Goal: Task Accomplishment & Management: Use online tool/utility

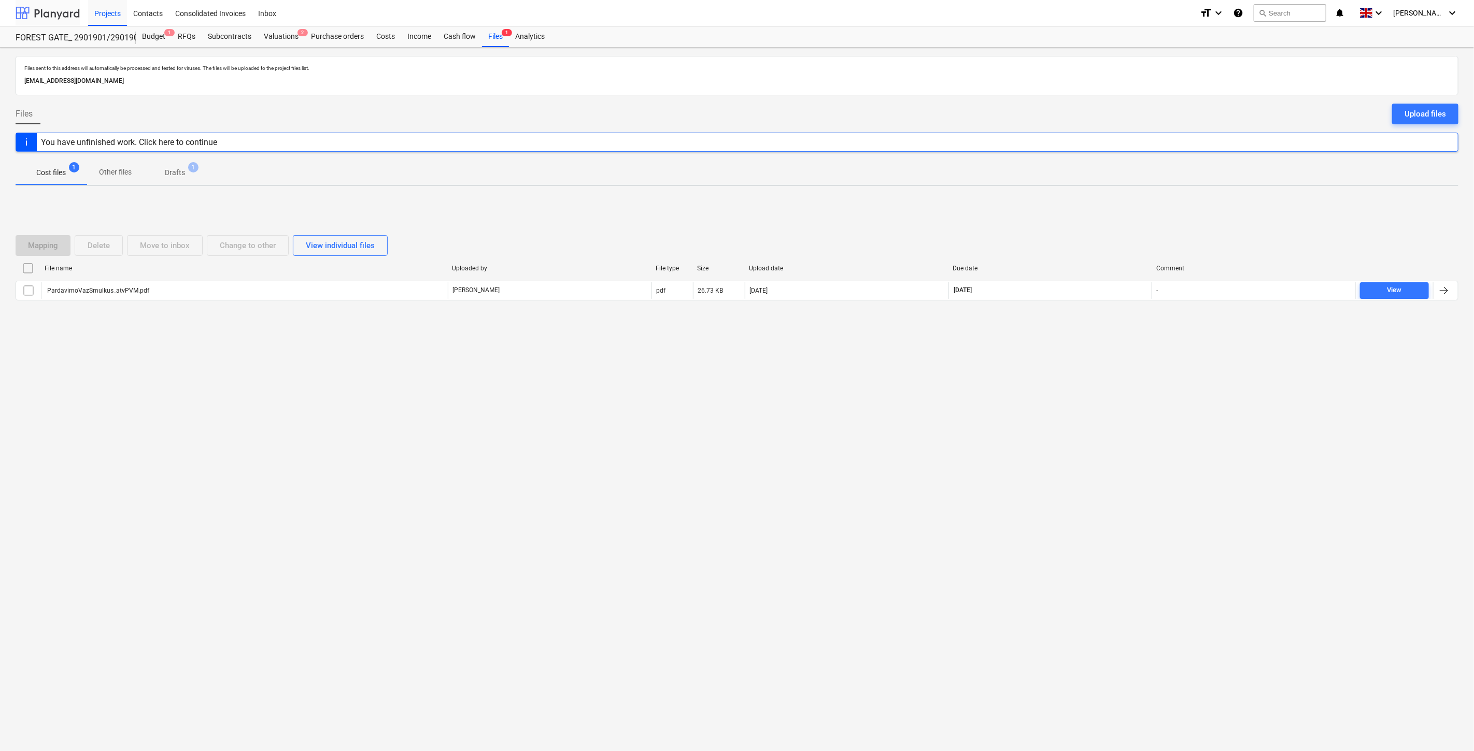
click at [50, 10] on div at bounding box center [48, 13] width 64 height 26
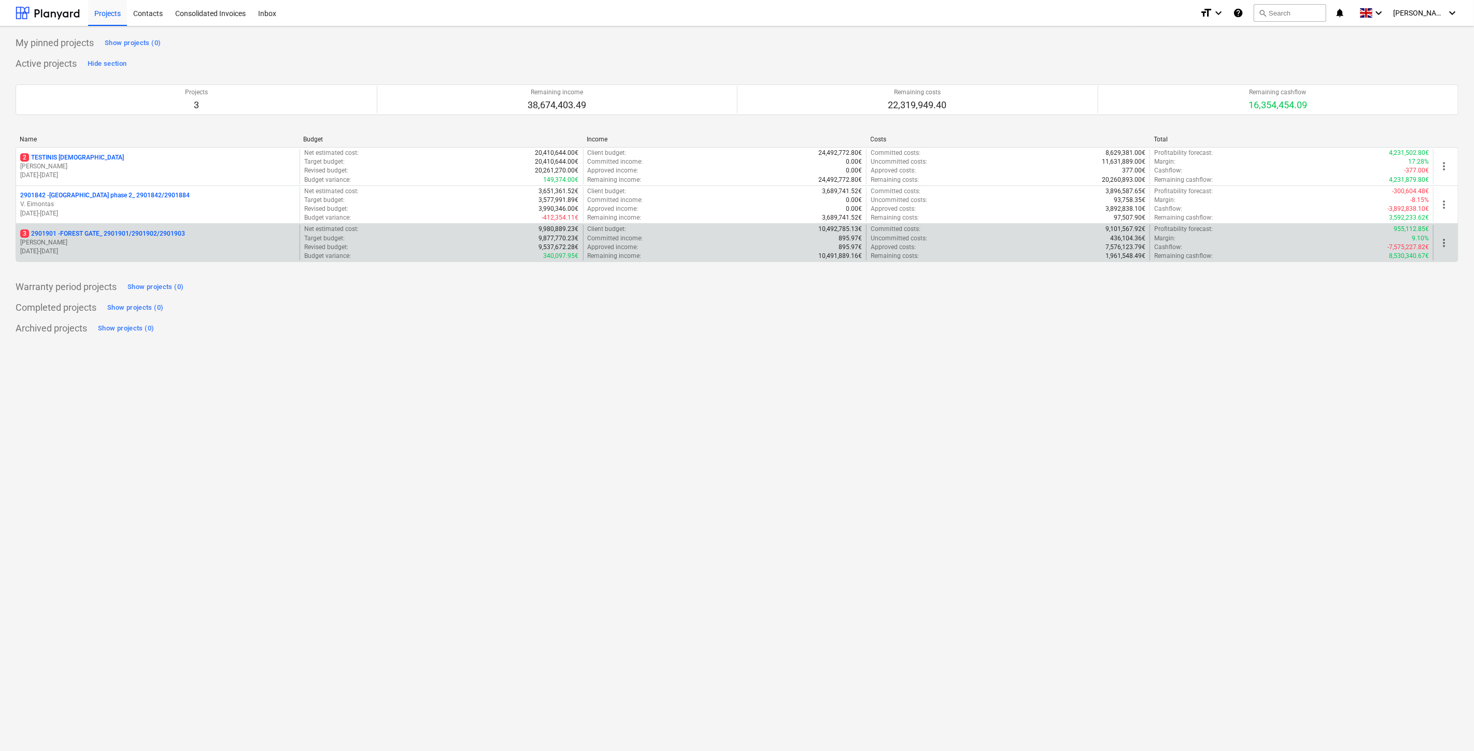
click at [198, 244] on p "[PERSON_NAME]" at bounding box center [157, 242] width 275 height 9
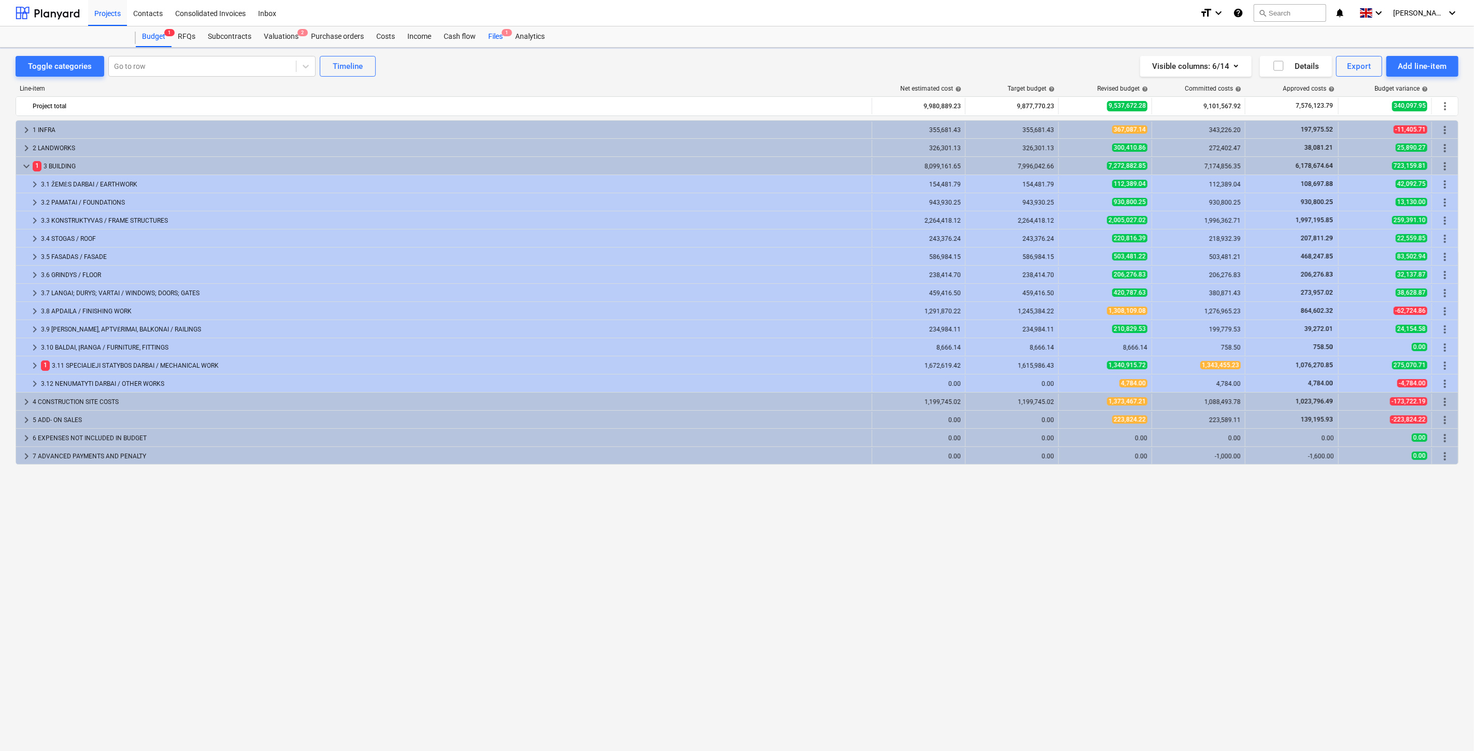
click at [499, 36] on div "Files 1" at bounding box center [495, 36] width 27 height 21
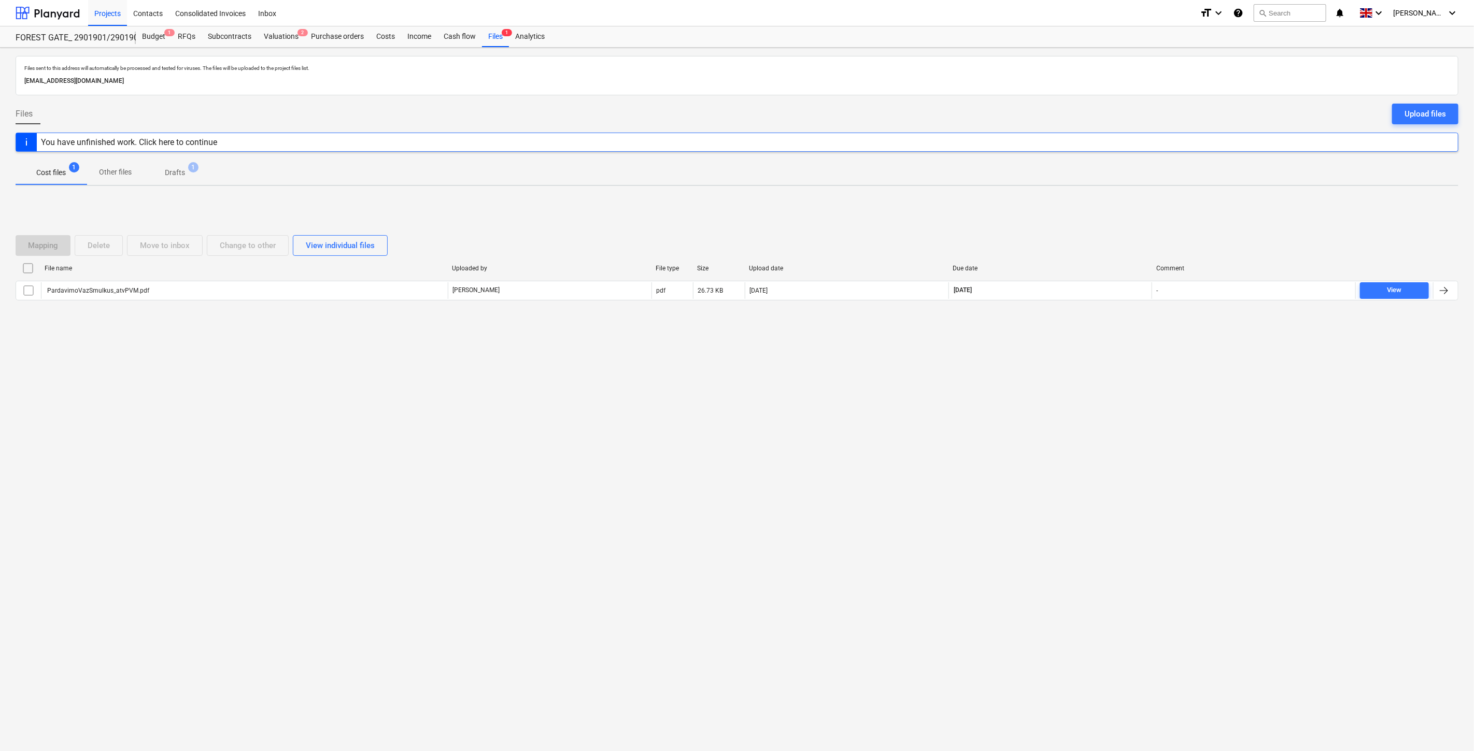
click at [1055, 436] on div "Files sent to this address will automatically be processed and tested for virus…" at bounding box center [737, 400] width 1474 height 704
click at [1078, 406] on div "Files sent to this address will automatically be processed and tested for virus…" at bounding box center [737, 400] width 1474 height 704
click at [1124, 356] on div "Files sent to this address will automatically be processed and tested for virus…" at bounding box center [737, 400] width 1474 height 704
click at [1132, 333] on div "Mapping Delete Move to inbox Change to other View individual files File name Up…" at bounding box center [737, 271] width 1443 height 155
click at [71, 10] on div at bounding box center [48, 13] width 64 height 26
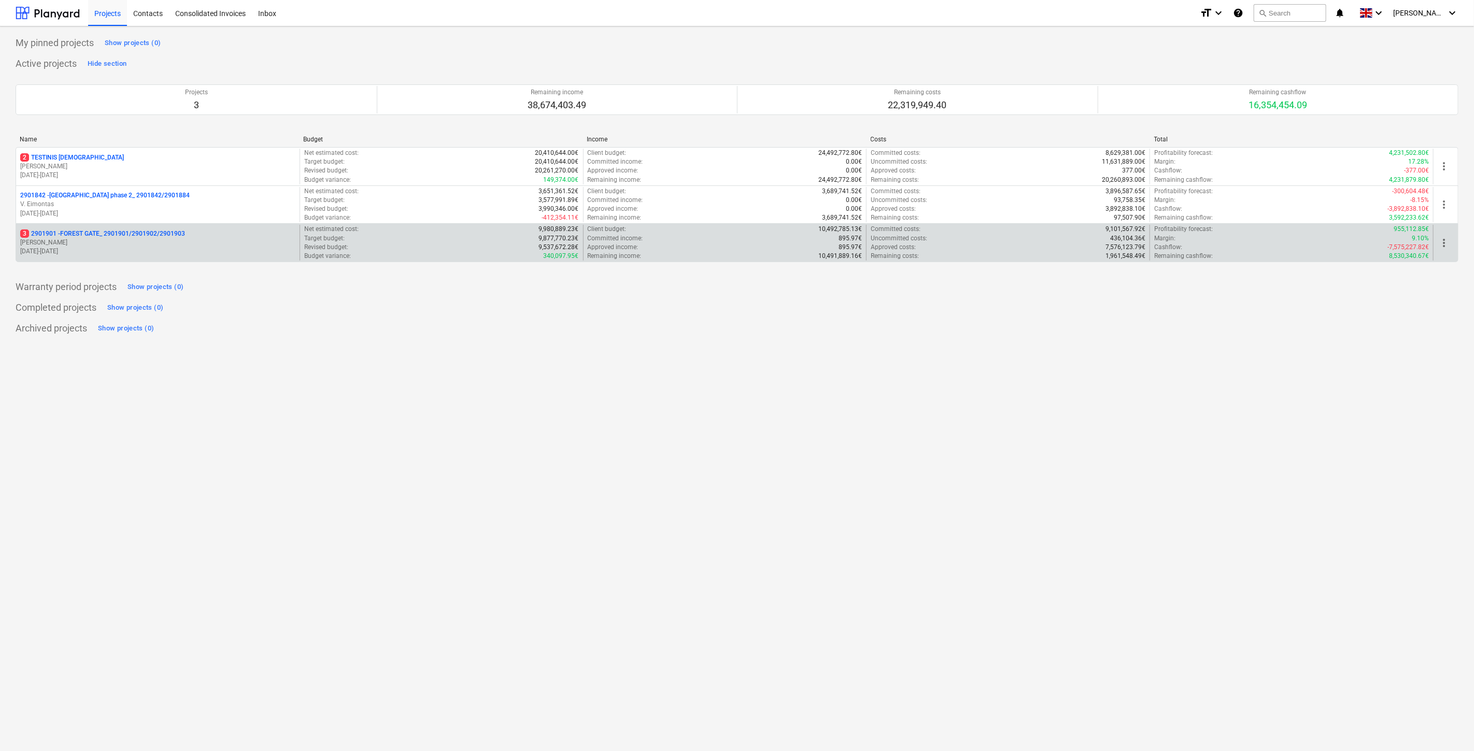
click at [104, 242] on p "[PERSON_NAME]" at bounding box center [157, 242] width 275 height 9
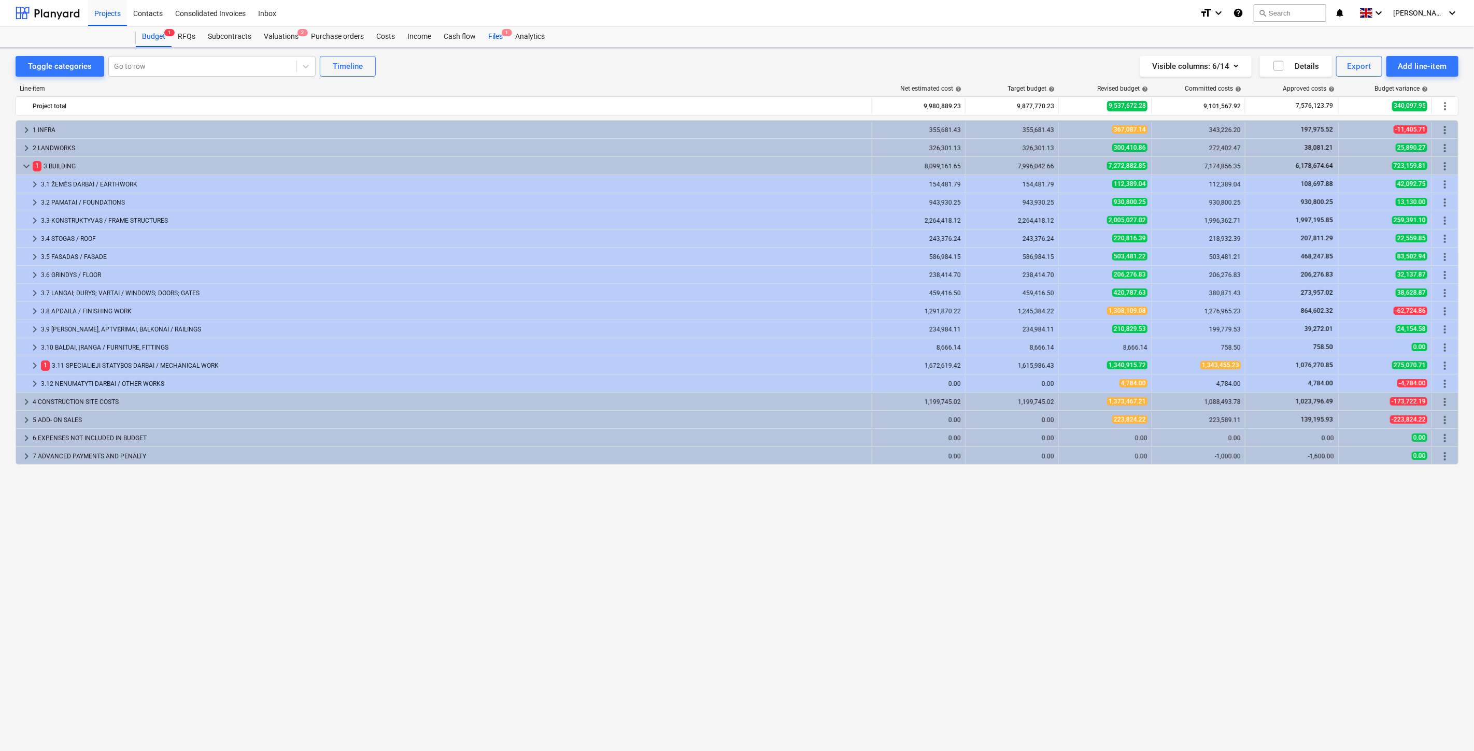
click at [491, 37] on div "Files 1" at bounding box center [495, 36] width 27 height 21
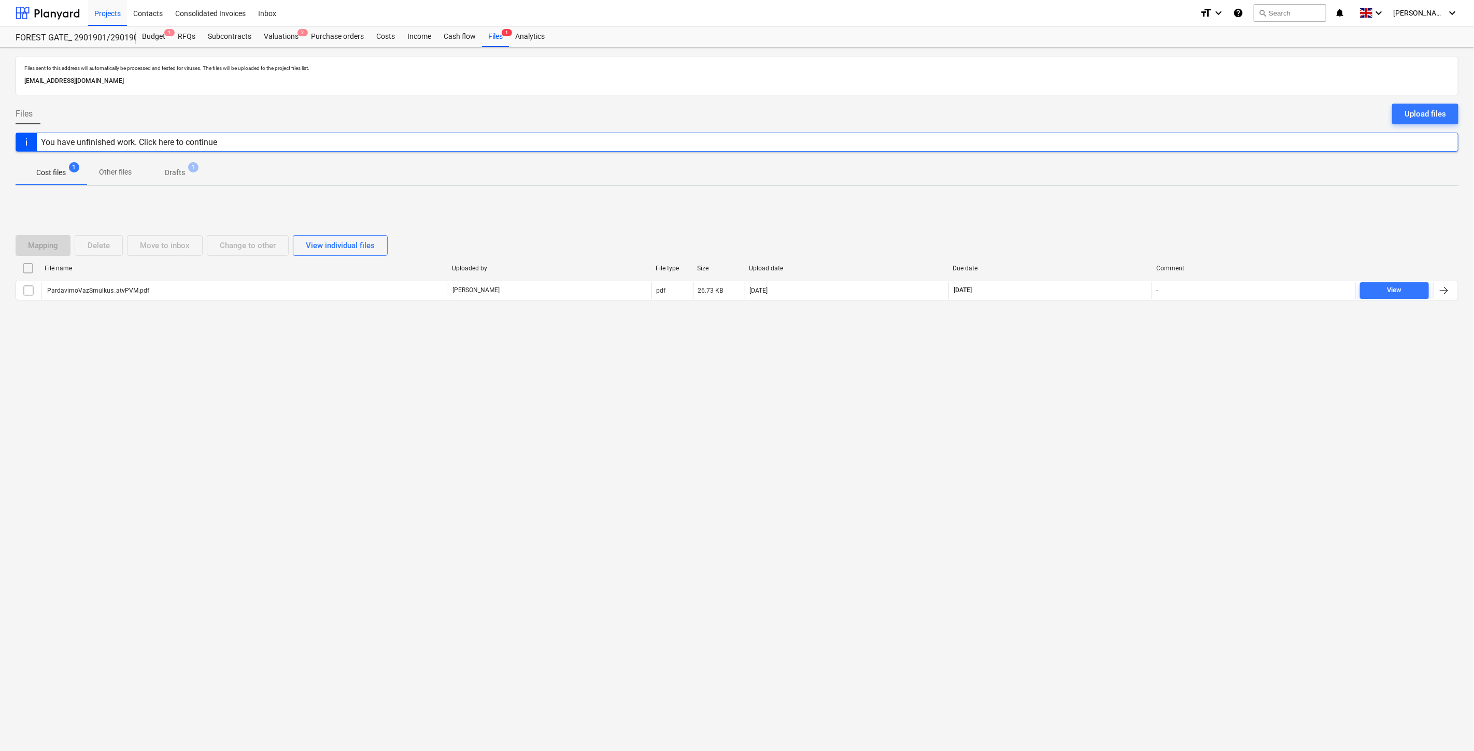
click at [1029, 356] on div "Files sent to this address will automatically be processed and tested for virus…" at bounding box center [737, 400] width 1474 height 704
click at [1054, 339] on div "Mapping Delete Move to inbox Change to other View individual files File name Up…" at bounding box center [737, 271] width 1443 height 155
click at [1078, 500] on div "Files sent to this address will automatically be processed and tested for virus…" at bounding box center [737, 400] width 1474 height 704
click at [1109, 468] on div "Files sent to this address will automatically be processed and tested for virus…" at bounding box center [737, 400] width 1474 height 704
click at [1033, 418] on div "Files sent to this address will automatically be processed and tested for virus…" at bounding box center [737, 400] width 1474 height 704
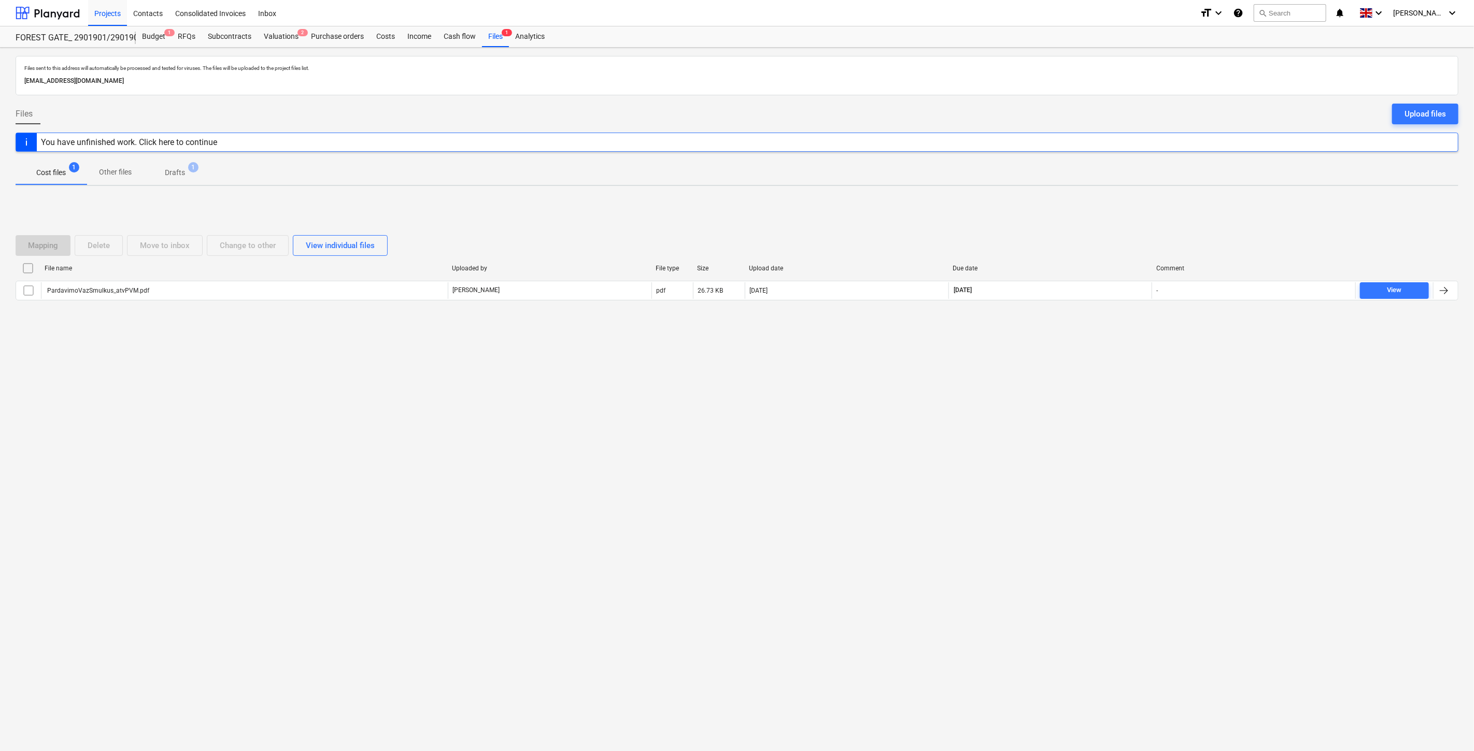
click at [1053, 403] on div "Files sent to this address will automatically be processed and tested for virus…" at bounding box center [737, 400] width 1474 height 704
click at [64, 12] on div at bounding box center [48, 13] width 64 height 26
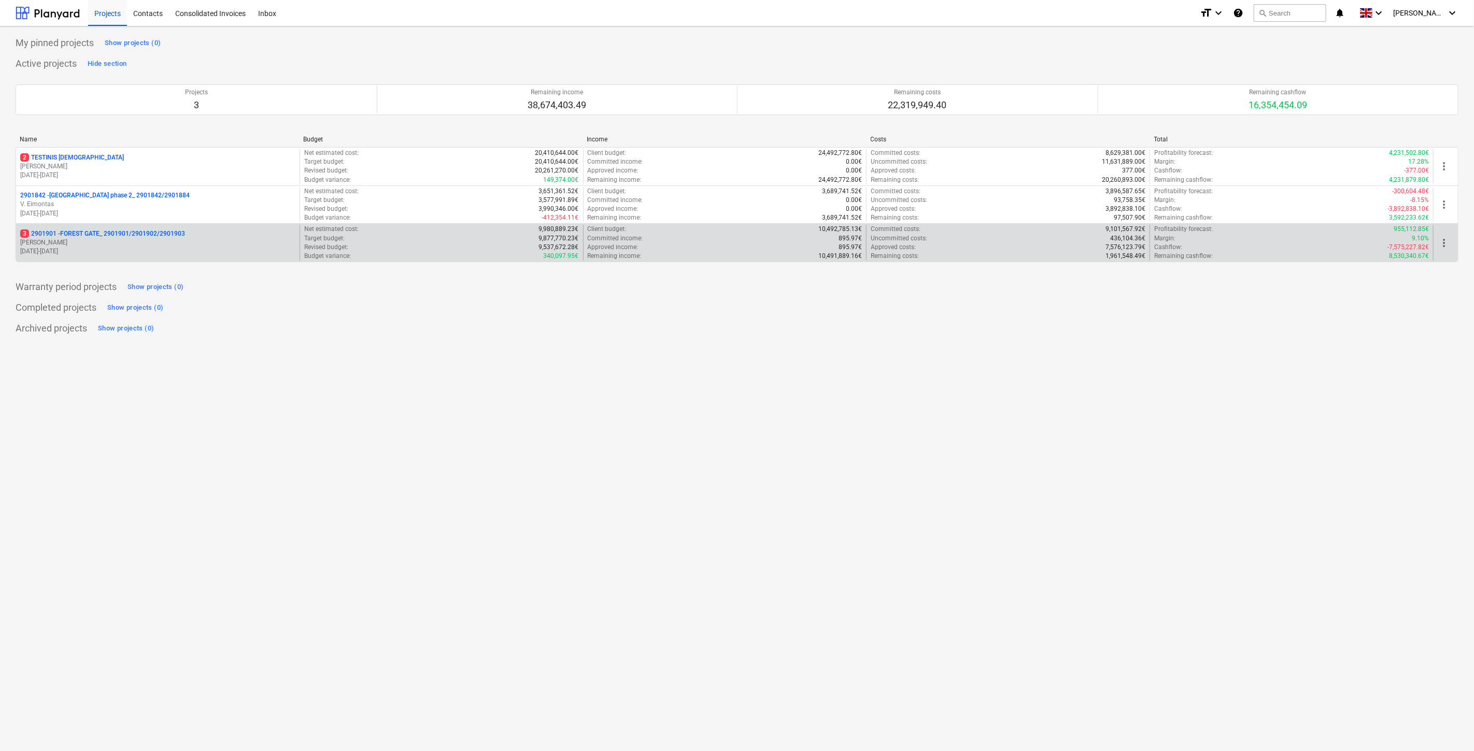
click at [153, 244] on p "[PERSON_NAME]" at bounding box center [157, 242] width 275 height 9
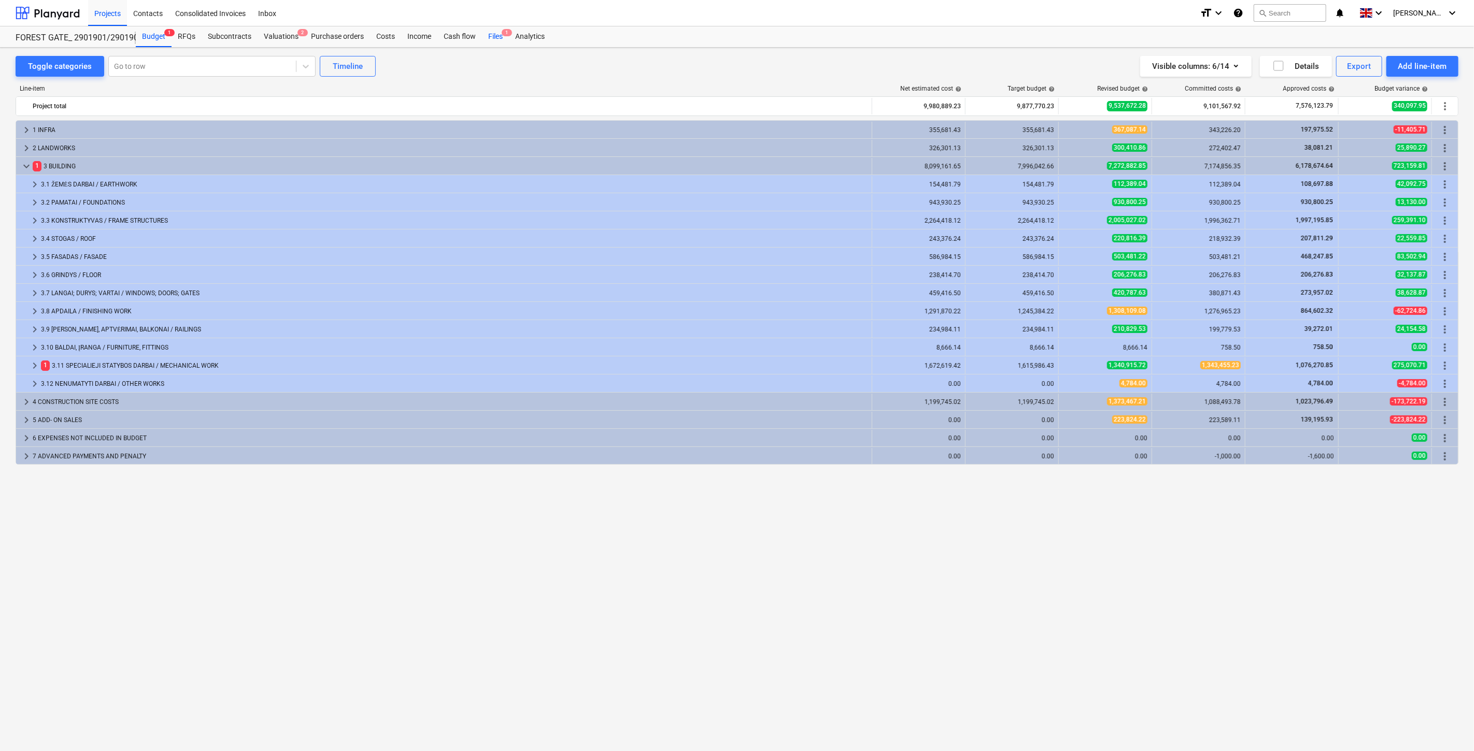
click at [499, 37] on div "Files 1" at bounding box center [495, 36] width 27 height 21
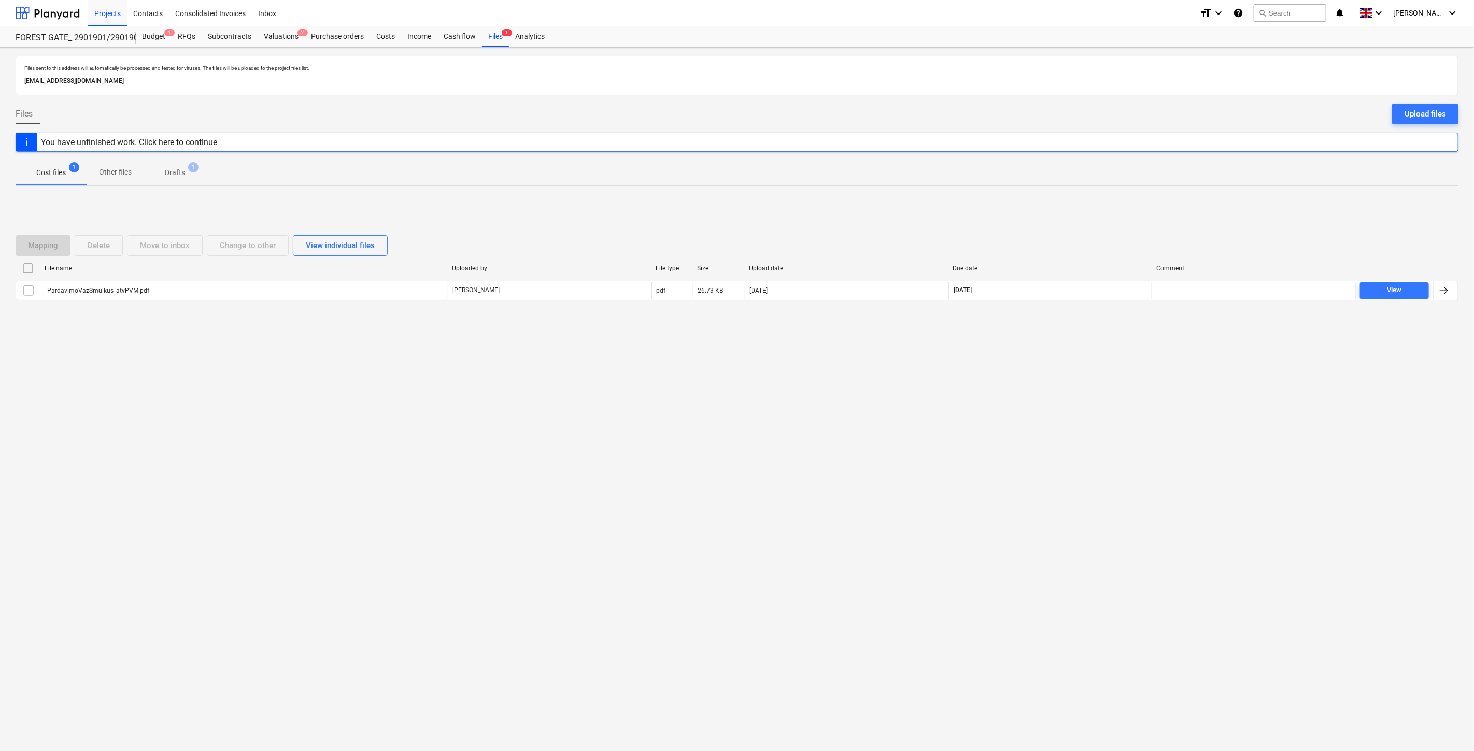
click at [1053, 423] on div "Files sent to this address will automatically be processed and tested for virus…" at bounding box center [737, 400] width 1474 height 704
click at [1069, 397] on div "Files sent to this address will automatically be processed and tested for virus…" at bounding box center [737, 400] width 1474 height 704
click at [1082, 353] on div "Files sent to this address will automatically be processed and tested for virus…" at bounding box center [737, 400] width 1474 height 704
click at [1105, 333] on div "Mapping Delete Move to inbox Change to other View individual files File name Up…" at bounding box center [737, 271] width 1443 height 155
click at [978, 368] on div "Files sent to this address will automatically be processed and tested for virus…" at bounding box center [737, 400] width 1474 height 704
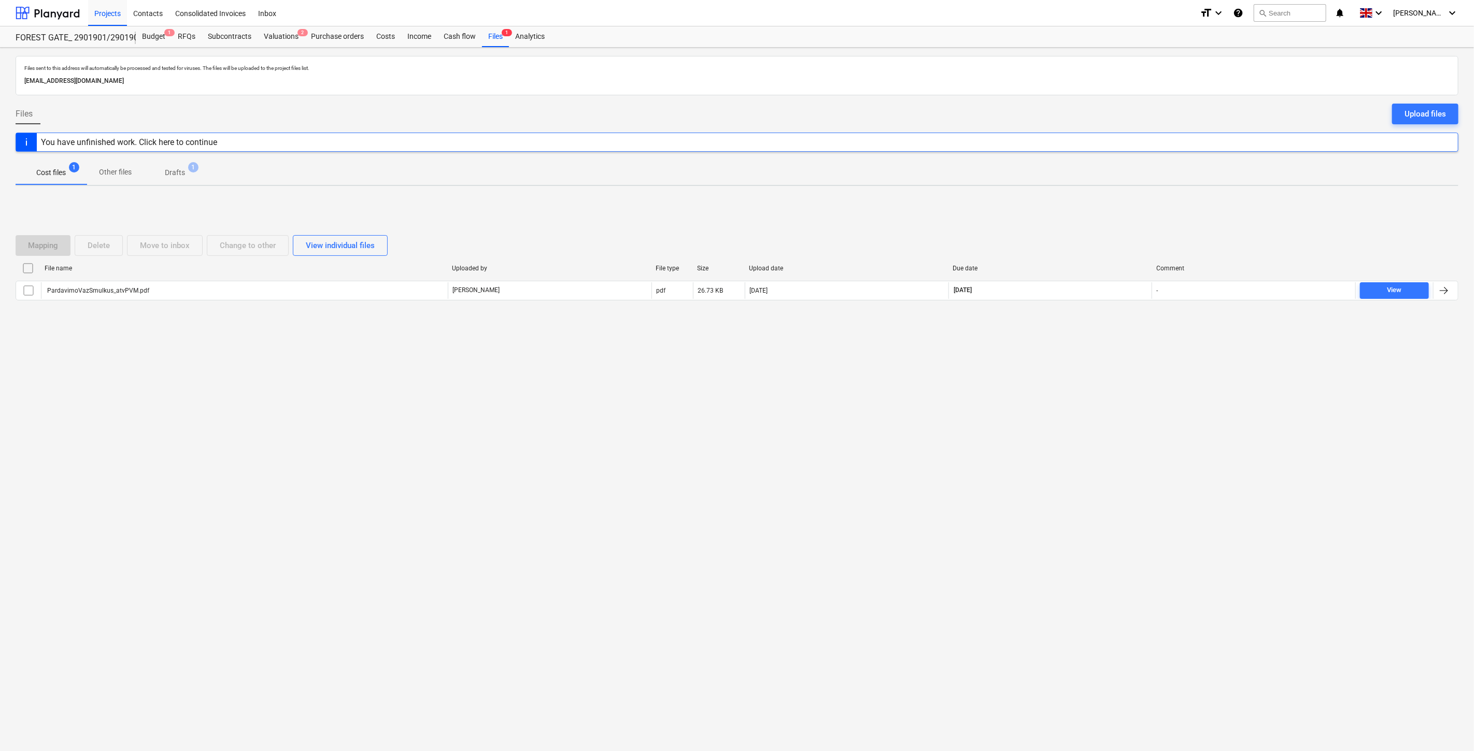
click at [1079, 428] on div "Files sent to this address will automatically be processed and tested for virus…" at bounding box center [737, 400] width 1474 height 704
click at [1093, 416] on div "Files sent to this address will automatically be processed and tested for virus…" at bounding box center [737, 400] width 1474 height 704
click at [163, 37] on div "Budget 1" at bounding box center [154, 36] width 36 height 21
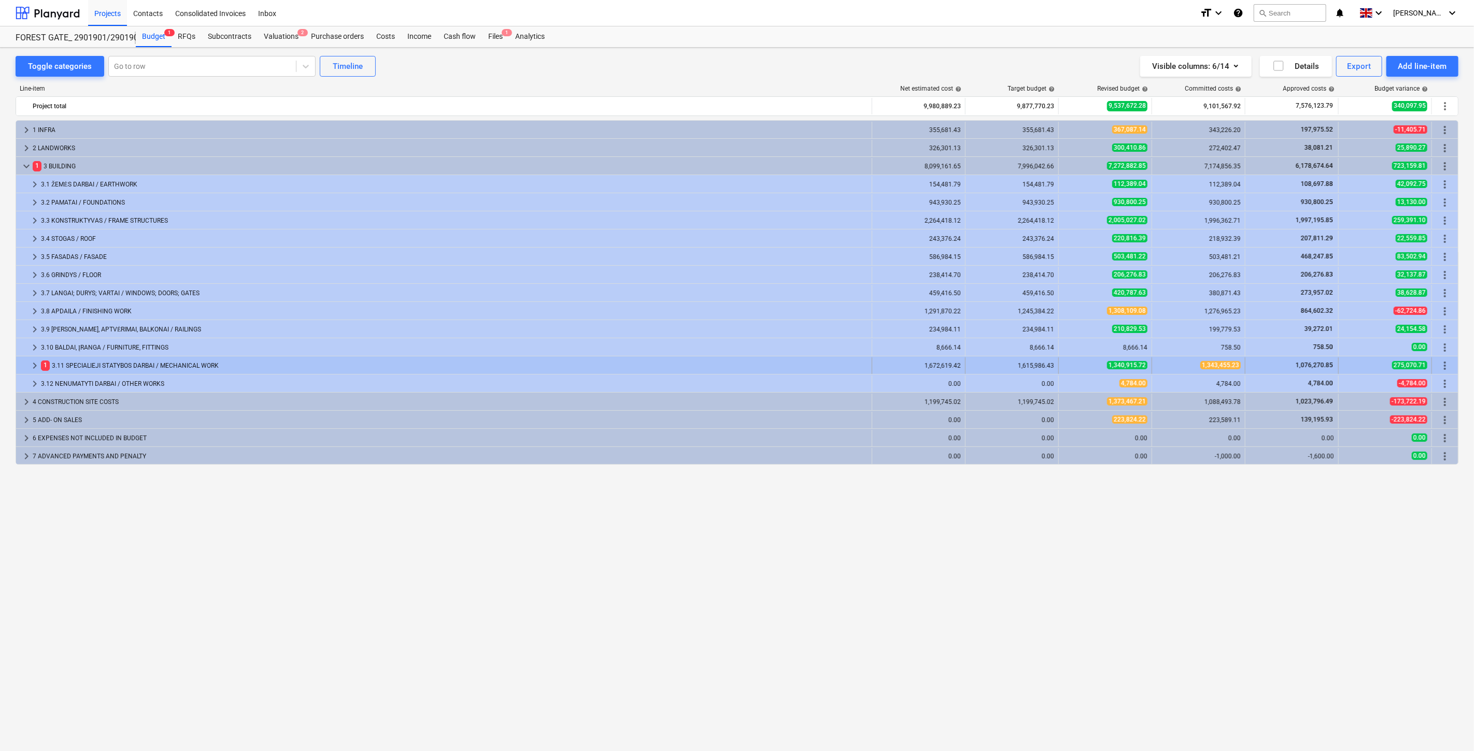
click at [292, 365] on div "1 3.11 SPECIALIEJI STATYBOS DARBAI / MECHANICAL WORK" at bounding box center [454, 366] width 827 height 17
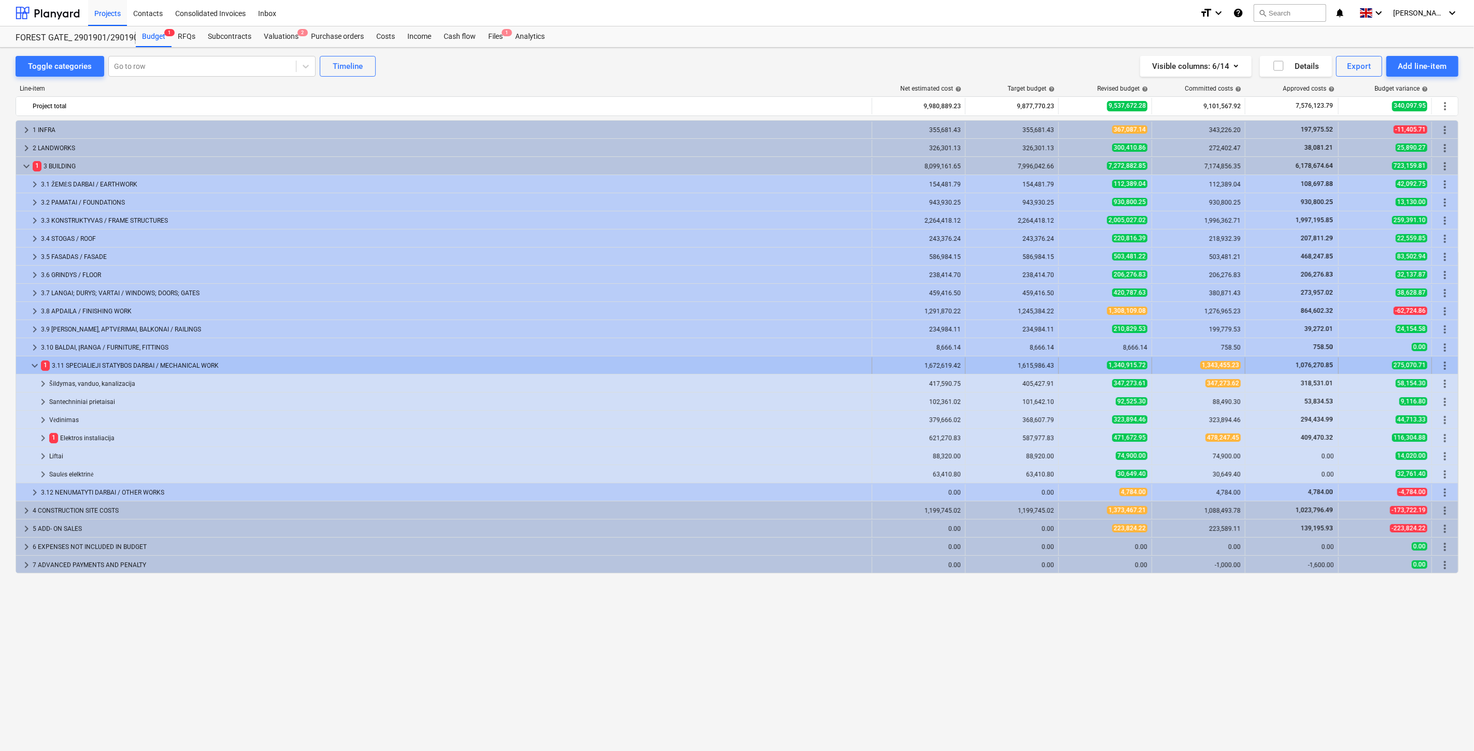
click at [294, 370] on div "1 3.11 SPECIALIEJI STATYBOS DARBAI / MECHANICAL WORK" at bounding box center [454, 366] width 827 height 17
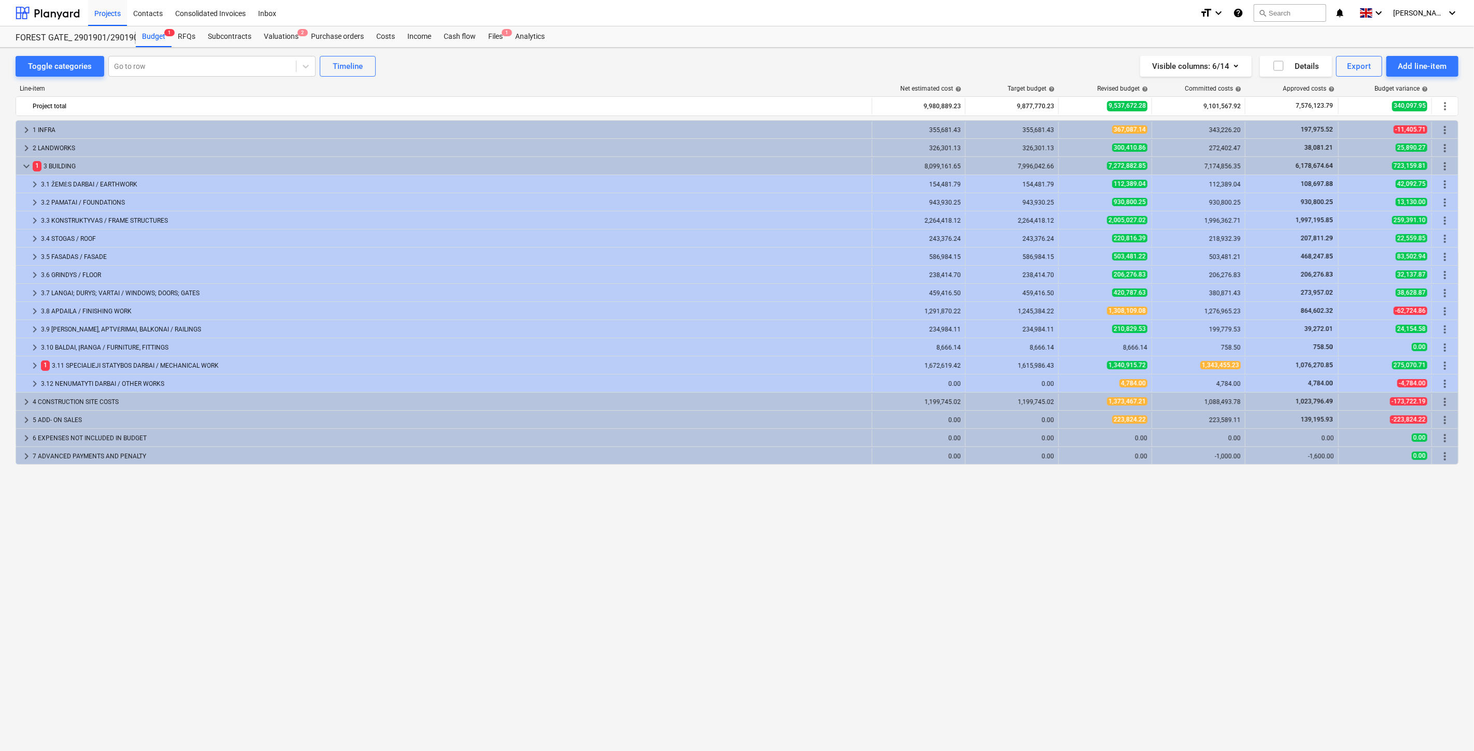
click at [1280, 558] on div "keyboard_arrow_right 1 INFRA 355,681.43 355,681.43 367,087.14 343,226.20 197,97…" at bounding box center [737, 414] width 1443 height 588
click at [1323, 532] on div "keyboard_arrow_right 1 INFRA 355,681.43 355,681.43 367,087.14 343,226.20 197,97…" at bounding box center [737, 414] width 1443 height 588
click at [1317, 527] on div "keyboard_arrow_right 1 INFRA 355,681.43 355,681.43 367,087.14 343,226.20 197,97…" at bounding box center [737, 414] width 1443 height 588
click at [1325, 516] on div "keyboard_arrow_right 1 INFRA 355,681.43 355,681.43 367,087.14 343,226.20 197,97…" at bounding box center [737, 414] width 1443 height 588
click at [182, 65] on div at bounding box center [202, 66] width 177 height 10
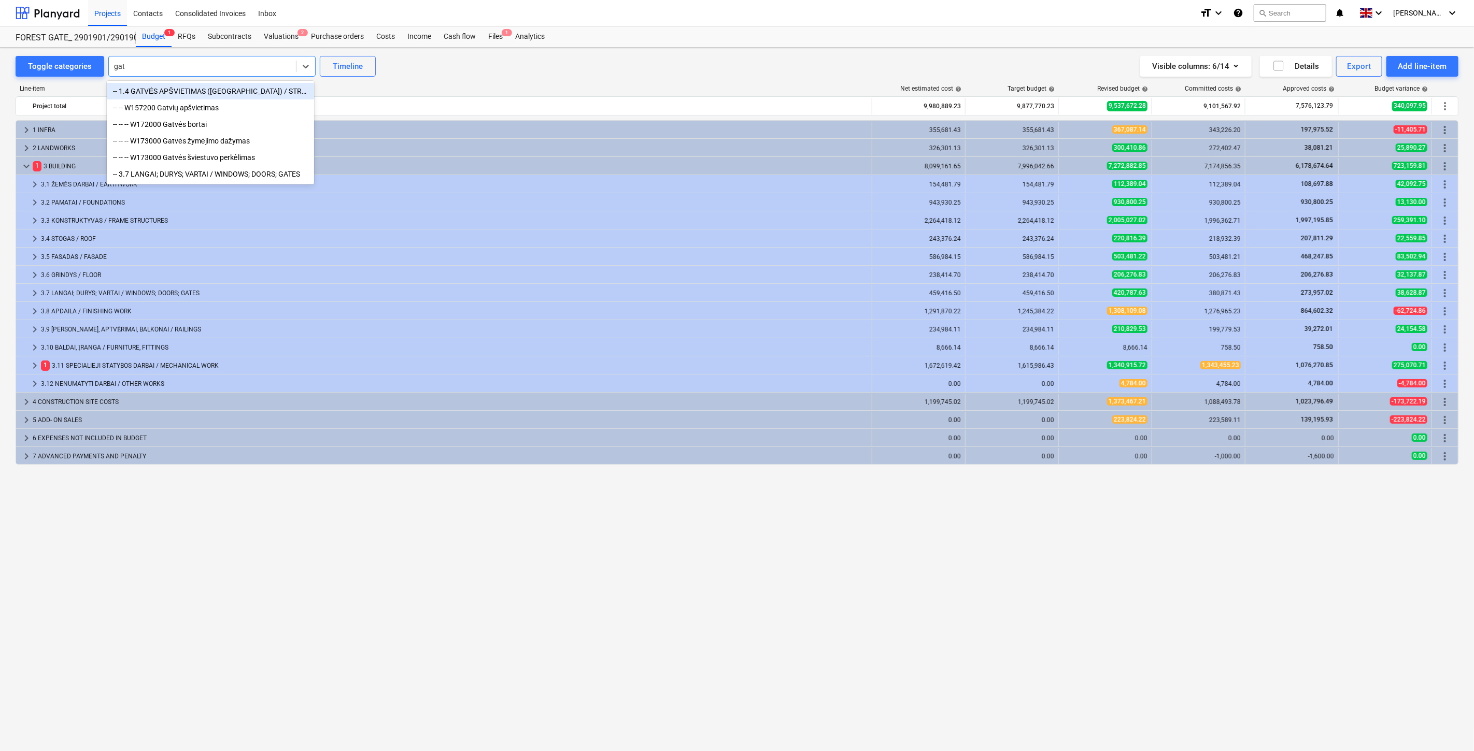
type input "gatv"
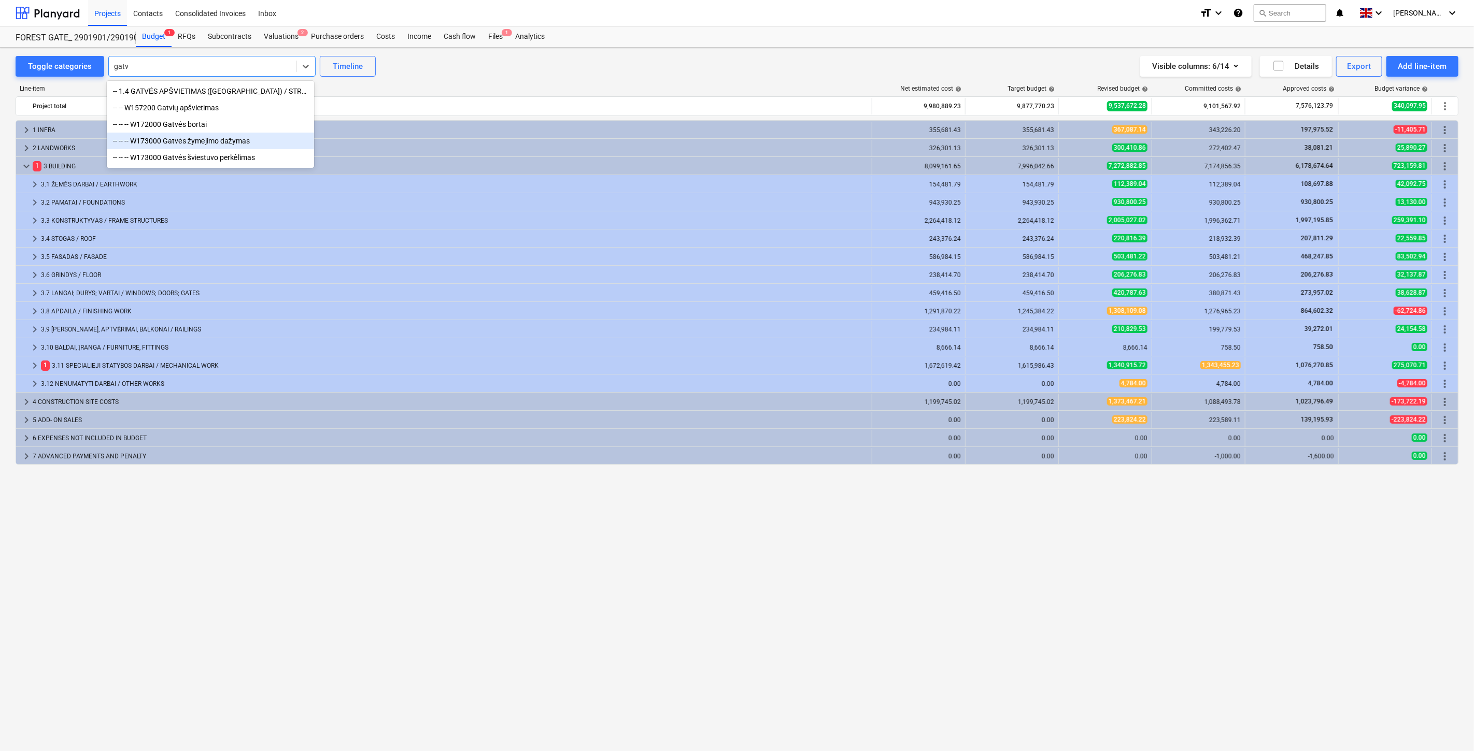
click at [246, 146] on div "-- -- -- W173000 Gatvės žymėjimo dažymas" at bounding box center [210, 141] width 207 height 17
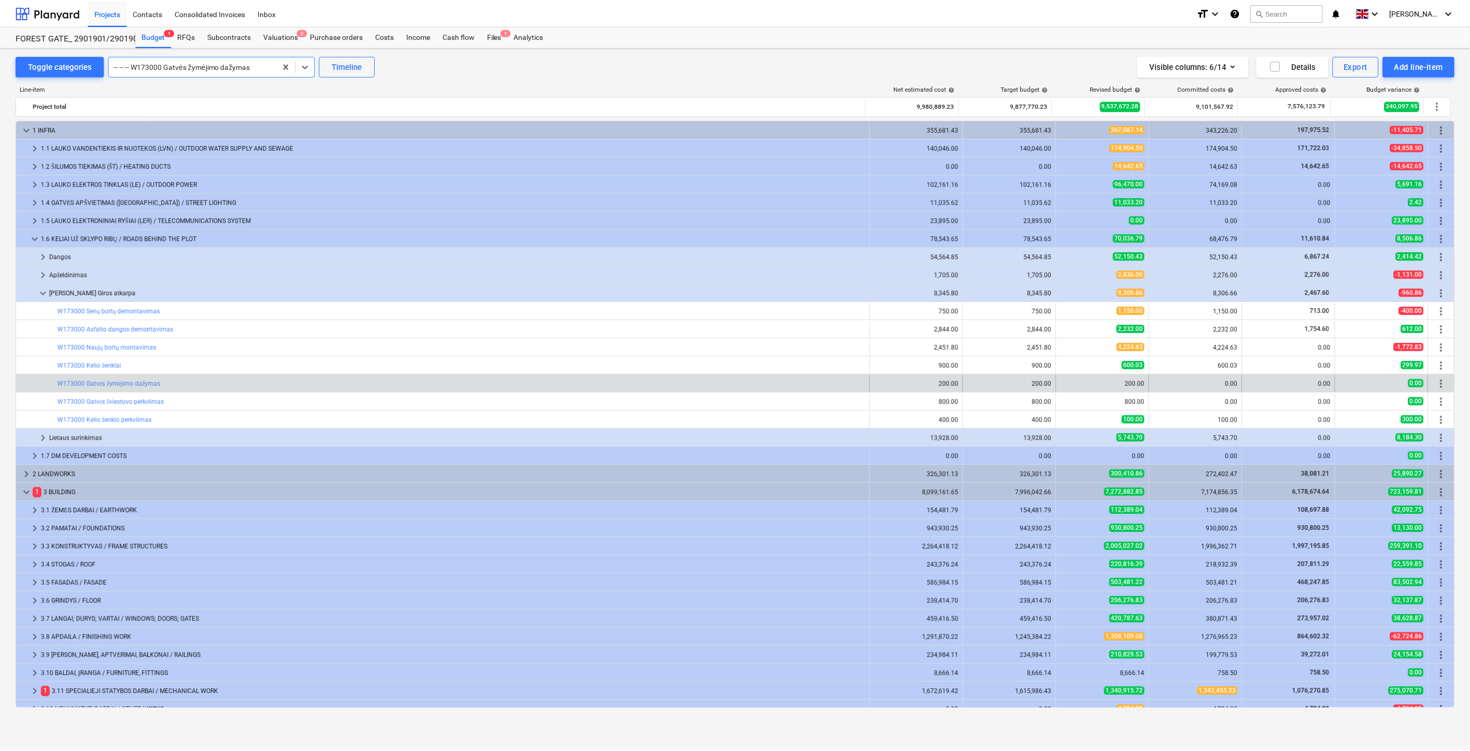
scroll to position [83, 0]
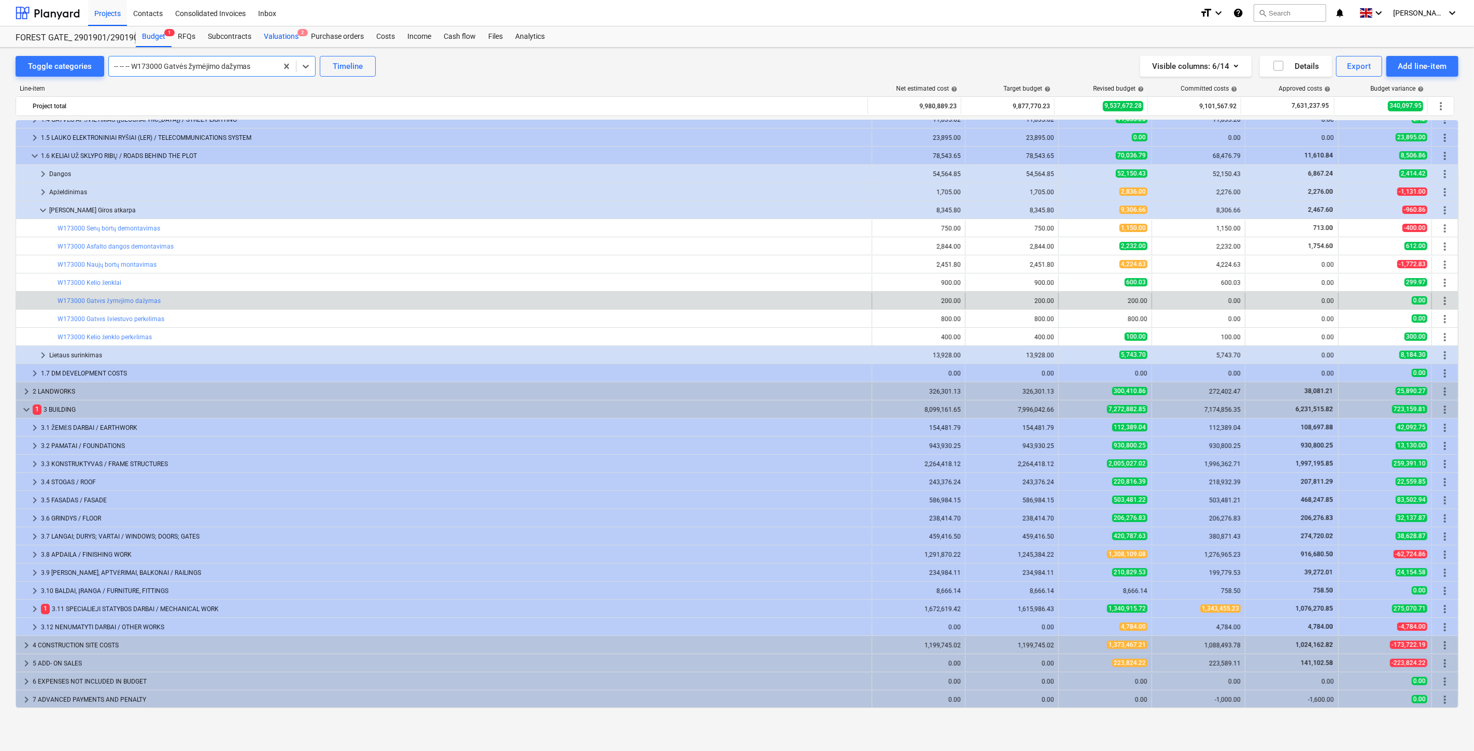
click at [293, 39] on div "Valuations 2" at bounding box center [281, 36] width 47 height 21
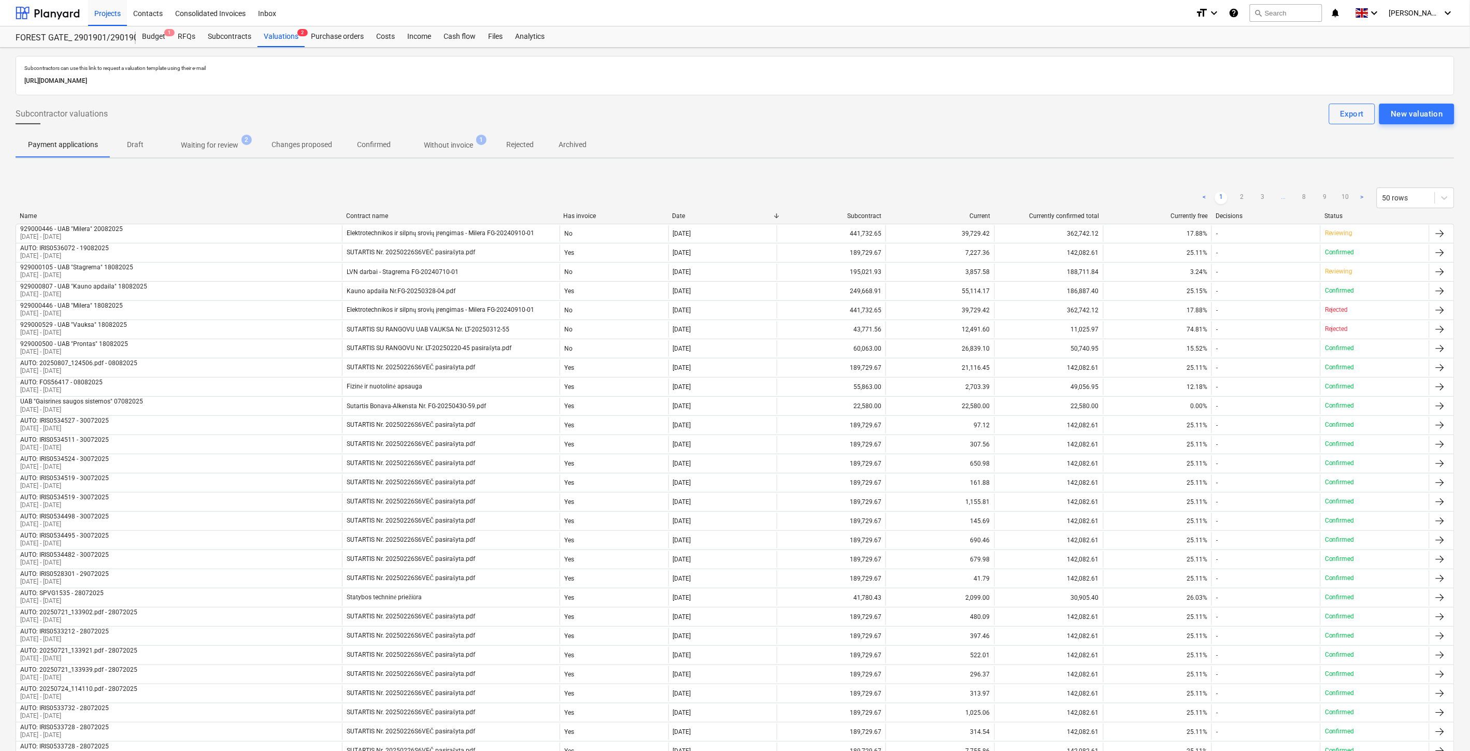
click at [235, 140] on p "Waiting for review" at bounding box center [210, 145] width 58 height 11
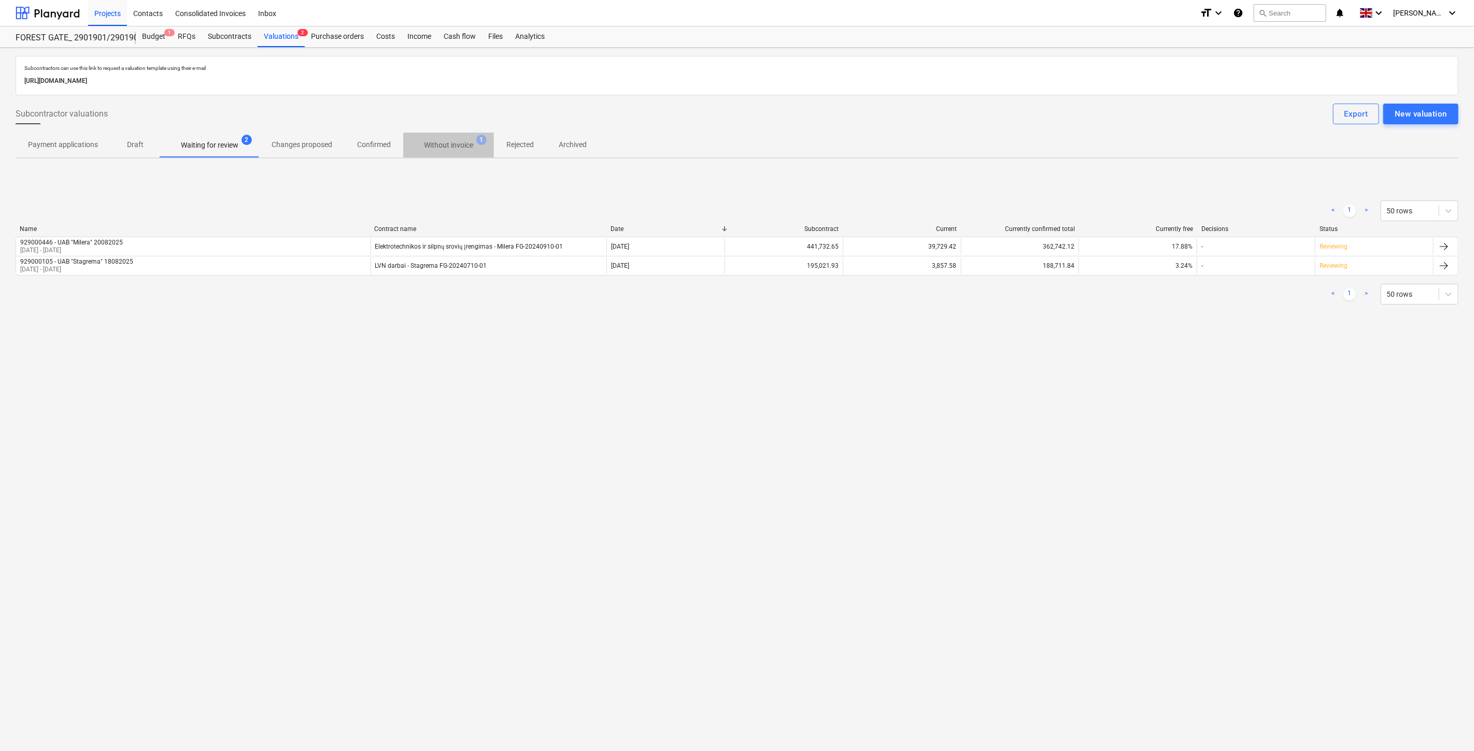
click at [441, 152] on span "Without invoice 1" at bounding box center [448, 145] width 91 height 19
click at [231, 156] on button "Waiting for review 2" at bounding box center [209, 145] width 99 height 25
click at [521, 337] on div "Subcontractors can use this link to request a valuation template using their e-…" at bounding box center [737, 197] width 1443 height 283
click at [540, 329] on div "< 1 > 50 rows Name Contract name Date Subcontract Current Currently confirmed t…" at bounding box center [737, 252] width 1443 height 155
click at [1149, 395] on div "Subcontractors can use this link to request a valuation template using their e-…" at bounding box center [737, 400] width 1474 height 704
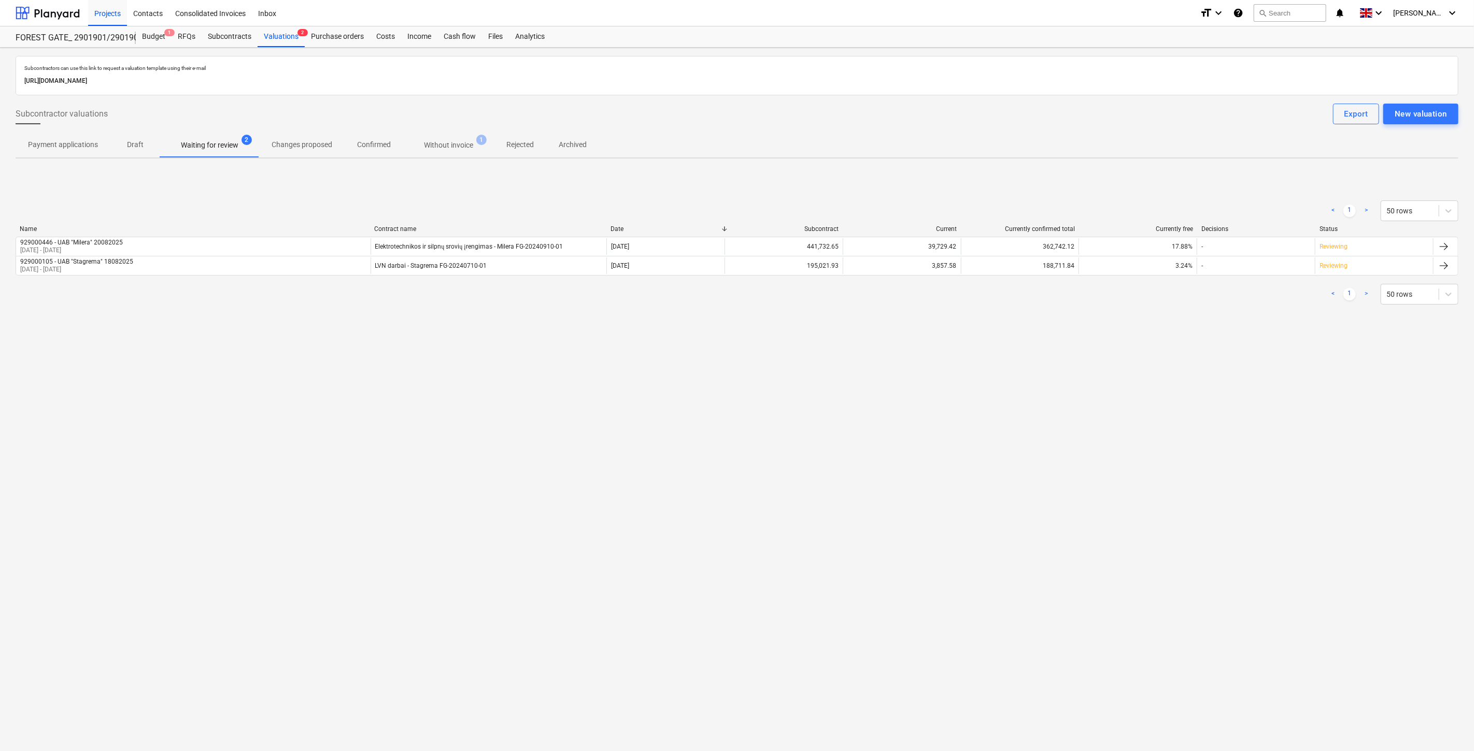
click at [1162, 375] on div "Subcontractors can use this link to request a valuation template using their e-…" at bounding box center [737, 400] width 1474 height 704
click at [492, 42] on div "Files" at bounding box center [495, 36] width 27 height 21
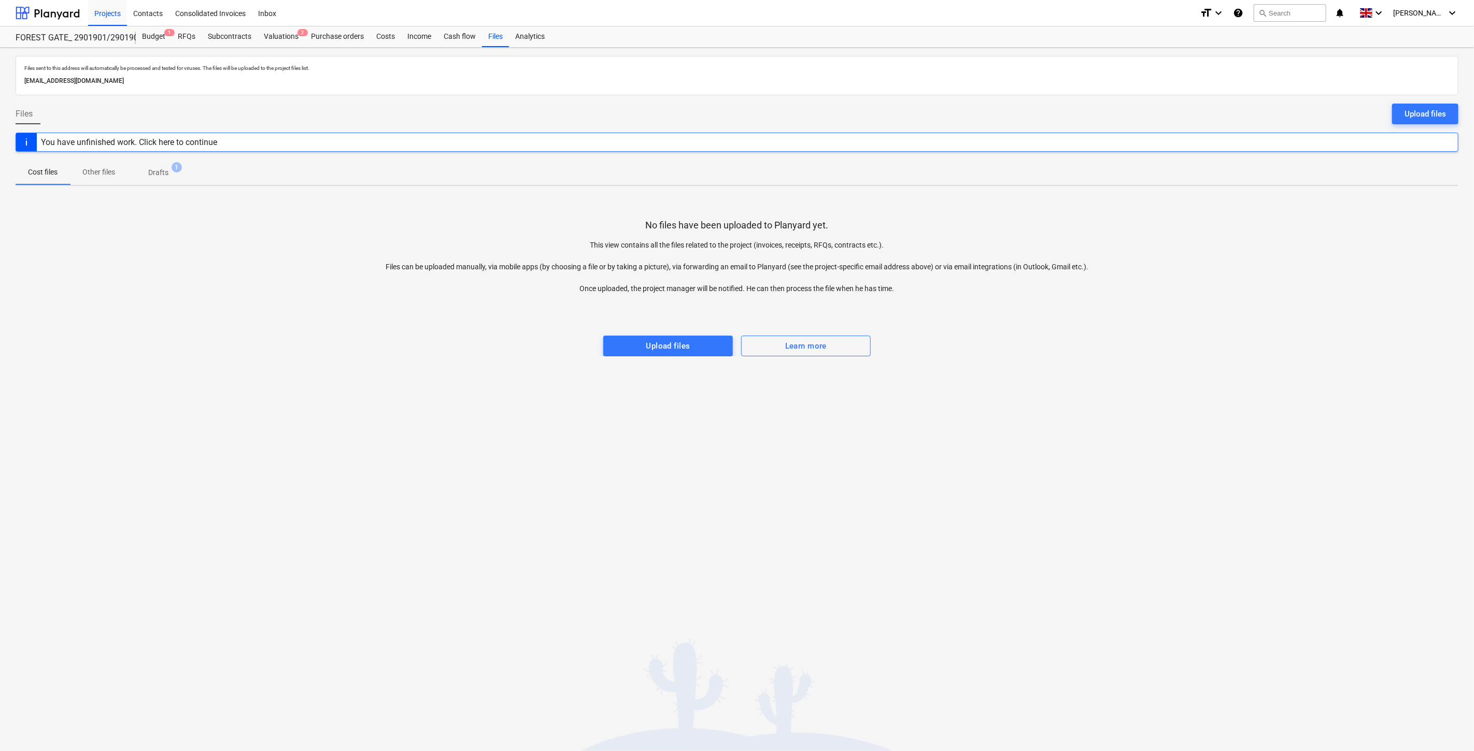
click at [1019, 383] on div "Files sent to this address will automatically be processed and tested for virus…" at bounding box center [737, 400] width 1474 height 704
click at [1036, 365] on div "Files sent to this address will automatically be processed and tested for virus…" at bounding box center [737, 400] width 1474 height 704
click at [465, 40] on div "Cash flow" at bounding box center [459, 36] width 45 height 21
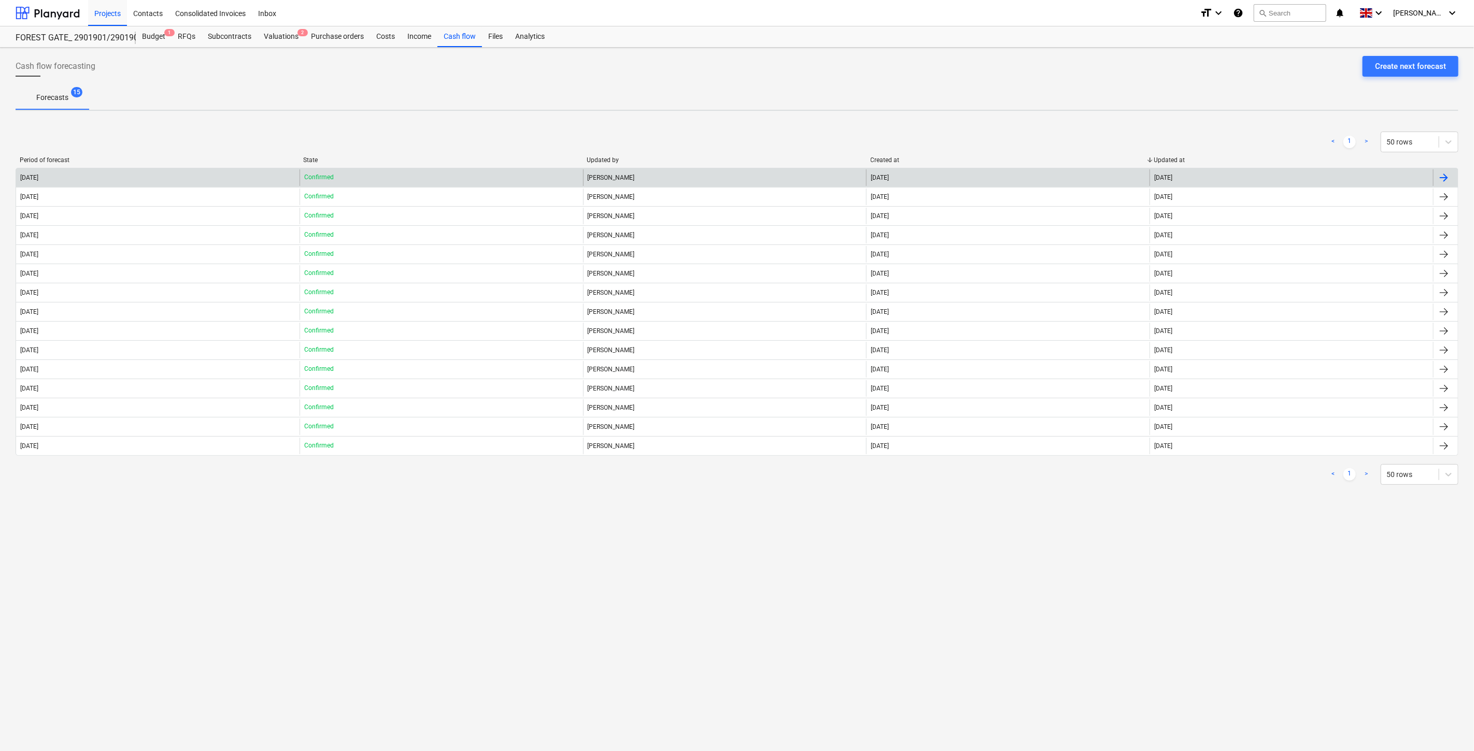
click at [427, 178] on div "Confirmed" at bounding box center [441, 177] width 283 height 17
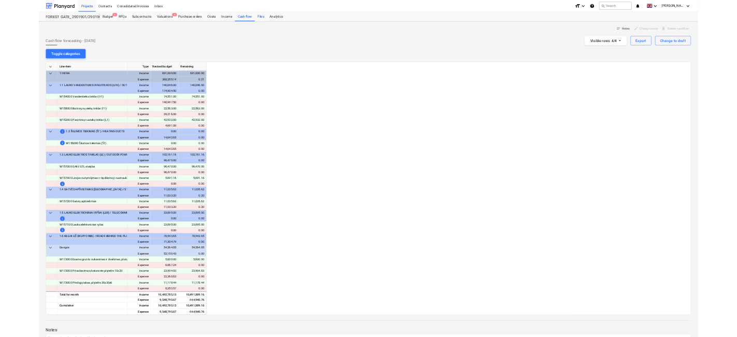
scroll to position [0, 1410]
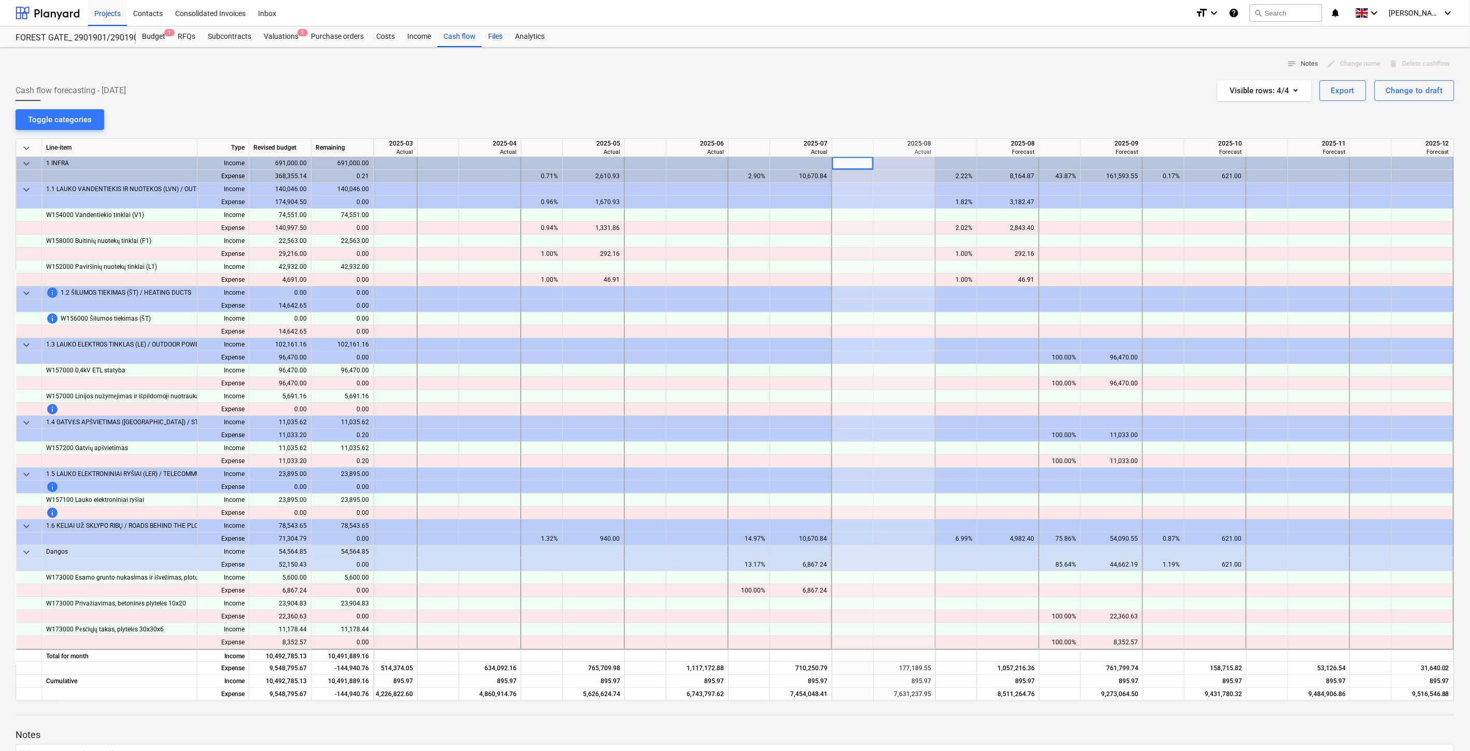
click at [492, 37] on div "Files" at bounding box center [495, 36] width 27 height 21
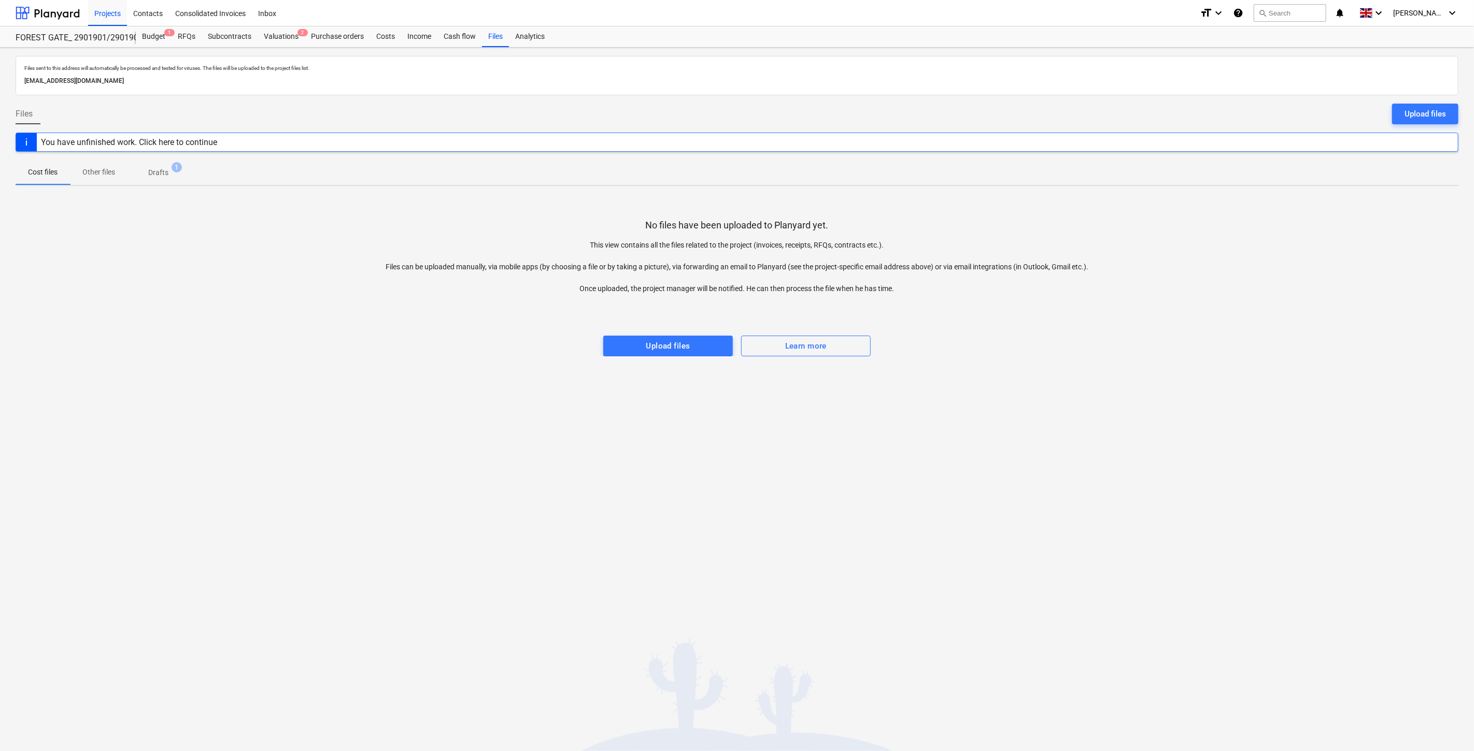
click at [921, 405] on div "Files sent to this address will automatically be processed and tested for virus…" at bounding box center [737, 400] width 1474 height 704
click at [945, 375] on div "Files sent to this address will automatically be processed and tested for virus…" at bounding box center [737, 400] width 1474 height 704
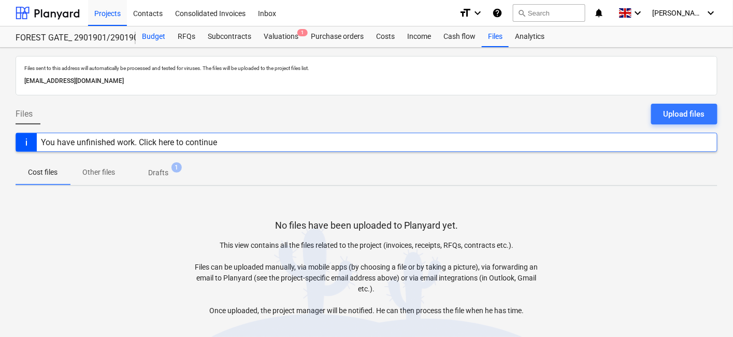
click at [157, 39] on div "Budget" at bounding box center [154, 36] width 36 height 21
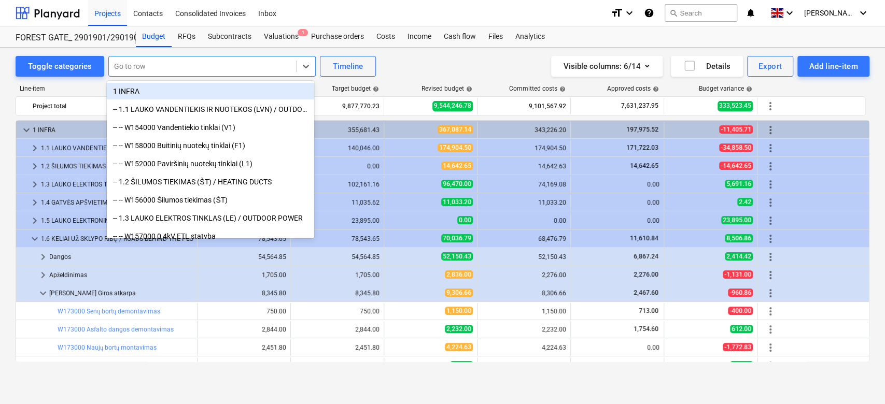
click at [201, 64] on div at bounding box center [202, 66] width 177 height 10
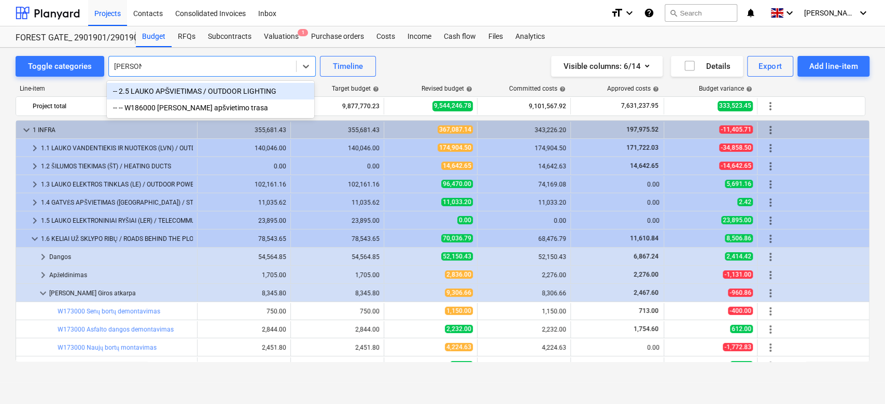
type input "[PERSON_NAME]"
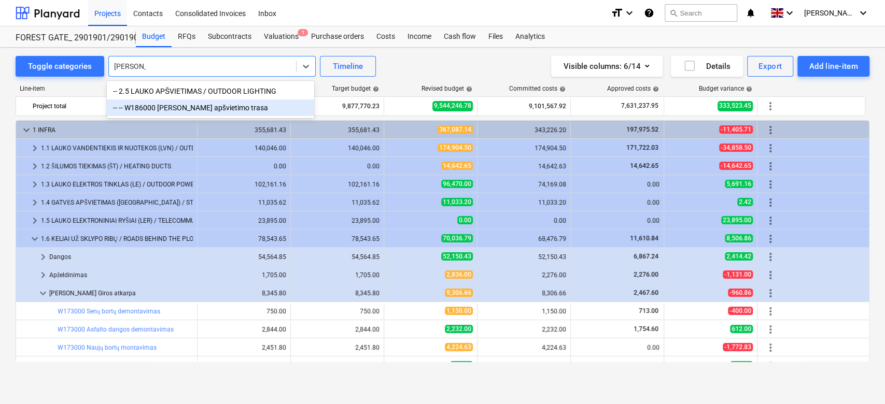
click at [220, 104] on div "-- -- W186000 [PERSON_NAME] apšvietimo trasa" at bounding box center [210, 108] width 207 height 17
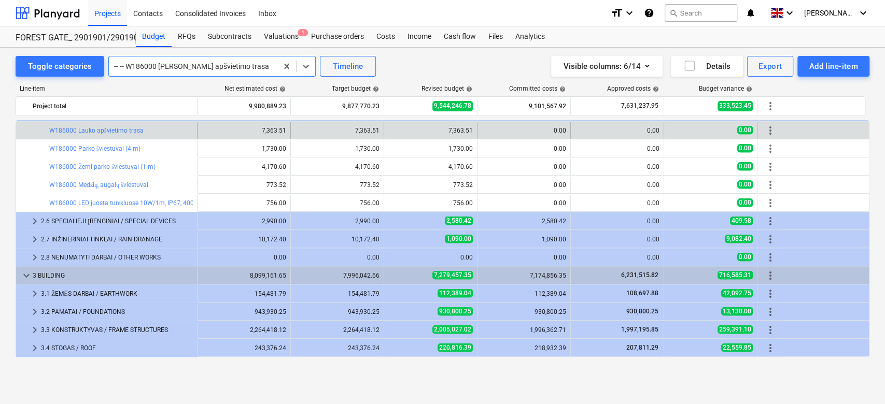
scroll to position [384, 0]
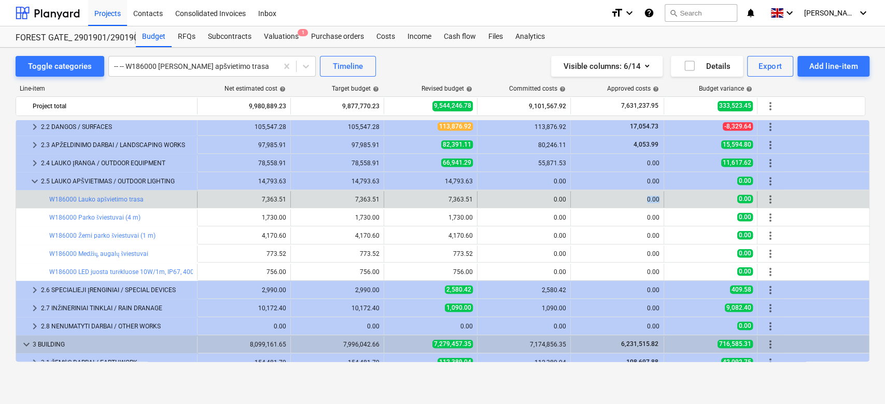
click at [631, 201] on div "0.00" at bounding box center [617, 199] width 84 height 7
click at [638, 197] on div "0.00" at bounding box center [617, 199] width 84 height 7
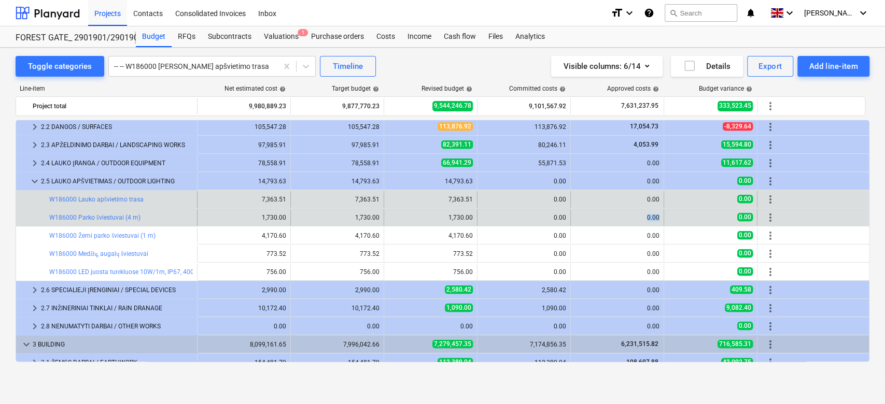
drag, startPoint x: 661, startPoint y: 218, endPoint x: 643, endPoint y: 218, distance: 17.6
click at [643, 218] on div "0.00" at bounding box center [617, 217] width 93 height 17
click at [641, 220] on div "0.00" at bounding box center [617, 217] width 84 height 7
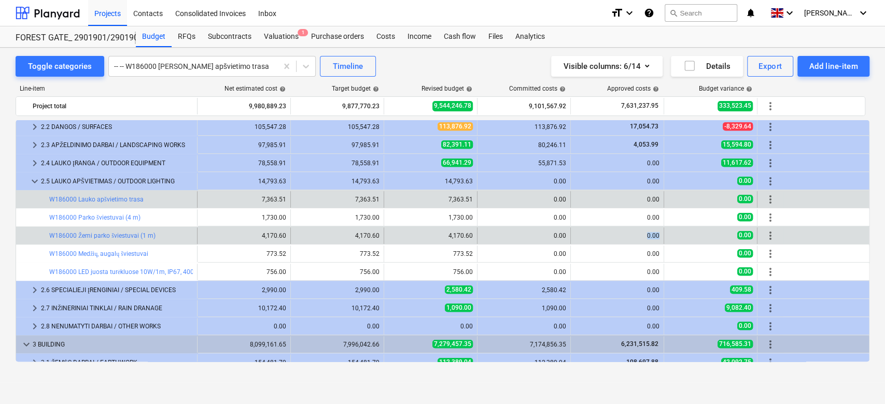
drag, startPoint x: 659, startPoint y: 237, endPoint x: 643, endPoint y: 237, distance: 15.6
click at [644, 237] on div "0.00" at bounding box center [617, 235] width 84 height 7
click at [631, 233] on div "0.00" at bounding box center [617, 235] width 84 height 7
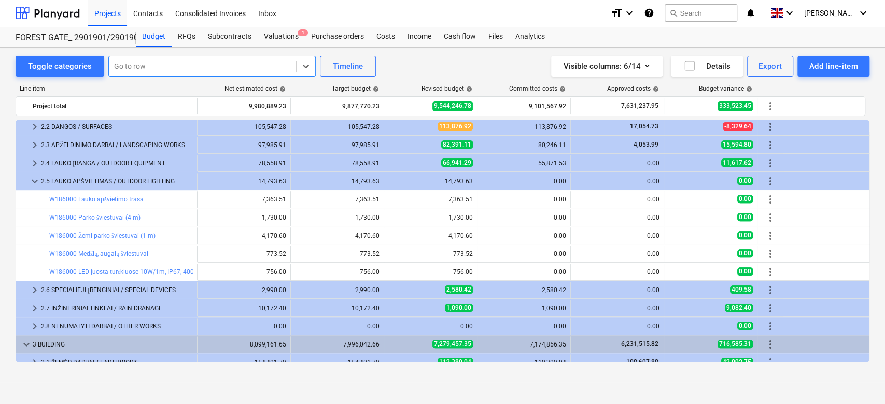
click at [241, 70] on div at bounding box center [202, 66] width 177 height 10
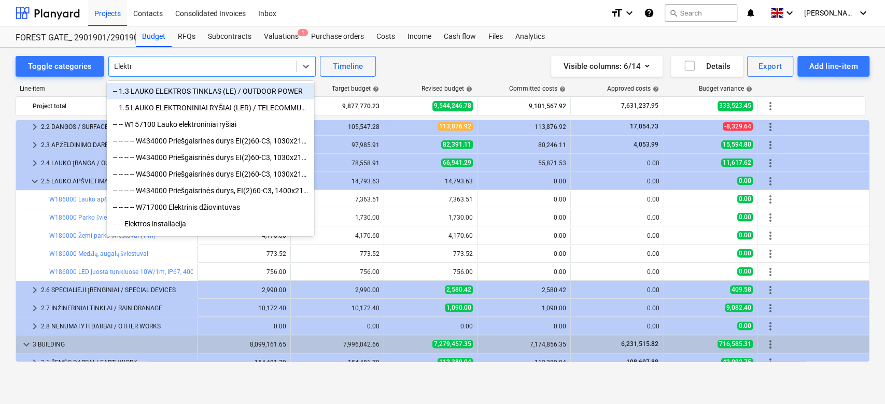
type input "Elektro"
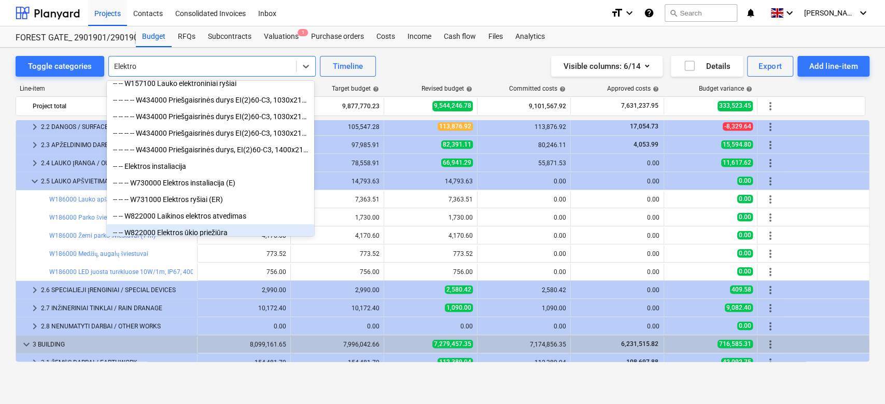
scroll to position [69, 0]
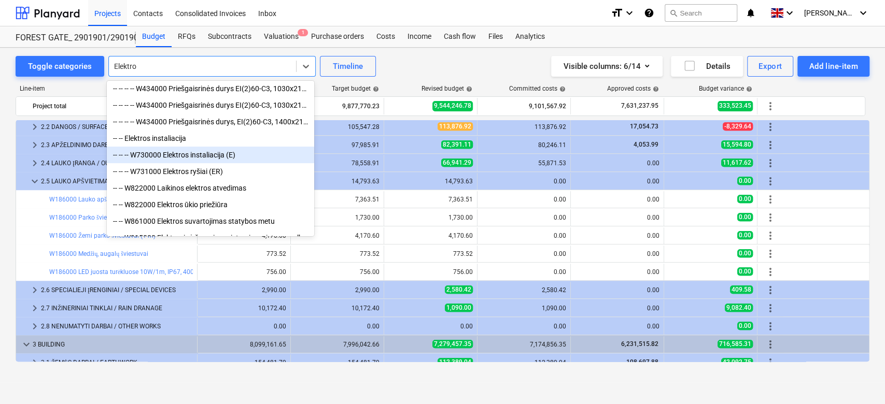
click at [234, 158] on div "-- -- -- W730000 Elektros instaliacija (E)" at bounding box center [210, 155] width 207 height 17
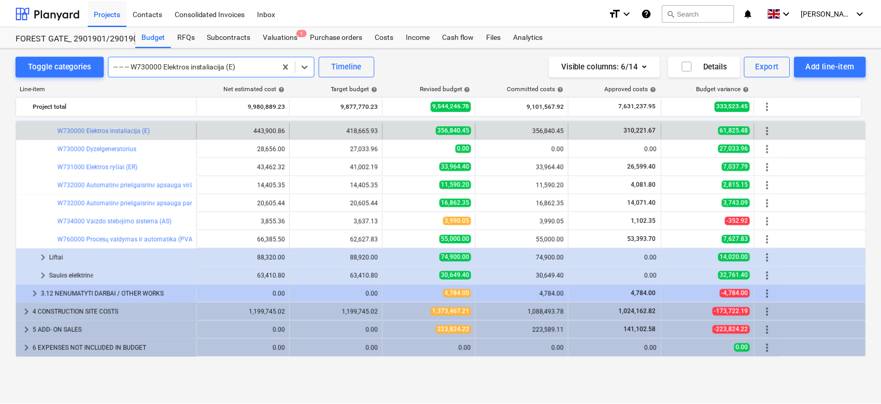
scroll to position [819, 0]
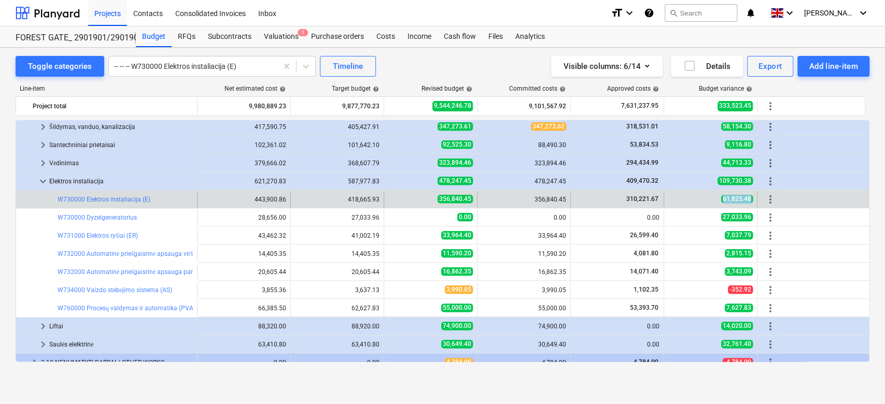
drag, startPoint x: 750, startPoint y: 200, endPoint x: 717, endPoint y: 197, distance: 33.3
click at [717, 197] on div "61,825.48" at bounding box center [710, 199] width 84 height 9
click at [750, 198] on span "61,825.48" at bounding box center [737, 199] width 32 height 8
click at [281, 39] on div "Valuations 1" at bounding box center [281, 36] width 47 height 21
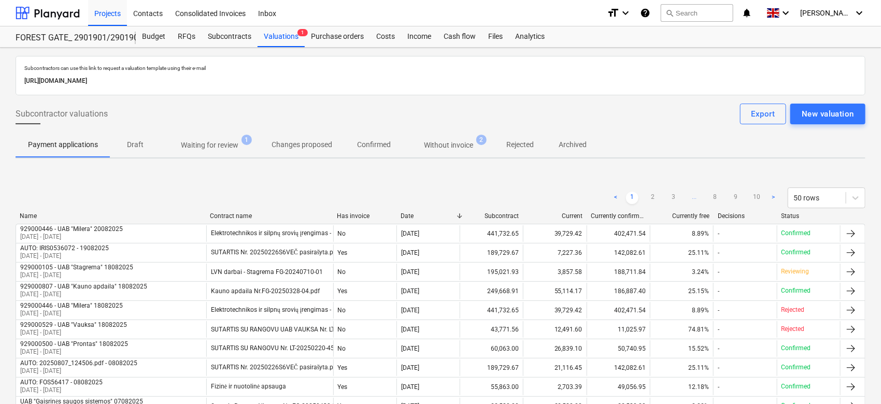
click at [218, 150] on p "Waiting for review" at bounding box center [210, 145] width 58 height 11
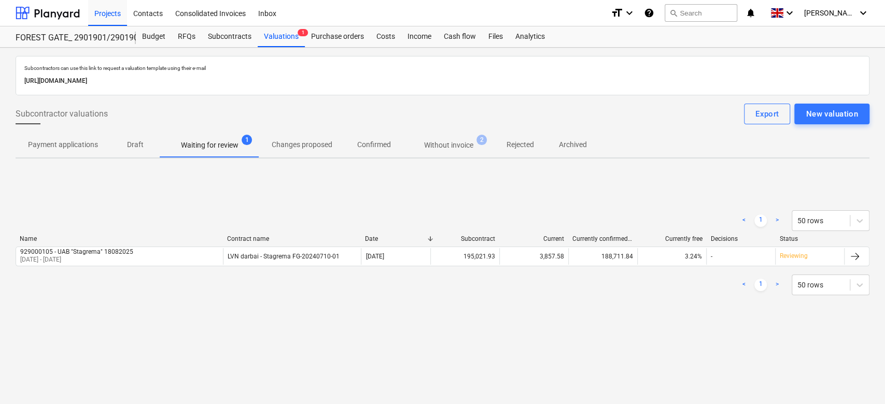
drag, startPoint x: 390, startPoint y: 356, endPoint x: 423, endPoint y: 337, distance: 38.3
click at [390, 356] on div "Subcontractors can use this link to request a valuation template using their e-…" at bounding box center [442, 226] width 885 height 357
drag, startPoint x: 423, startPoint y: 337, endPoint x: 169, endPoint y: 334, distance: 254.0
click at [423, 337] on div "Subcontractors can use this link to request a valuation template using their e-…" at bounding box center [443, 197] width 854 height 283
click at [513, 195] on div "< 1 > 50 rows Name Contract name Date Subcontract Current Currently confirmed t…" at bounding box center [443, 252] width 854 height 155
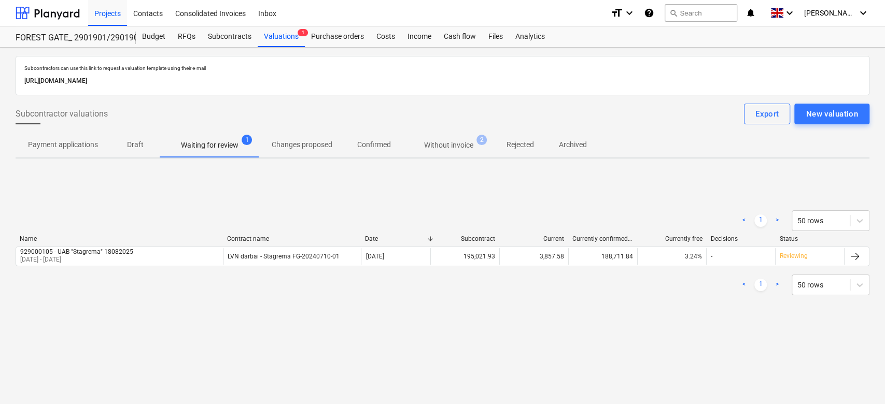
click at [561, 178] on div "< 1 > 50 rows Name Contract name Date Subcontract Current Currently confirmed t…" at bounding box center [443, 252] width 854 height 155
click at [498, 202] on div "< 1 > 50 rows Name Contract name Date Subcontract Current Currently confirmed t…" at bounding box center [443, 253] width 854 height 110
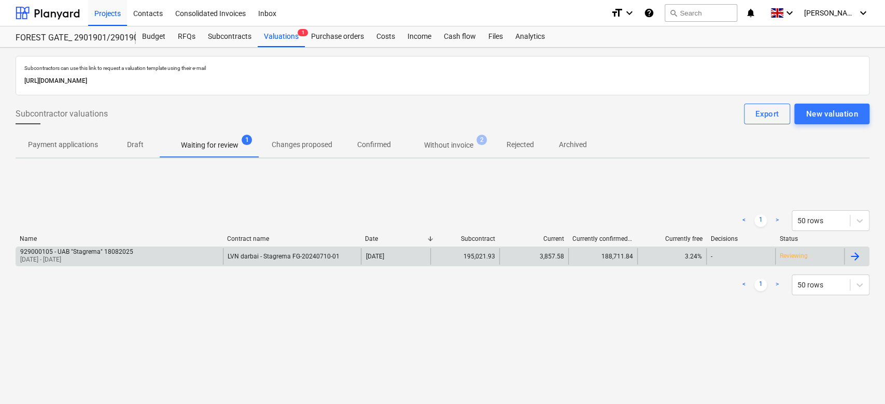
click at [525, 251] on div "3,857.58" at bounding box center [533, 256] width 69 height 17
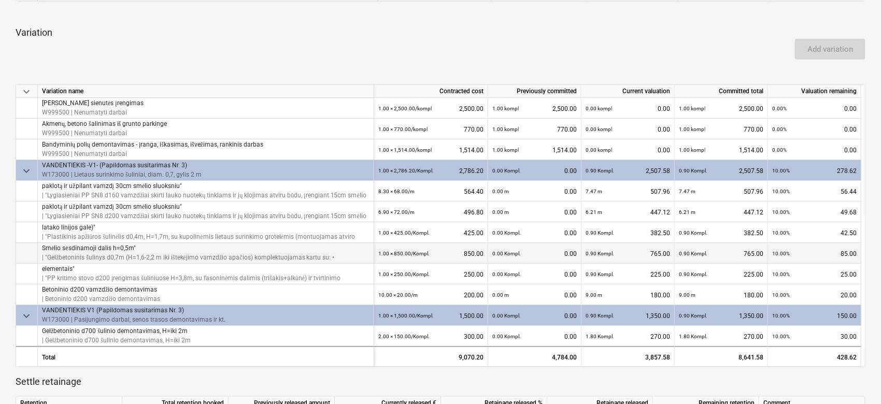
scroll to position [415, 0]
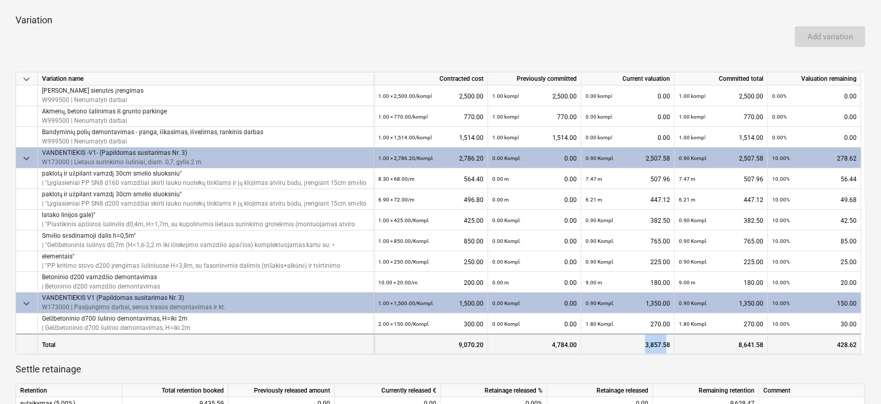
drag, startPoint x: 667, startPoint y: 342, endPoint x: 635, endPoint y: 339, distance: 32.3
click at [635, 339] on div "3,857.58" at bounding box center [628, 345] width 84 height 21
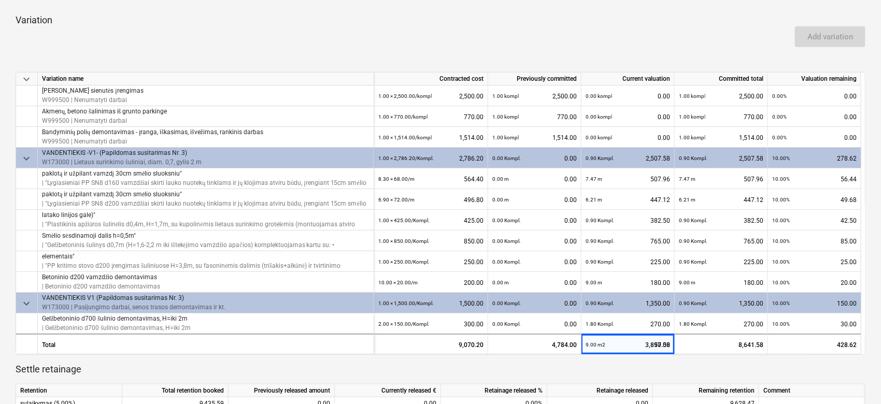
click at [659, 373] on p "Settle retainage" at bounding box center [441, 369] width 850 height 12
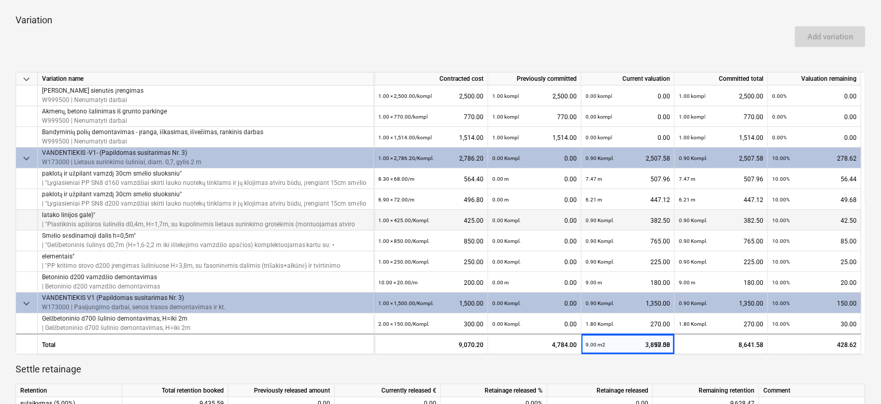
scroll to position [345, 0]
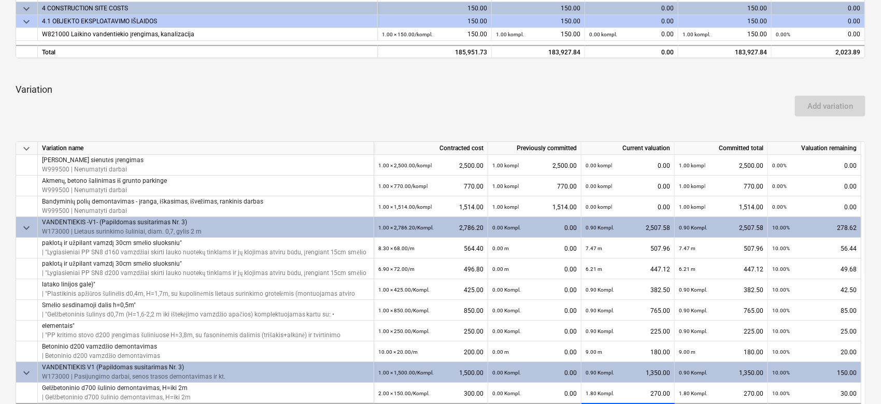
click at [637, 92] on div "Add variation" at bounding box center [440, 106] width 858 height 29
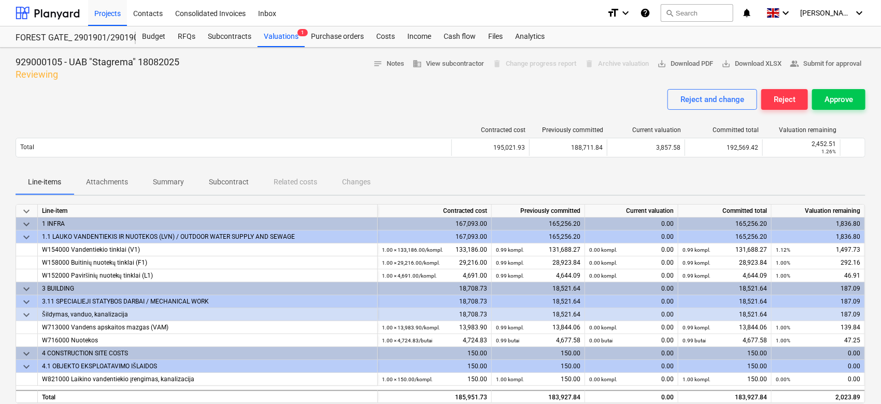
click at [439, 100] on div "Reject and change Reject Approve" at bounding box center [441, 103] width 850 height 29
click at [465, 95] on div "Reject and change Reject Approve" at bounding box center [441, 103] width 850 height 29
click at [490, 30] on div "Files" at bounding box center [495, 36] width 27 height 21
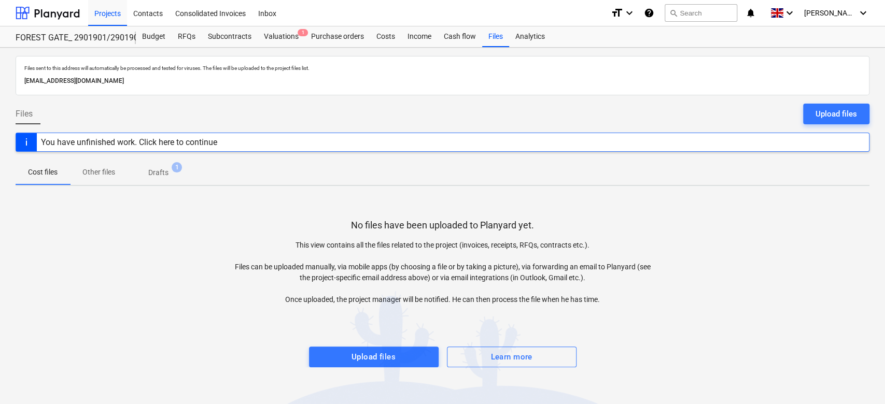
click at [798, 230] on div "No files have been uploaded to Planyard yet. This view contains all the files r…" at bounding box center [443, 280] width 854 height 173
click at [808, 209] on div "No files have been uploaded to Planyard yet. This view contains all the files r…" at bounding box center [443, 280] width 854 height 173
click at [663, 108] on div "Files Upload files" at bounding box center [443, 118] width 854 height 29
click at [684, 102] on div at bounding box center [443, 99] width 854 height 8
click at [499, 44] on div "Files" at bounding box center [495, 36] width 27 height 21
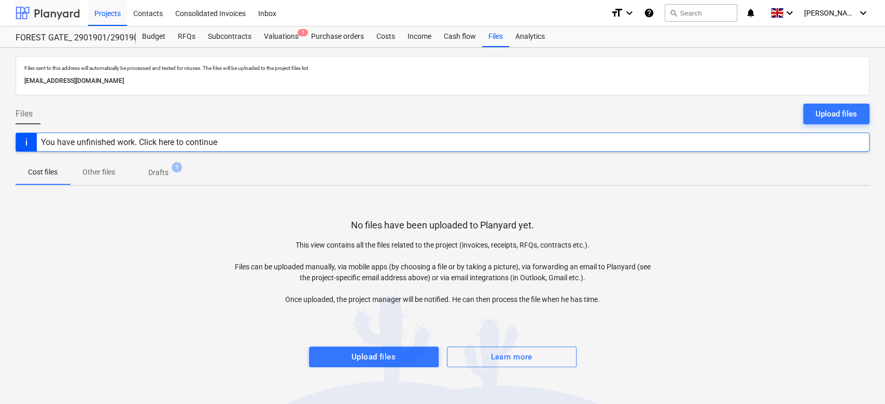
click at [58, 11] on div at bounding box center [48, 13] width 64 height 26
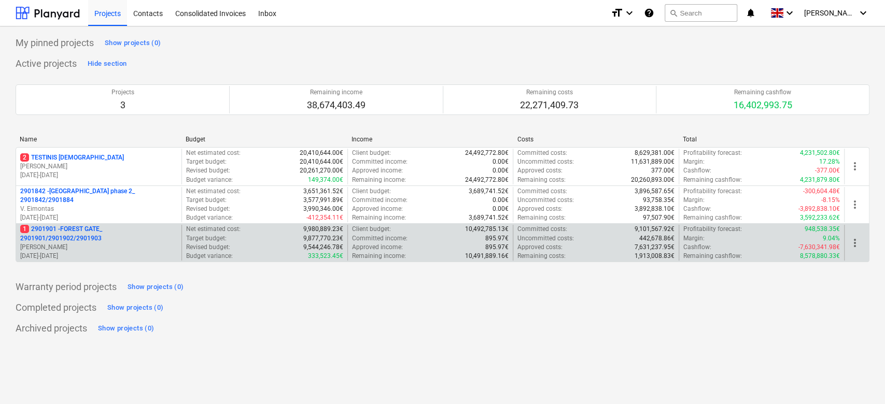
click at [104, 223] on div "1 2901901 - FOREST GATE_ 2901901/2901902/2901903 [PERSON_NAME] [DATE] - [DATE] …" at bounding box center [443, 242] width 854 height 39
click at [104, 231] on p "1 2901901 - FOREST GATE_ 2901901/2901902/2901903" at bounding box center [98, 234] width 157 height 18
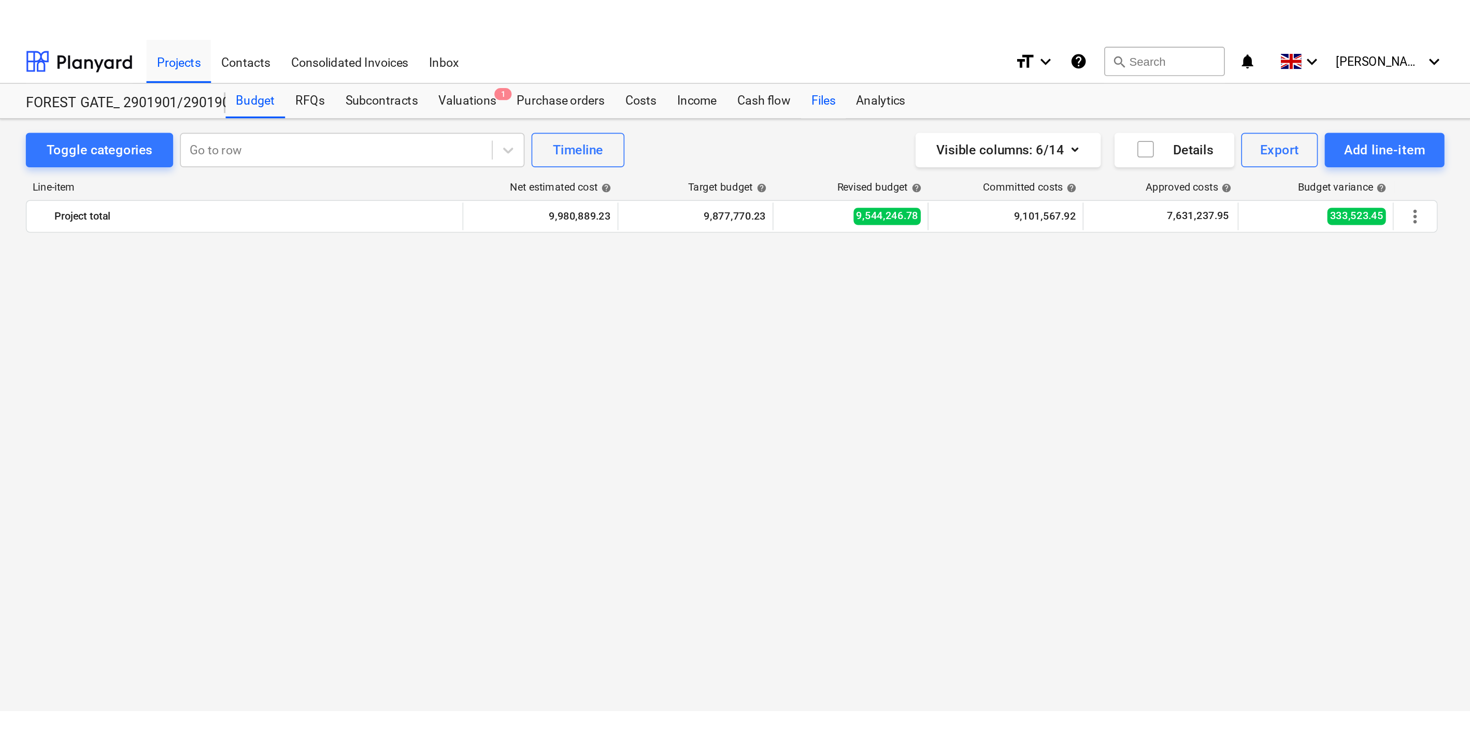
scroll to position [819, 0]
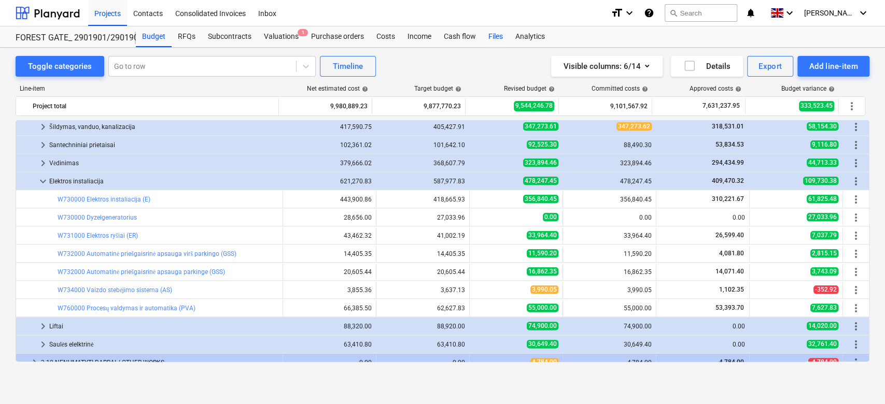
click at [488, 40] on div "Files" at bounding box center [495, 36] width 27 height 21
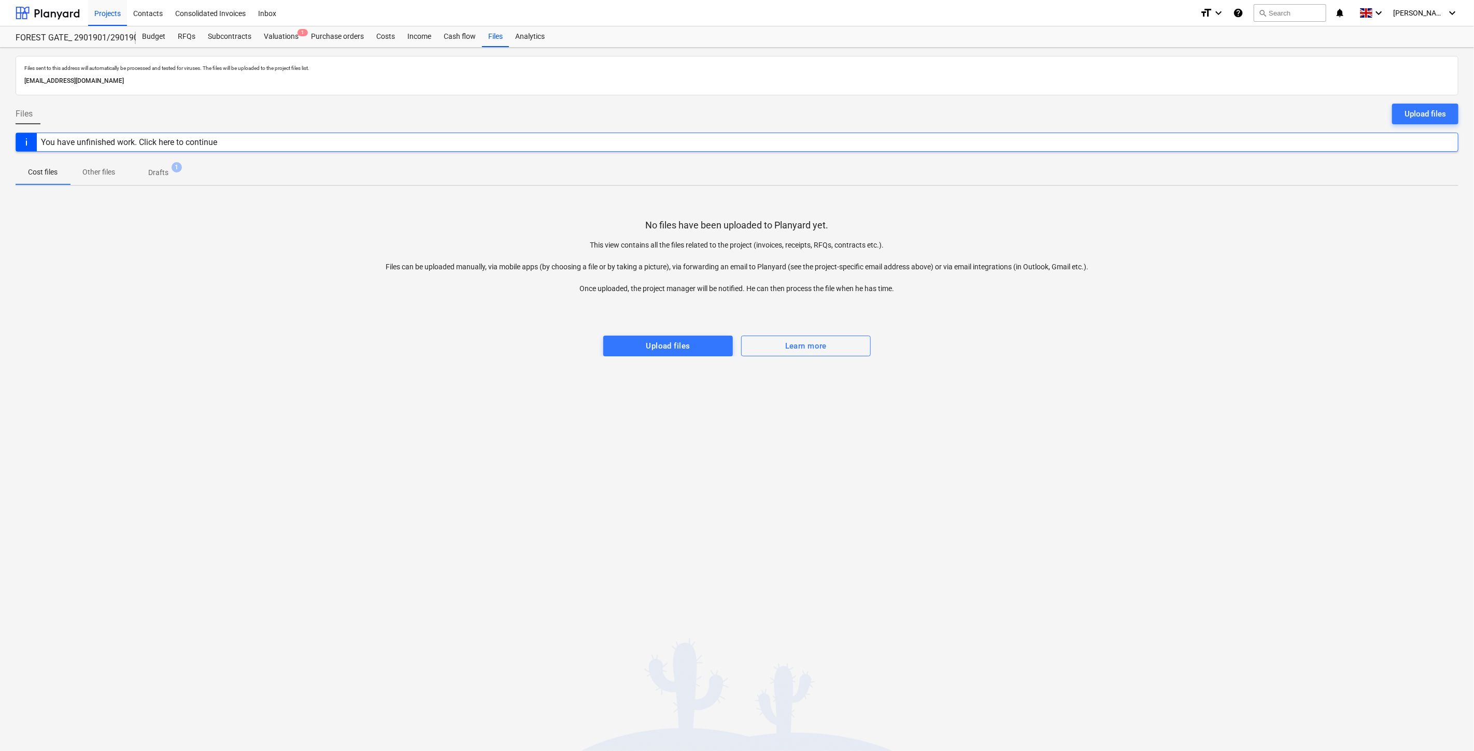
drag, startPoint x: 495, startPoint y: 372, endPoint x: 480, endPoint y: 360, distance: 18.5
click at [494, 372] on div "Files sent to this address will automatically be processed and tested for virus…" at bounding box center [737, 400] width 1474 height 704
click at [460, 350] on div "No files have been uploaded to Planyard yet. This view contains all the files r…" at bounding box center [737, 275] width 1443 height 162
drag, startPoint x: 1049, startPoint y: 383, endPoint x: 1063, endPoint y: 364, distance: 23.9
click at [1050, 382] on div "Files sent to this address will automatically be processed and tested for virus…" at bounding box center [737, 400] width 1474 height 704
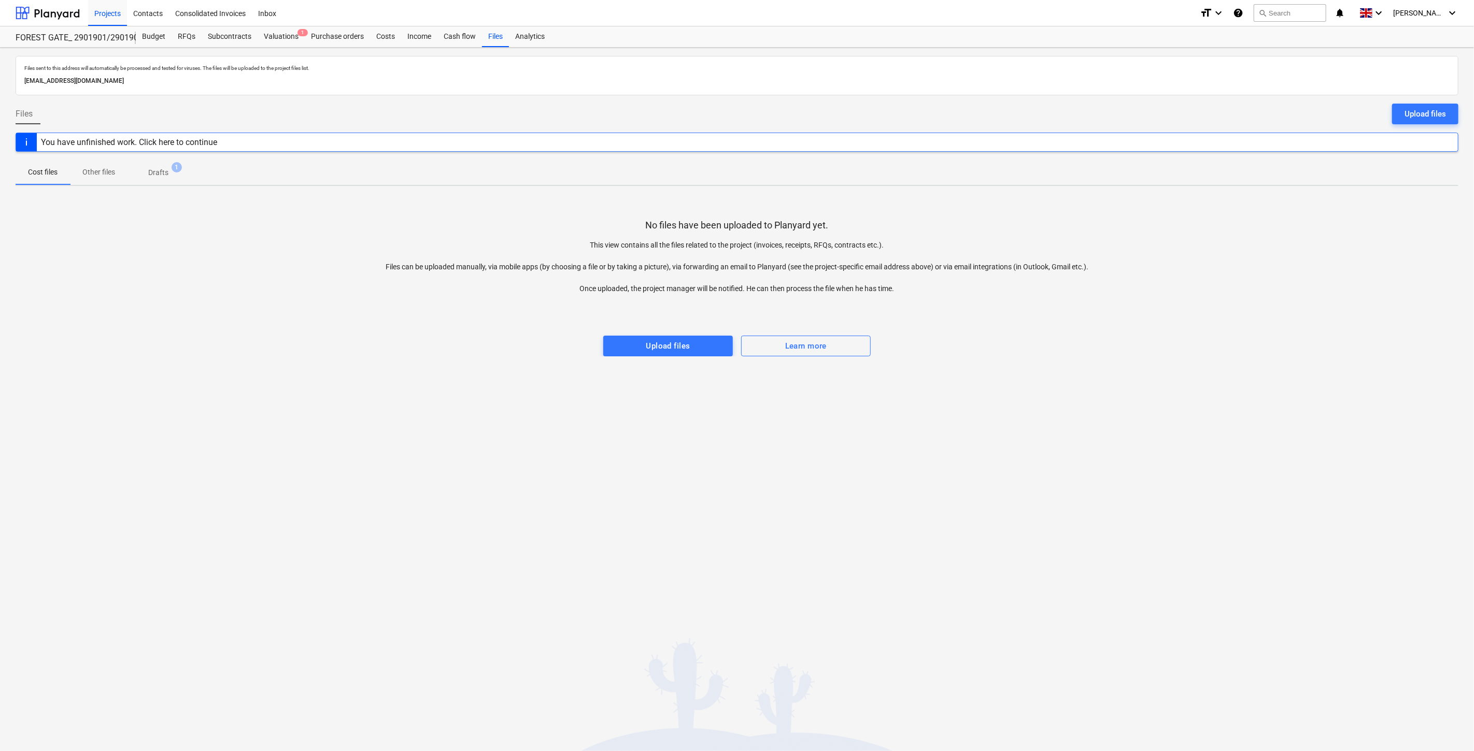
click at [1069, 355] on div "No files have been uploaded to Planyard yet. This view contains all the files r…" at bounding box center [737, 275] width 1443 height 162
click at [1030, 448] on div "Files sent to this address will automatically be processed and tested for virus…" at bounding box center [737, 400] width 1474 height 704
click at [1056, 408] on div "Files sent to this address will automatically be processed and tested for virus…" at bounding box center [737, 400] width 1474 height 704
click at [934, 518] on div "Files sent to this address will automatically be processed and tested for virus…" at bounding box center [737, 400] width 1474 height 704
click at [966, 482] on div "Files sent to this address will automatically be processed and tested for virus…" at bounding box center [737, 400] width 1474 height 704
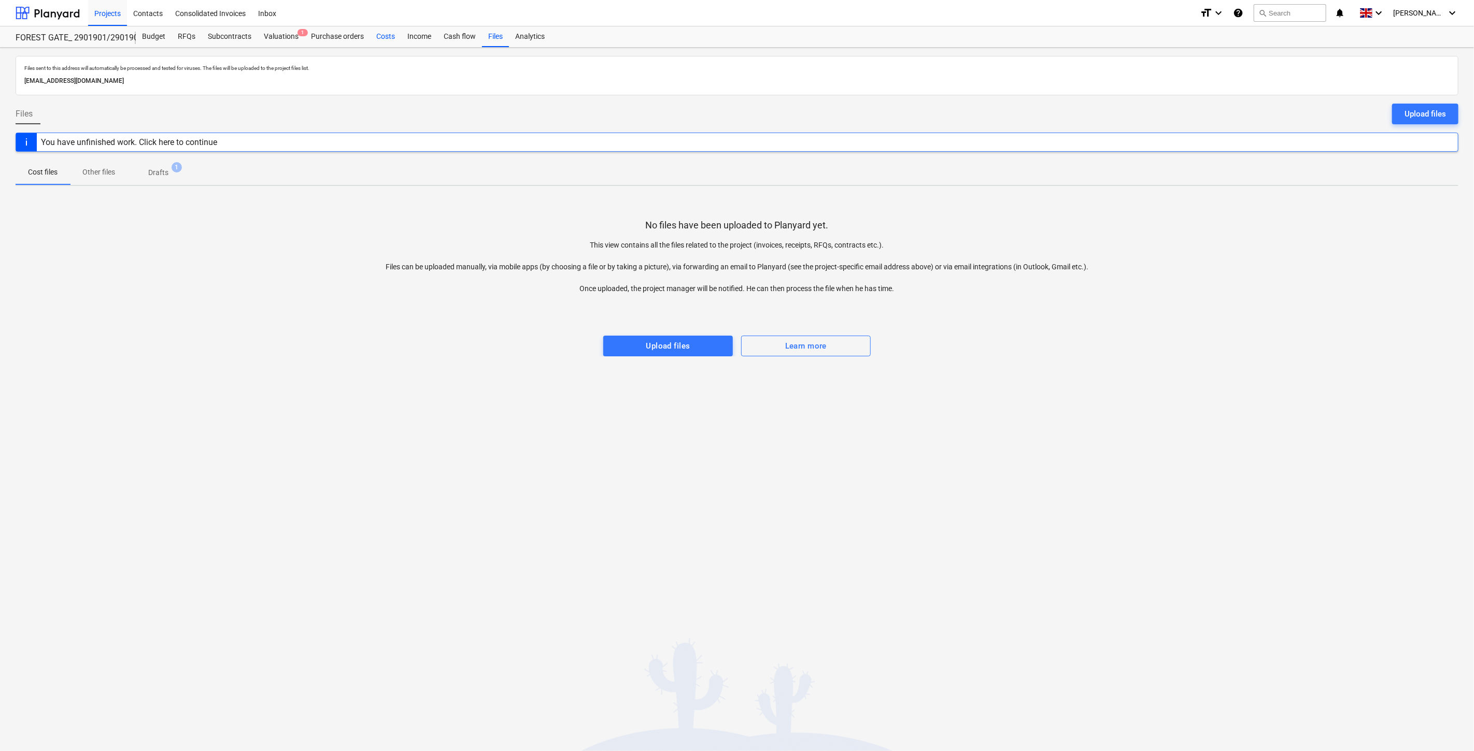
click at [394, 40] on div "Costs" at bounding box center [385, 36] width 31 height 21
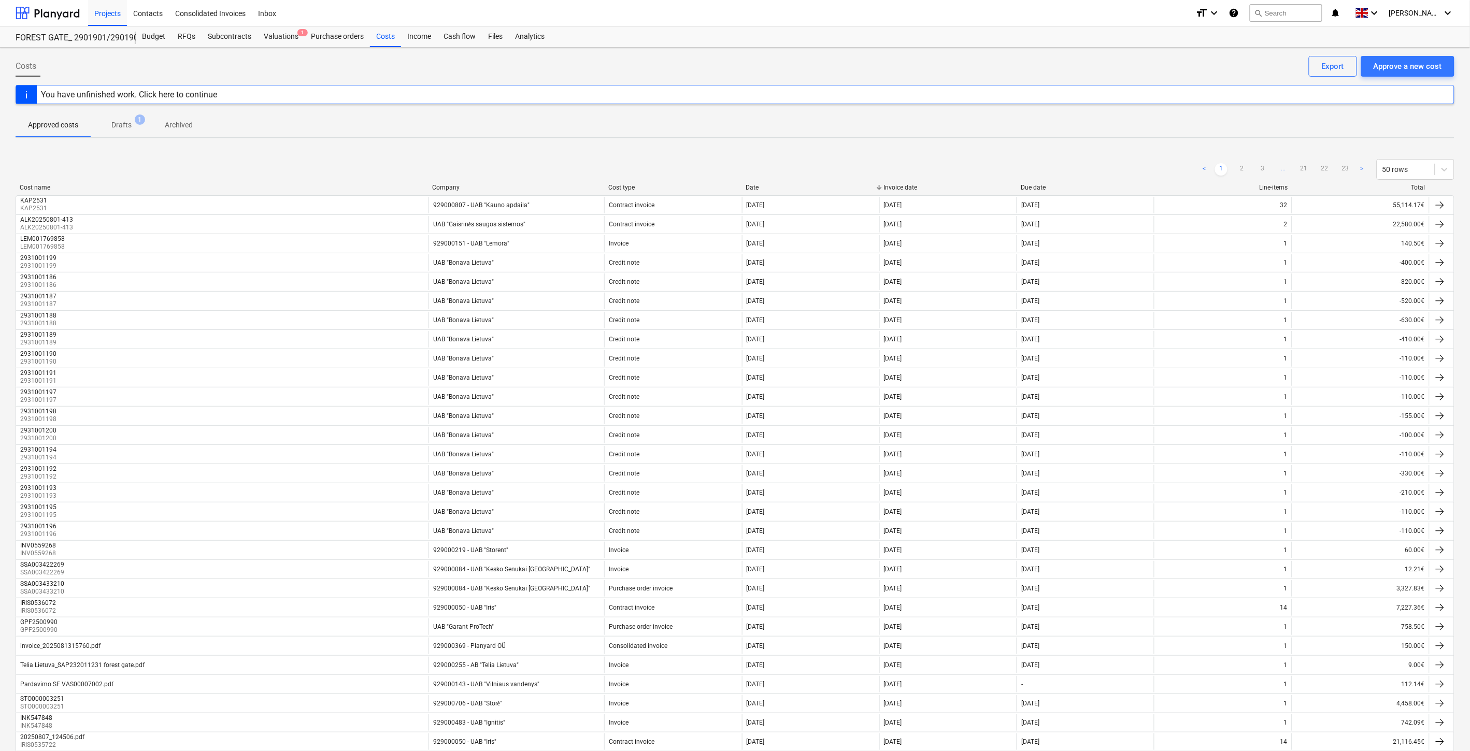
click at [120, 133] on span "Drafts 1" at bounding box center [122, 125] width 62 height 19
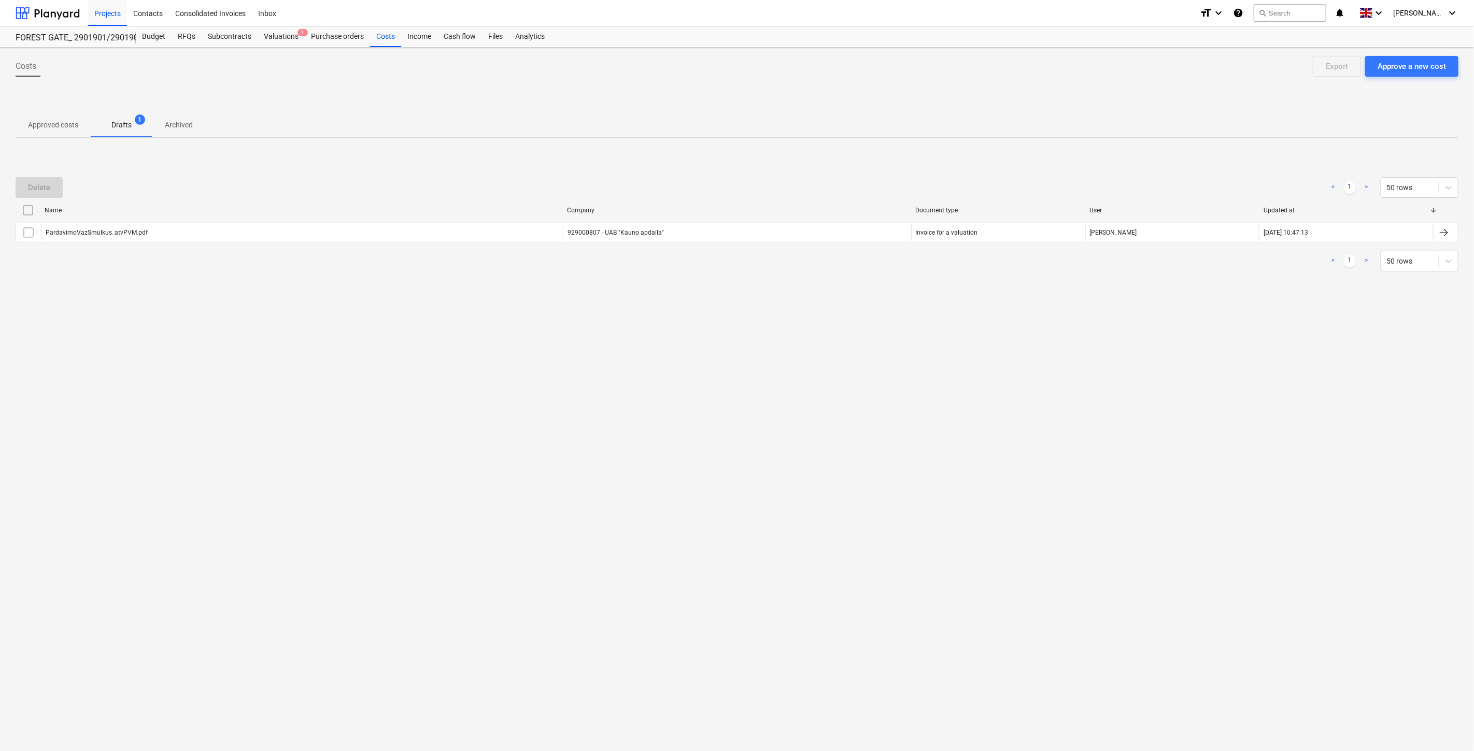
click at [1008, 171] on div "Delete < 1 > 50 rows Name Company Document type User Updated at PardavimoVazSmu…" at bounding box center [737, 224] width 1443 height 119
click at [1020, 166] on div "Delete < 1 > 50 rows Name Company Document type User Updated at PardavimoVazSmu…" at bounding box center [737, 224] width 1443 height 119
click at [491, 39] on div "Files" at bounding box center [495, 36] width 27 height 21
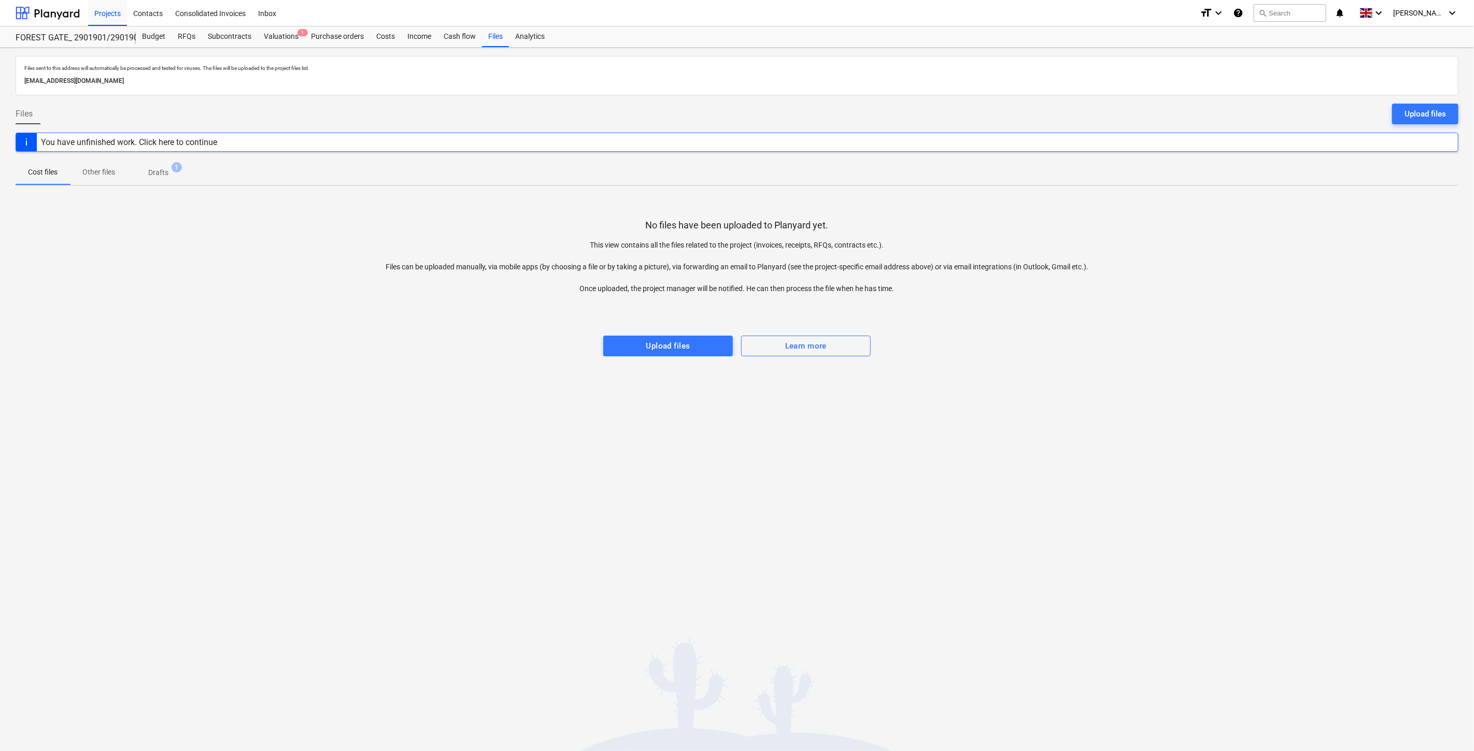
click at [161, 179] on span "Drafts 1" at bounding box center [158, 172] width 62 height 19
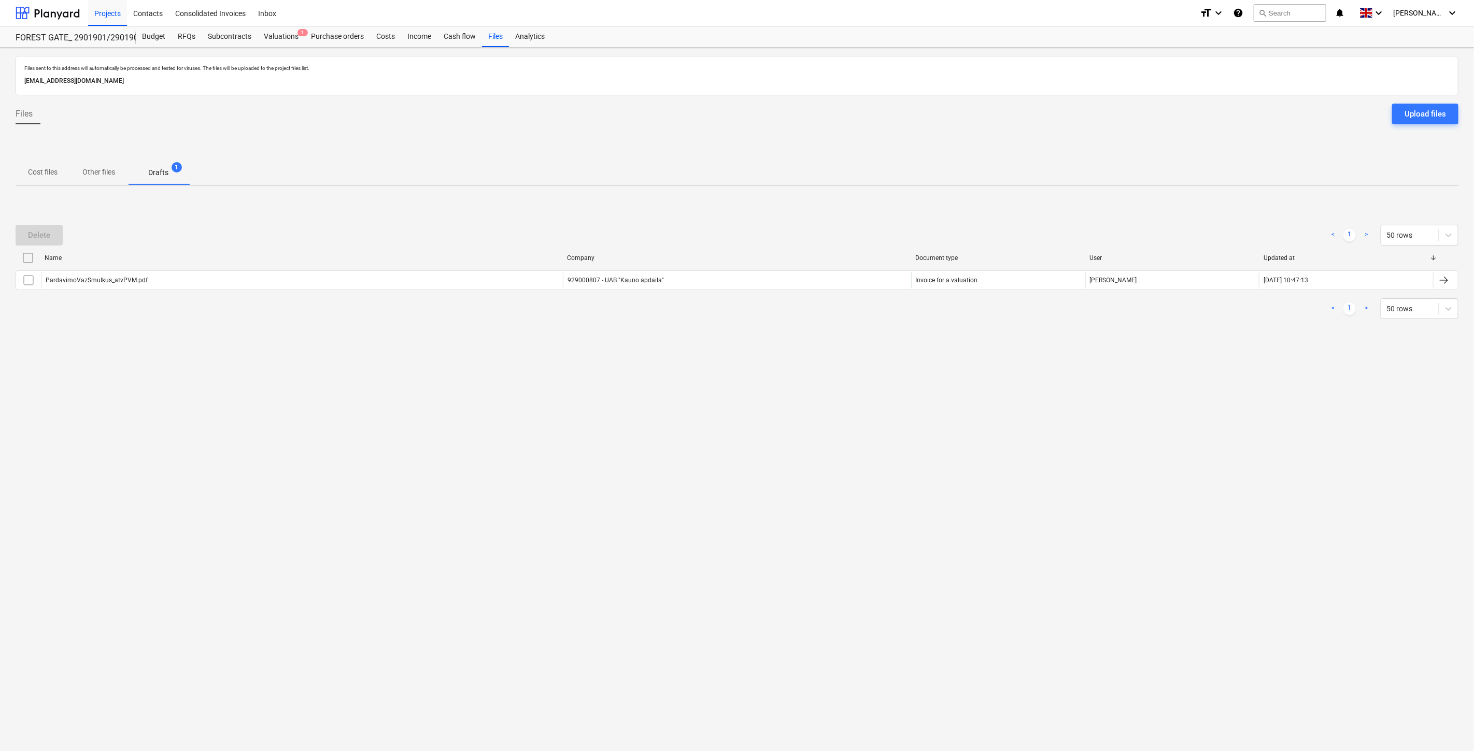
click at [1071, 421] on div "Files sent to this address will automatically be processed and tested for virus…" at bounding box center [737, 400] width 1474 height 704
click at [1079, 408] on div "Files sent to this address will automatically be processed and tested for virus…" at bounding box center [737, 400] width 1474 height 704
click at [48, 176] on p "Cost files" at bounding box center [43, 172] width 30 height 11
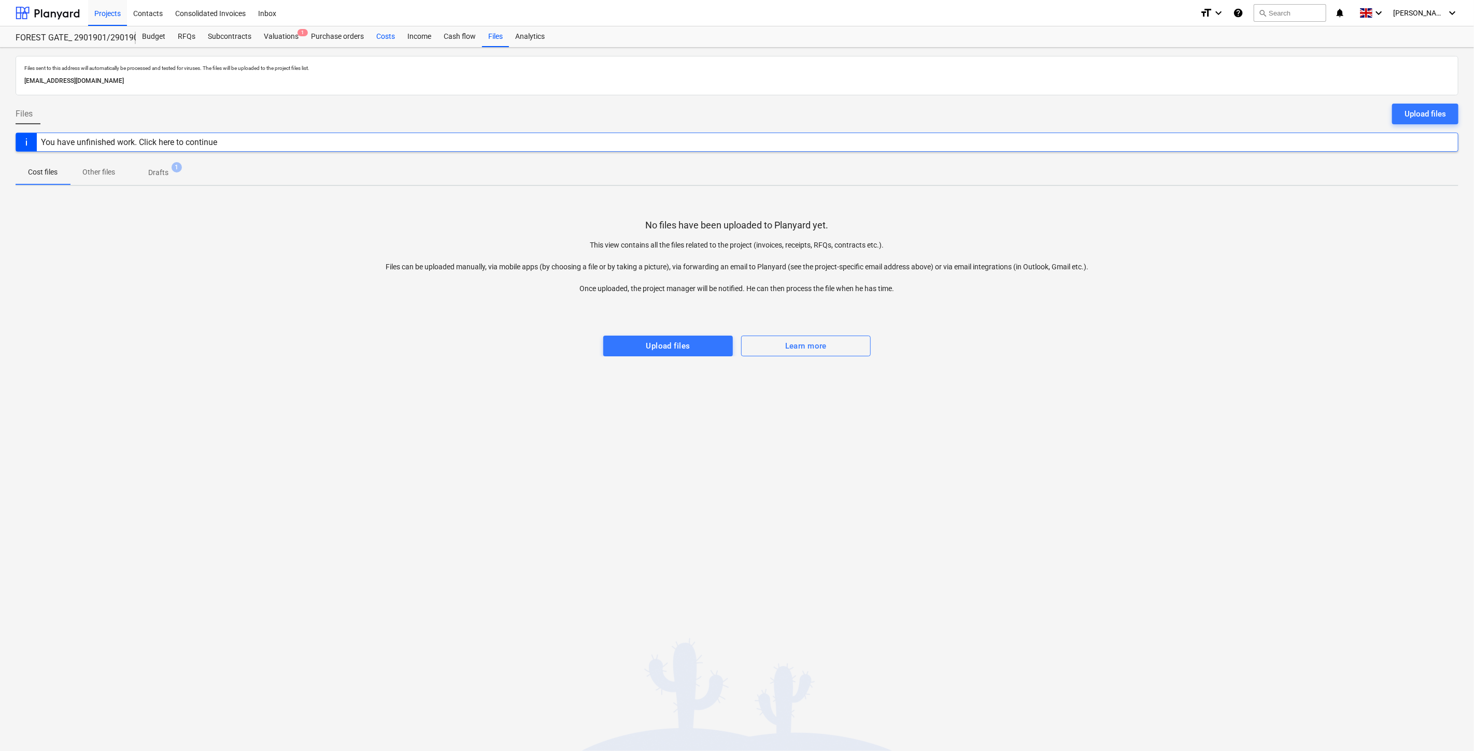
click at [376, 35] on div "Costs" at bounding box center [385, 36] width 31 height 21
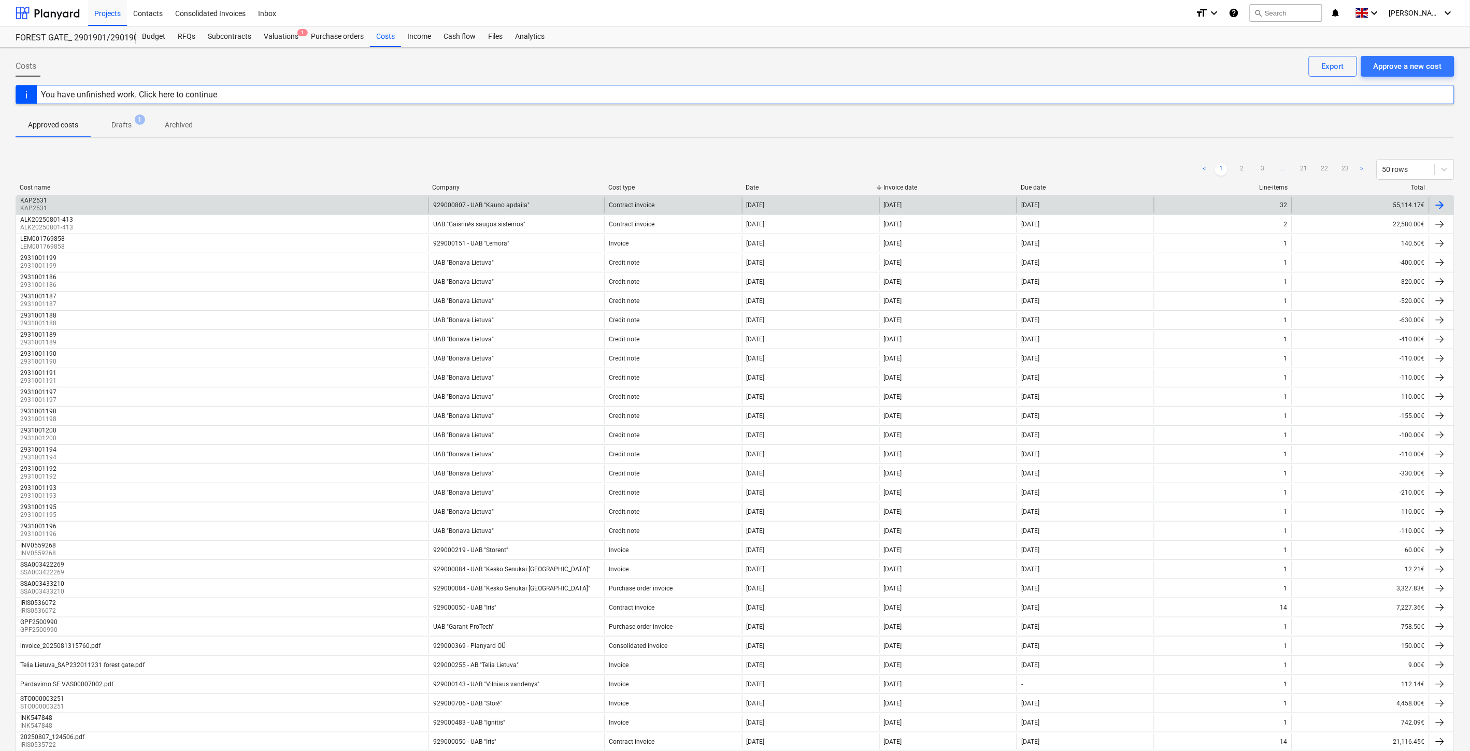
click at [195, 199] on div "KAP2531 KAP2531" at bounding box center [222, 205] width 413 height 17
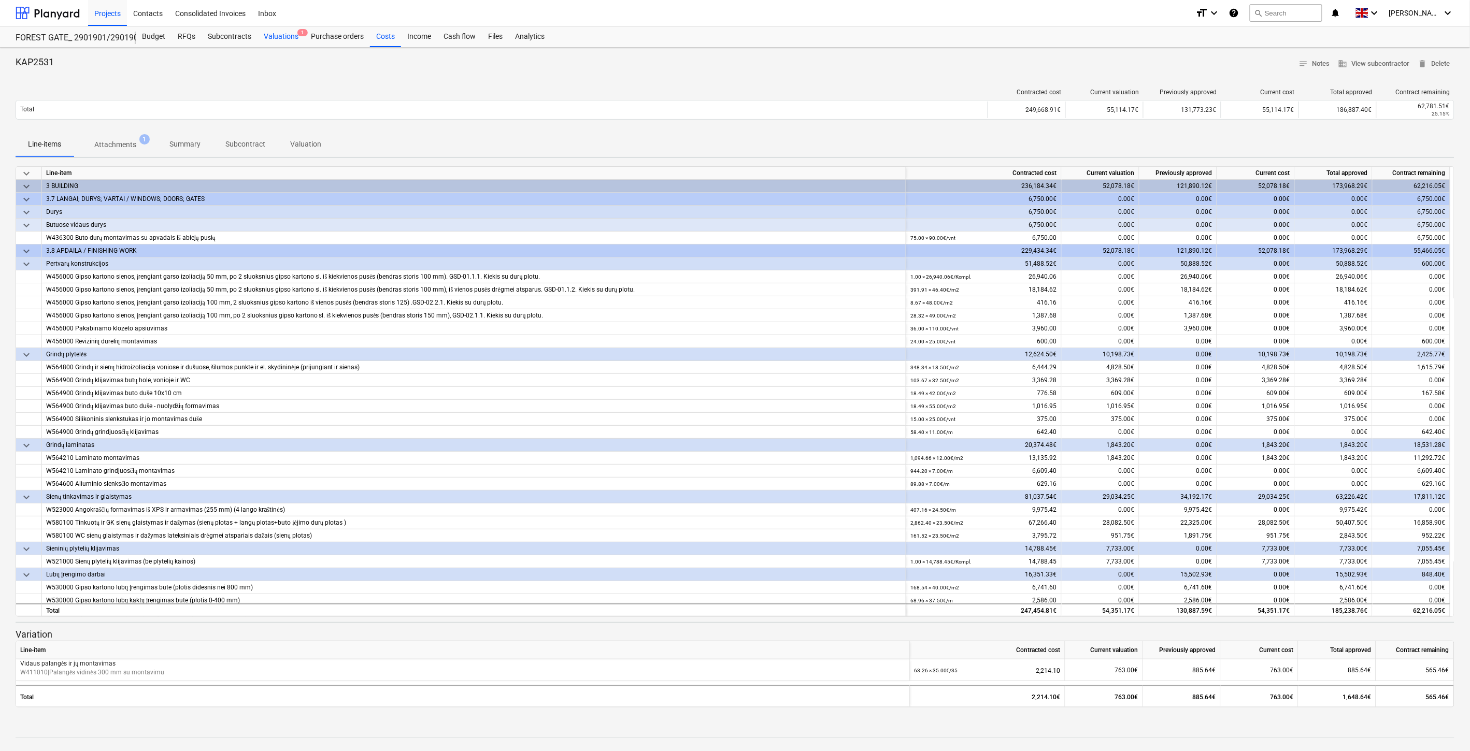
click at [293, 35] on div "Valuations 1" at bounding box center [281, 36] width 47 height 21
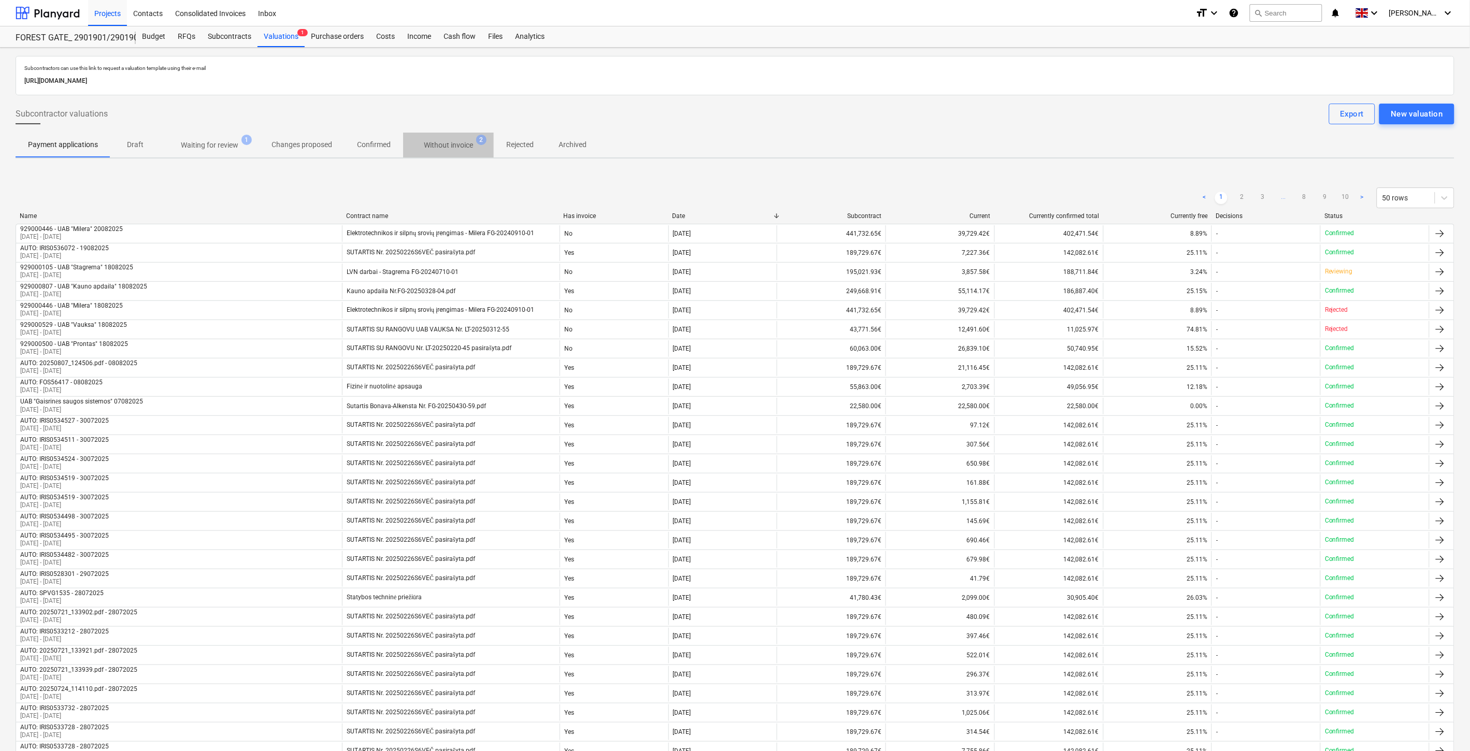
click at [446, 146] on p "Without invoice" at bounding box center [448, 145] width 49 height 11
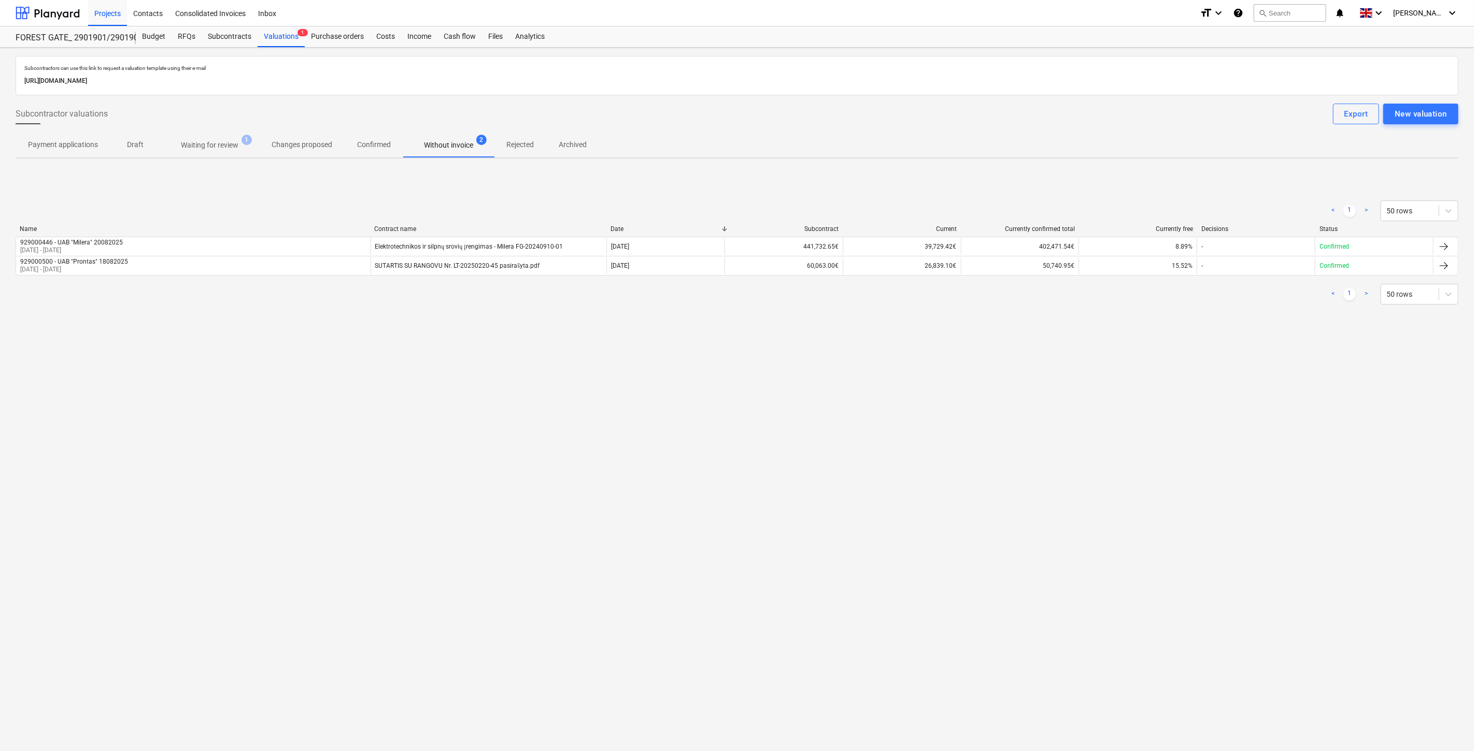
drag, startPoint x: 558, startPoint y: 428, endPoint x: 586, endPoint y: 410, distance: 33.1
click at [560, 427] on div "Subcontractors can use this link to request a valuation template using their e-…" at bounding box center [737, 400] width 1474 height 704
click at [586, 410] on div "Subcontractors can use this link to request a valuation template using their e-…" at bounding box center [737, 400] width 1474 height 704
click at [1159, 339] on div "Subcontractors can use this link to request a valuation template using their e-…" at bounding box center [737, 400] width 1474 height 704
click at [1178, 323] on div "< 1 > 50 rows Name Contract name Date Subcontract Current Currently confirmed t…" at bounding box center [737, 252] width 1443 height 155
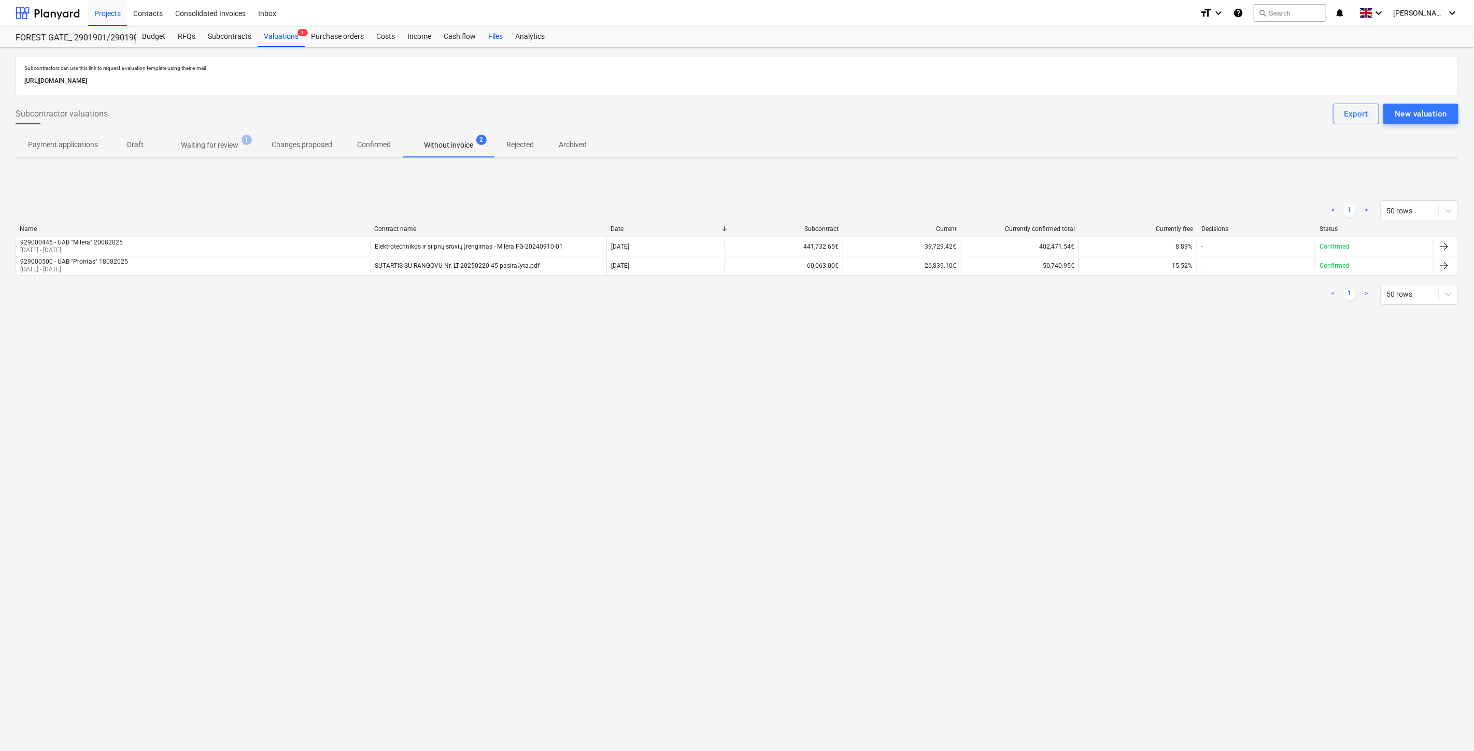
click at [495, 42] on div "Files" at bounding box center [495, 36] width 27 height 21
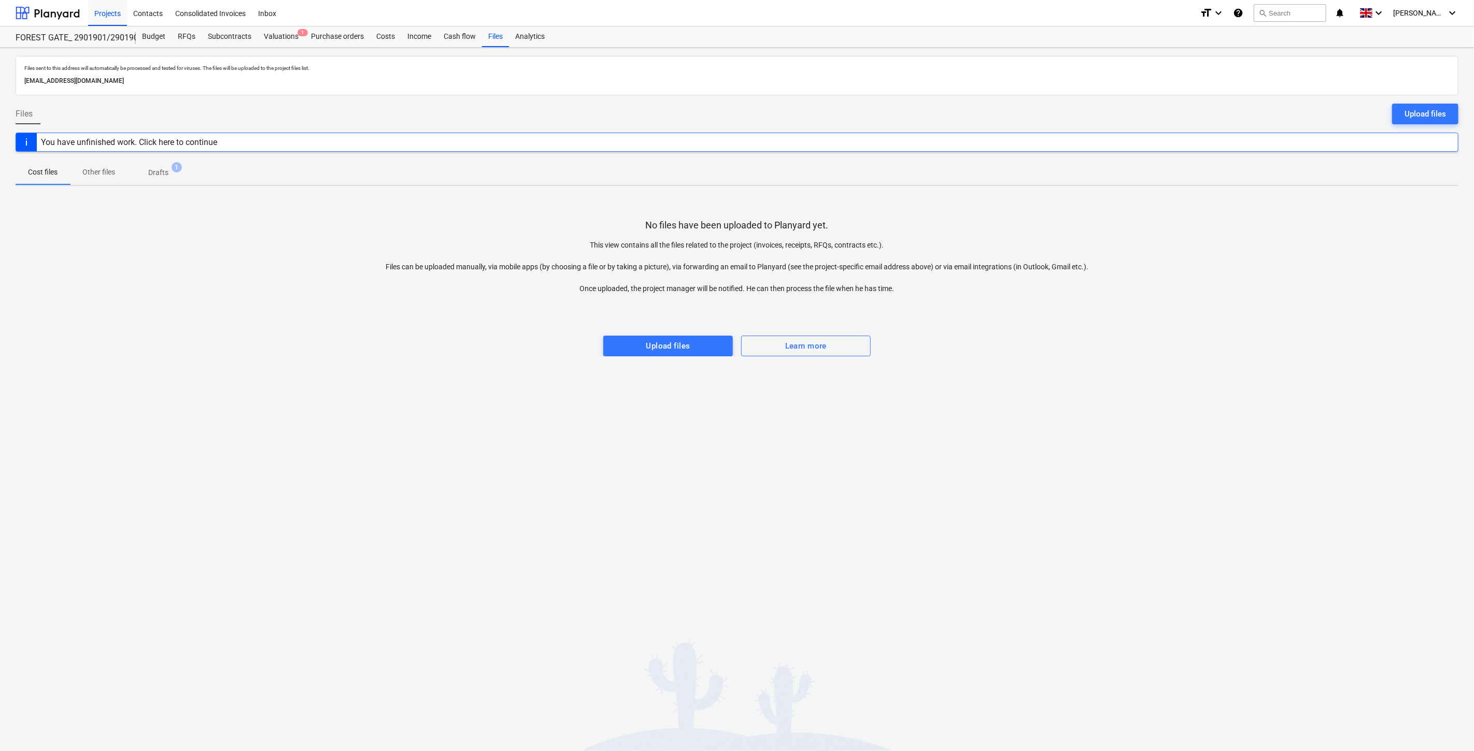
drag, startPoint x: 1037, startPoint y: 337, endPoint x: 1063, endPoint y: 315, distance: 34.5
click at [1037, 337] on div "No files have been uploaded to Planyard yet. This view contains all the files r…" at bounding box center [737, 275] width 1443 height 162
click at [1063, 315] on div at bounding box center [737, 325] width 1443 height 21
click at [62, 12] on div at bounding box center [48, 13] width 64 height 26
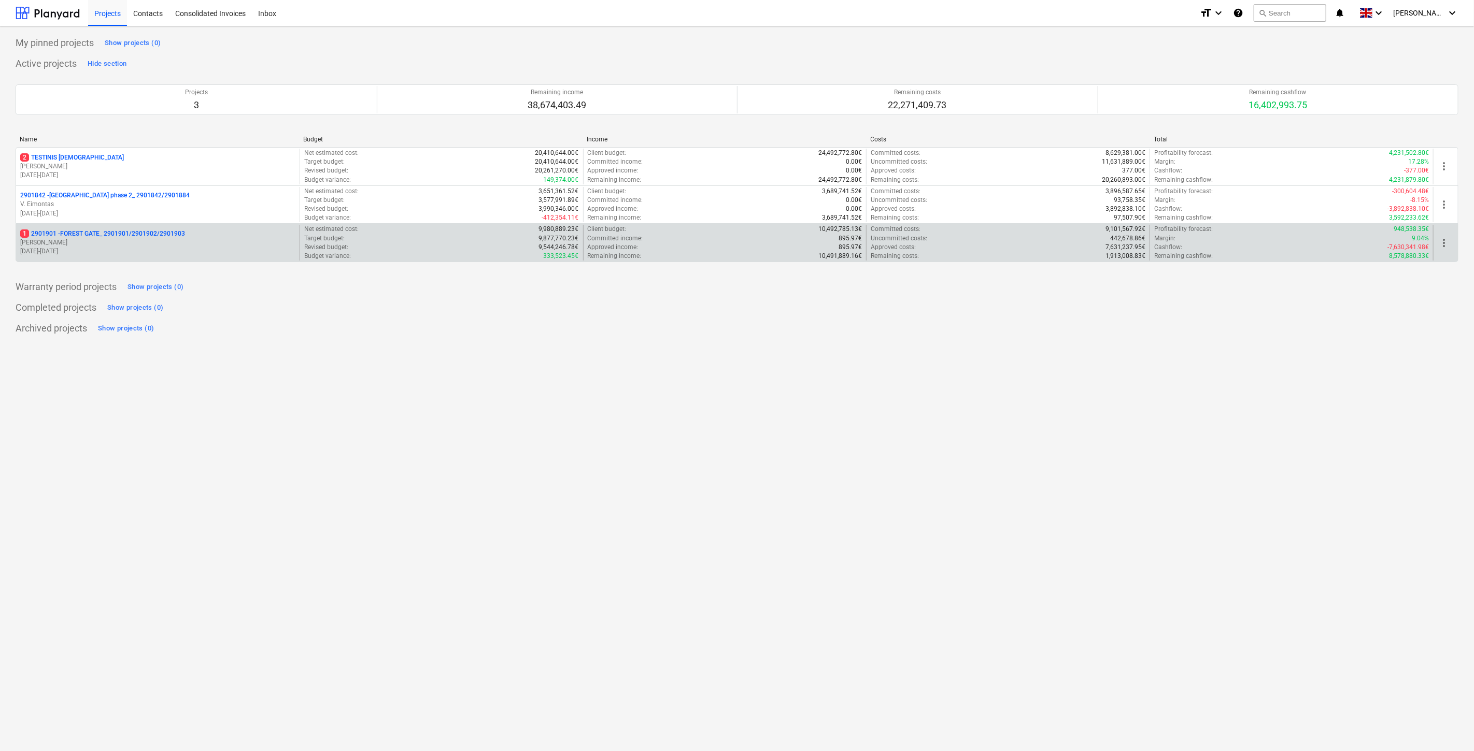
click at [122, 240] on p "[PERSON_NAME]" at bounding box center [157, 242] width 275 height 9
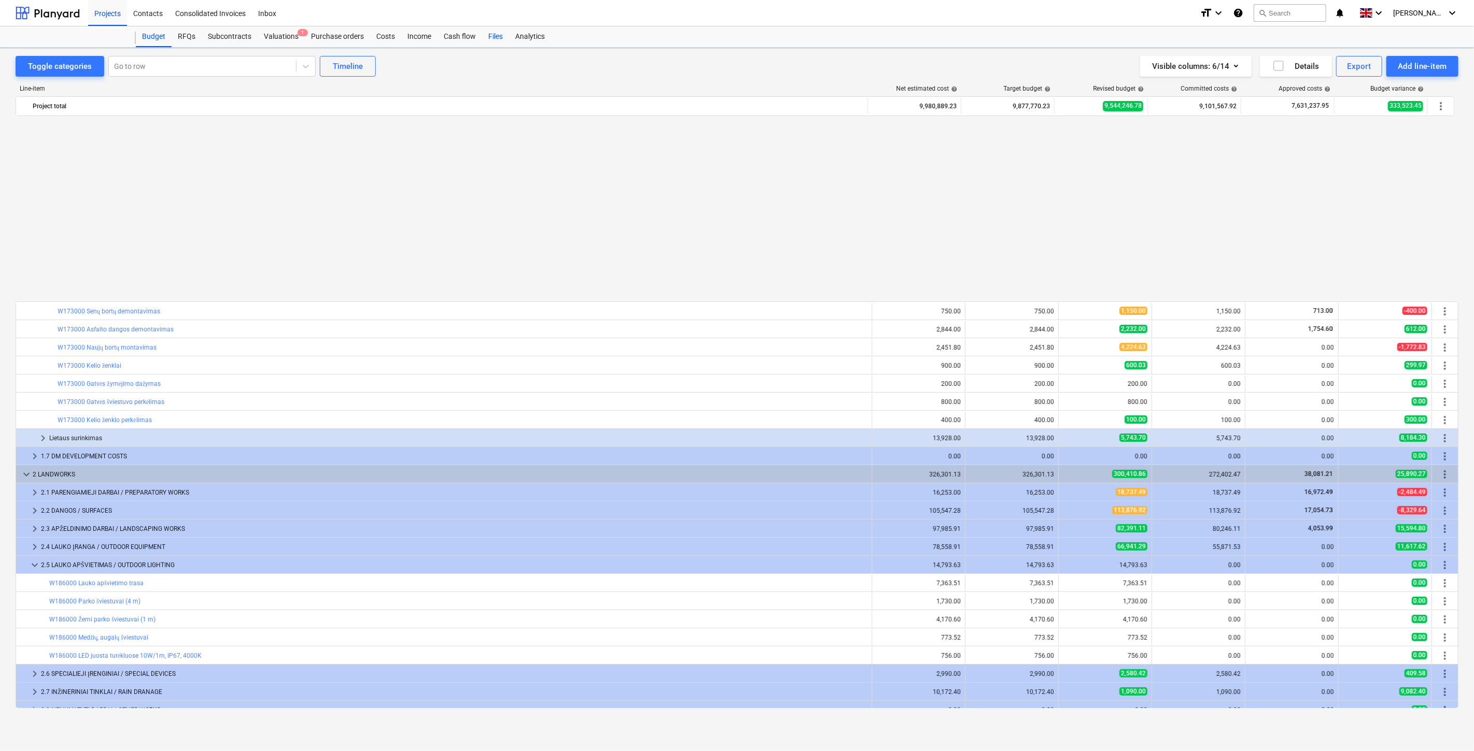
click at [493, 36] on div "Files" at bounding box center [495, 36] width 27 height 21
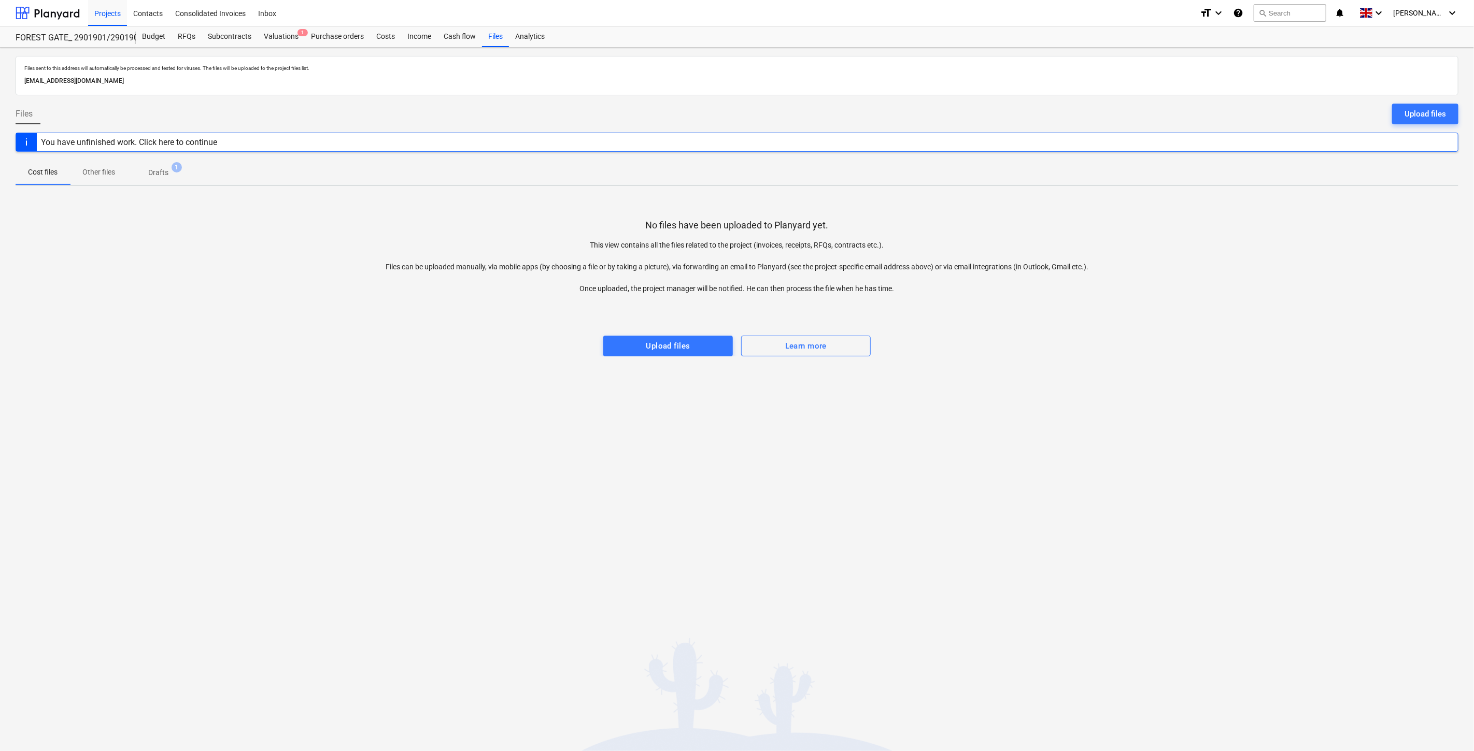
drag, startPoint x: 981, startPoint y: 352, endPoint x: 1004, endPoint y: 319, distance: 40.7
click at [983, 349] on div "No files have been uploaded to Planyard yet. This view contains all the files r…" at bounding box center [737, 275] width 1443 height 162
click at [1004, 319] on div at bounding box center [737, 325] width 1443 height 21
click at [996, 315] on div at bounding box center [737, 325] width 1443 height 21
click at [1011, 307] on div at bounding box center [737, 304] width 1443 height 21
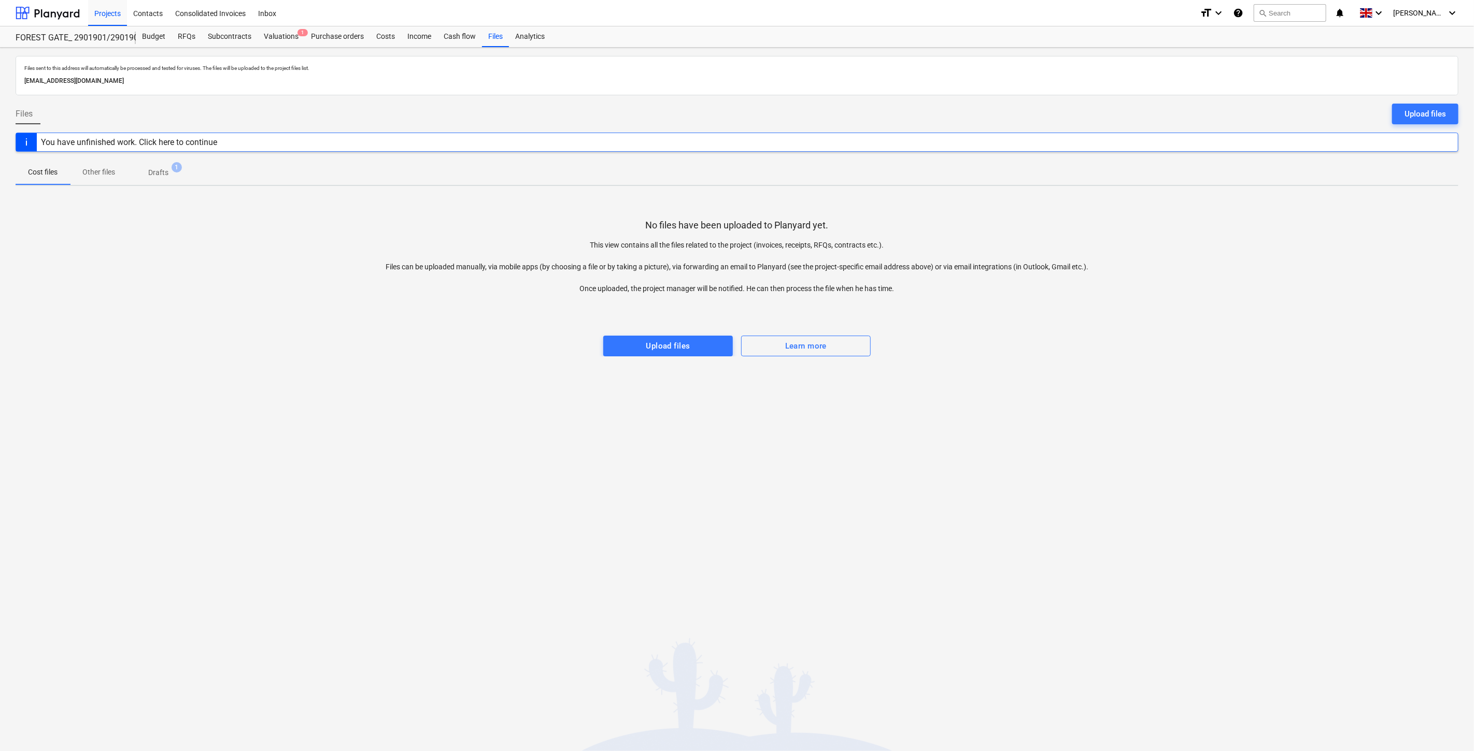
drag, startPoint x: 1193, startPoint y: 352, endPoint x: 1224, endPoint y: 311, distance: 51.4
click at [1196, 346] on div "No files have been uploaded to Planyard yet. This view contains all the files r…" at bounding box center [737, 275] width 1443 height 162
click at [1224, 311] on div at bounding box center [737, 304] width 1443 height 21
click at [1028, 327] on div at bounding box center [737, 325] width 1443 height 21
click at [1060, 309] on div at bounding box center [737, 304] width 1443 height 21
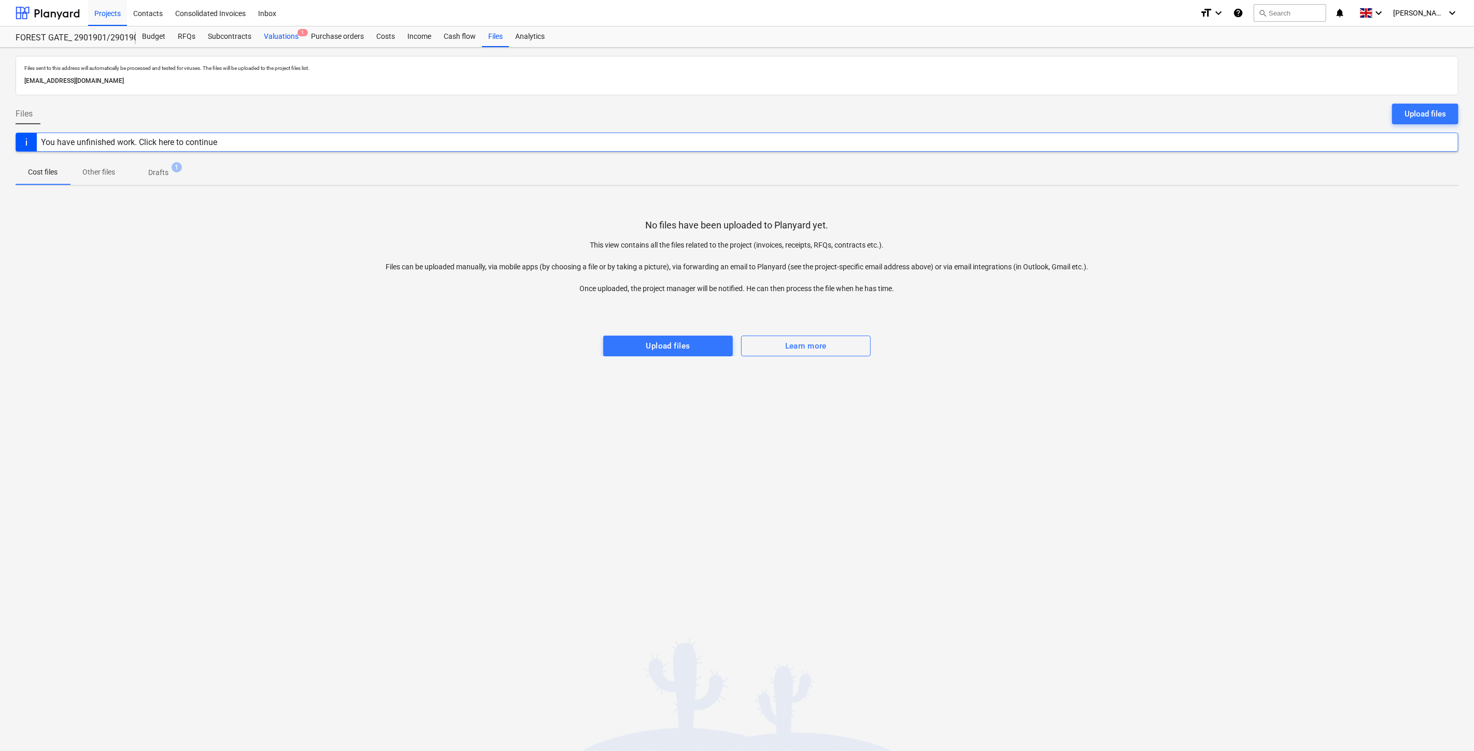
click at [281, 35] on div "Valuations 1" at bounding box center [281, 36] width 47 height 21
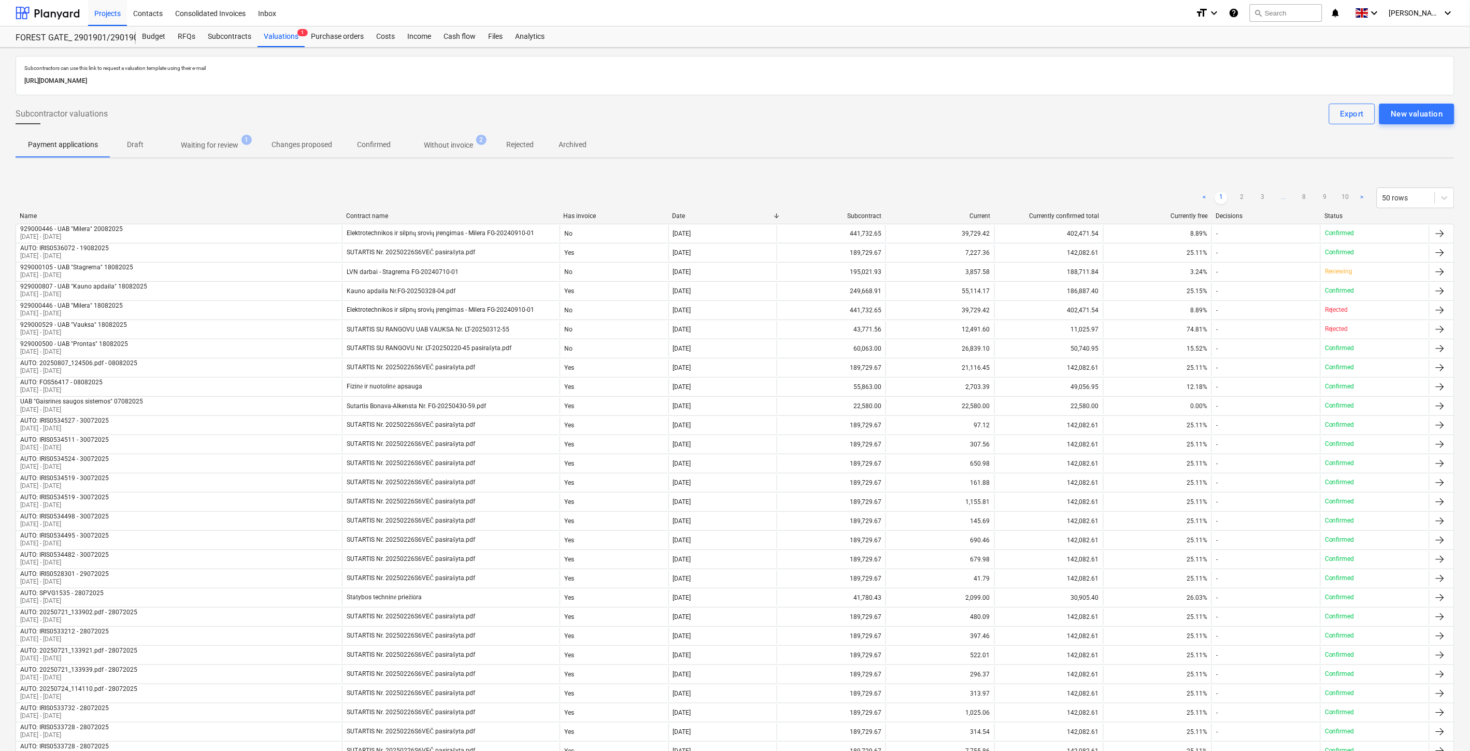
click at [241, 149] on span "Waiting for review 1" at bounding box center [210, 145] width 74 height 11
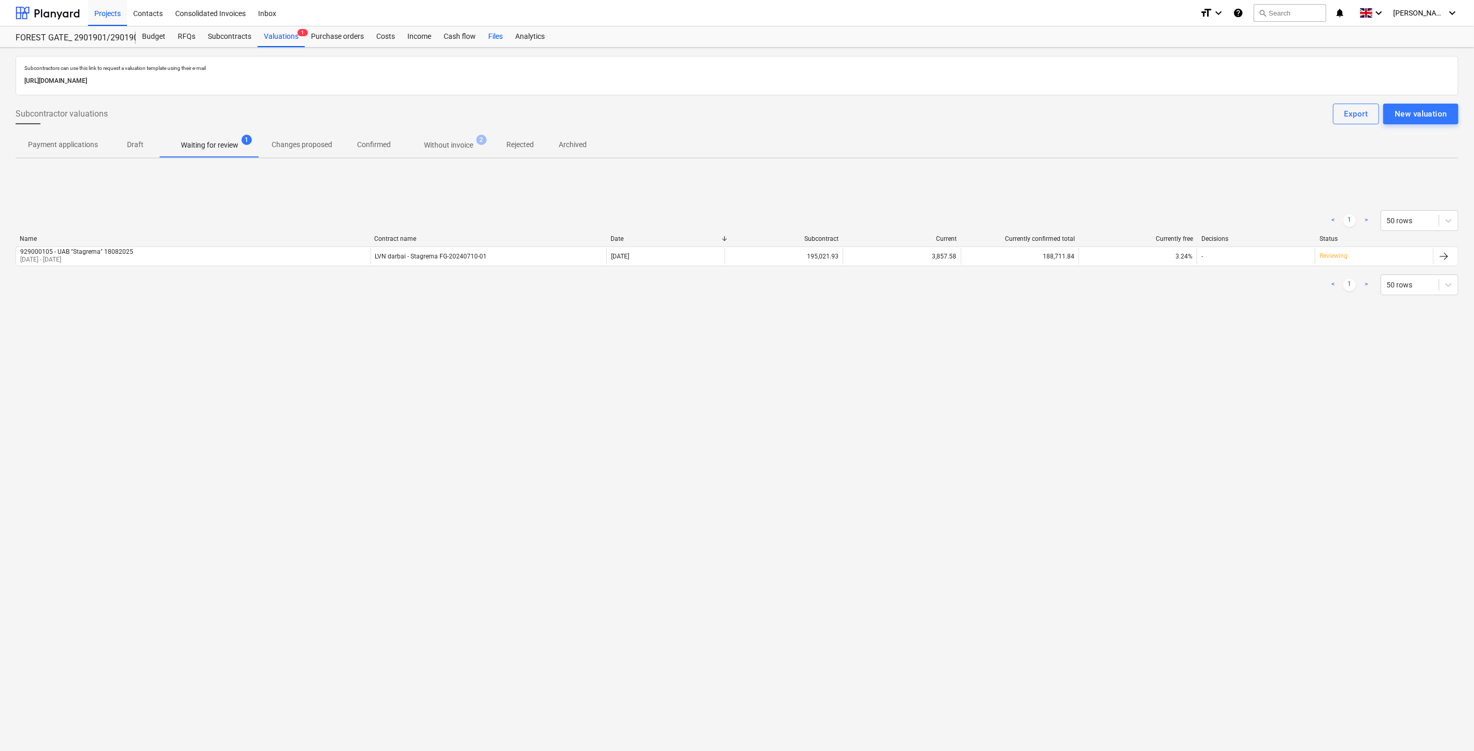
click at [493, 34] on div "Files" at bounding box center [495, 36] width 27 height 21
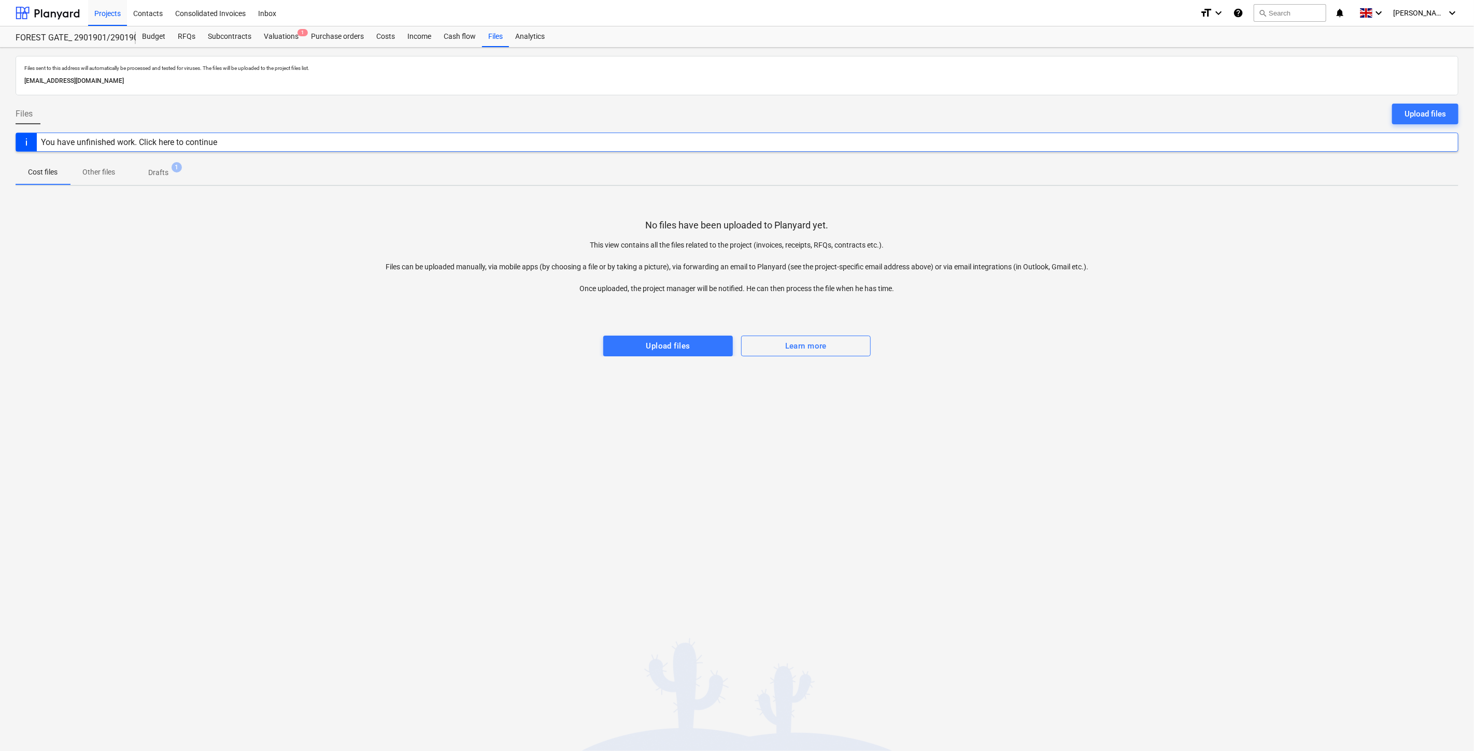
click at [1118, 351] on div "No files have been uploaded to Planyard yet. This view contains all the files r…" at bounding box center [737, 275] width 1443 height 162
click at [1136, 309] on div at bounding box center [737, 304] width 1443 height 21
click at [1266, 247] on div "No files have been uploaded to Planyard yet. This view contains all the files r…" at bounding box center [737, 275] width 1443 height 162
click at [1282, 227] on div "No files have been uploaded to Planyard yet. This view contains all the files r…" at bounding box center [737, 275] width 1443 height 162
click at [292, 291] on div "No files have been uploaded to Planyard yet. This view contains all the files r…" at bounding box center [737, 275] width 1443 height 162
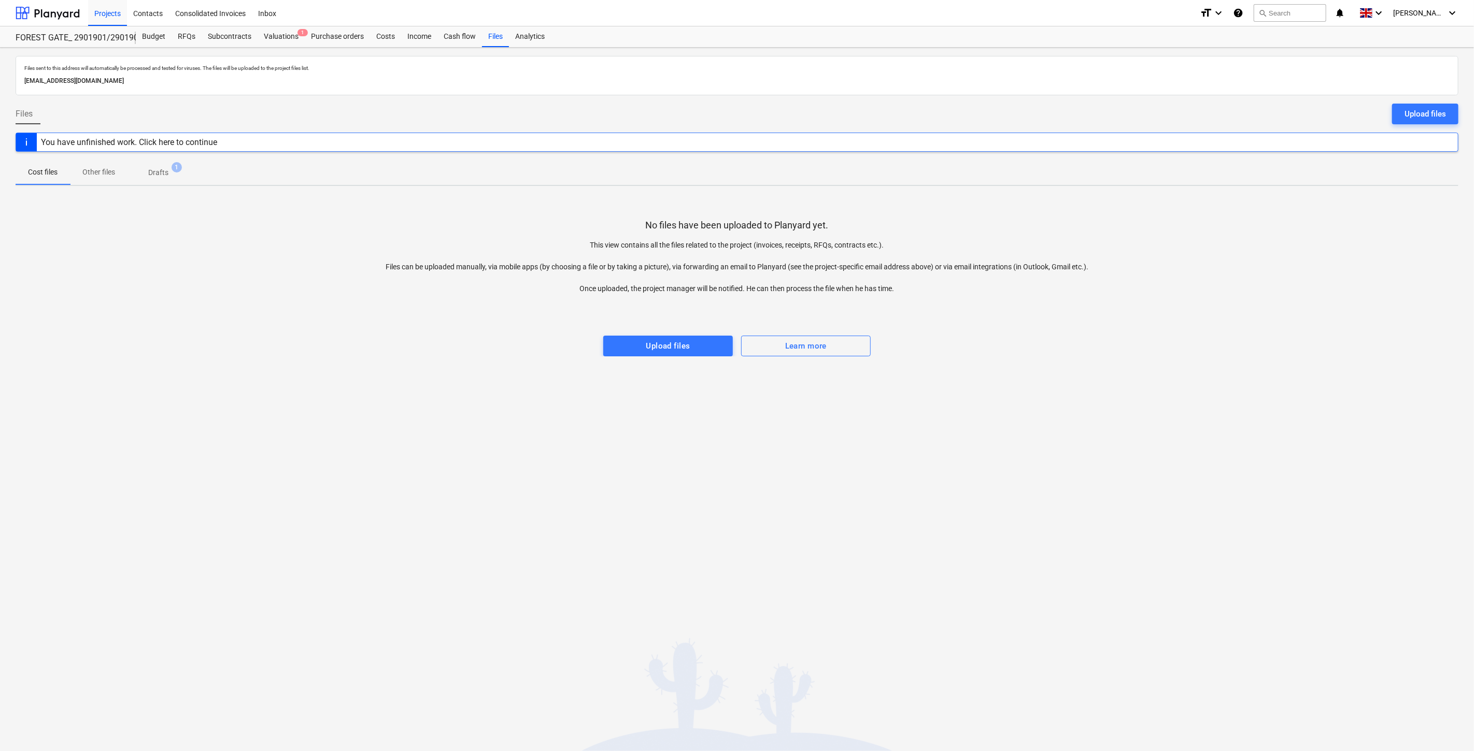
click at [1071, 496] on div "Files sent to this address will automatically be processed and tested for virus…" at bounding box center [737, 400] width 1474 height 704
click at [1030, 424] on div "Files sent to this address will automatically be processed and tested for virus…" at bounding box center [737, 400] width 1474 height 704
click at [1064, 395] on div "Files sent to this address will automatically be processed and tested for virus…" at bounding box center [737, 400] width 1474 height 704
click at [1092, 377] on div "Files sent to this address will automatically be processed and tested for virus…" at bounding box center [737, 400] width 1474 height 704
click at [1118, 360] on div "Files sent to this address will automatically be processed and tested for virus…" at bounding box center [737, 400] width 1474 height 704
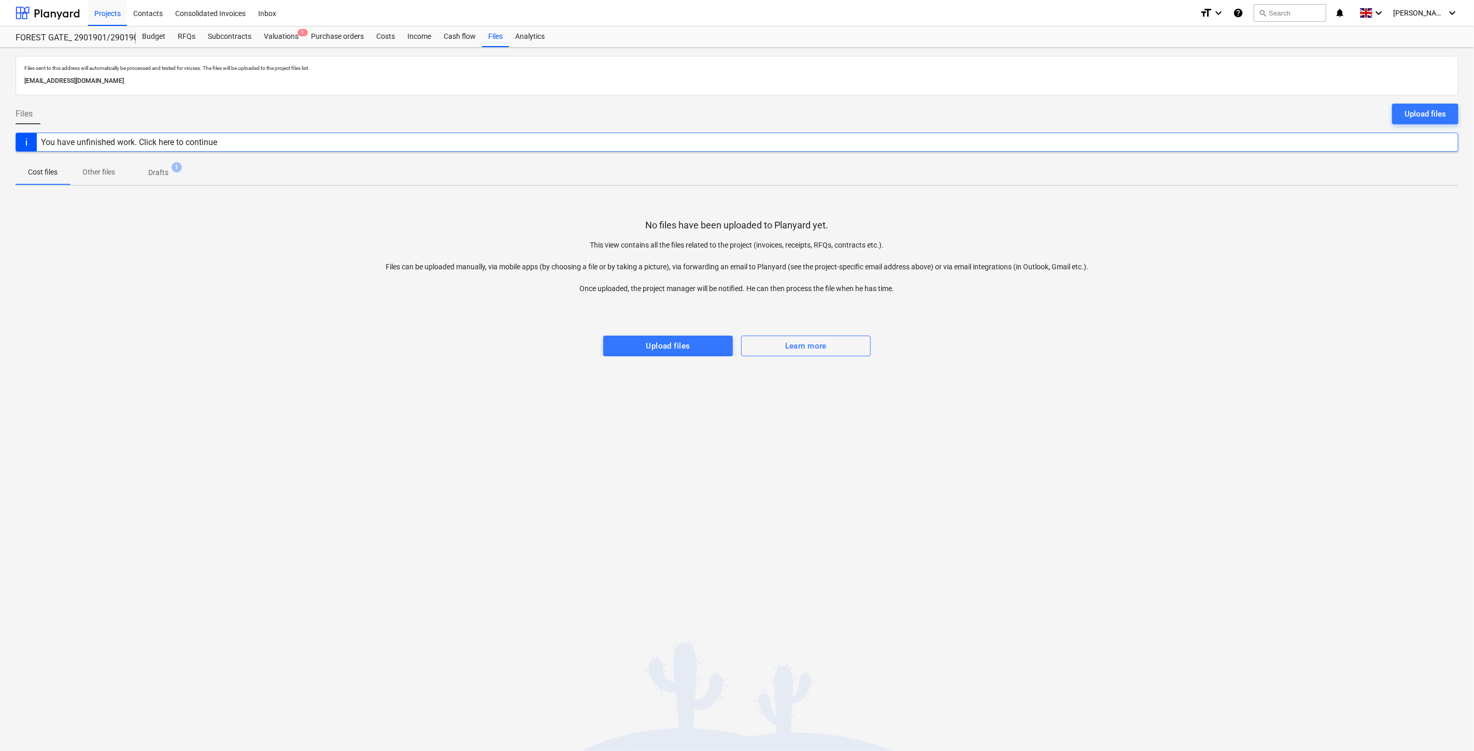
drag, startPoint x: 1229, startPoint y: 388, endPoint x: 1221, endPoint y: 382, distance: 8.9
click at [1229, 388] on div "Files sent to this address will automatically be processed and tested for virus…" at bounding box center [737, 400] width 1474 height 704
click at [58, 16] on div at bounding box center [48, 13] width 64 height 26
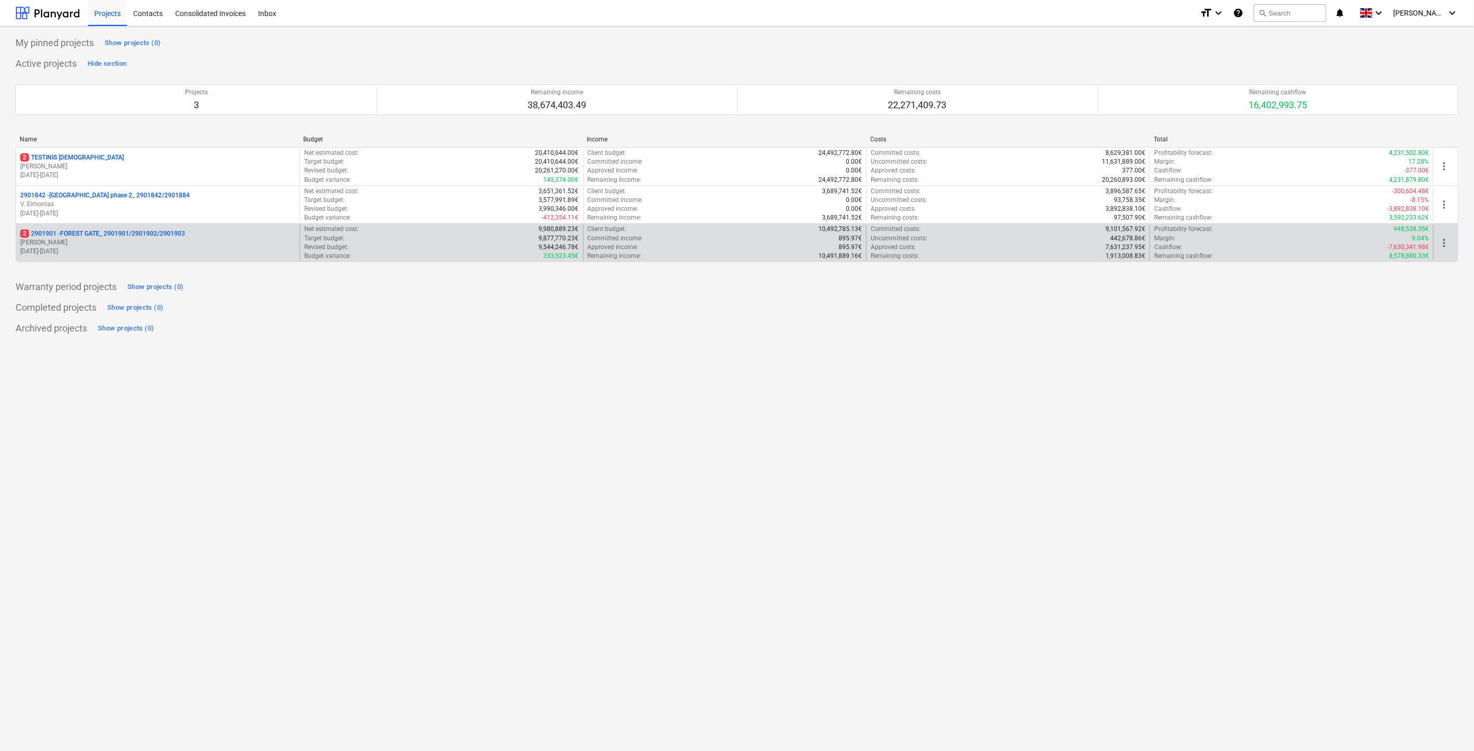
click at [110, 259] on div "2 2901901 - FOREST GATE_ 2901901/2901902/2901903 [PERSON_NAME] [DATE] - [DATE]" at bounding box center [157, 243] width 283 height 36
click at [110, 258] on div "2 2901901 - FOREST GATE_ 2901901/2901902/2901903 [PERSON_NAME] [DATE] - [DATE]" at bounding box center [157, 243] width 283 height 36
click at [118, 251] on p "[DATE] - [DATE]" at bounding box center [157, 251] width 275 height 9
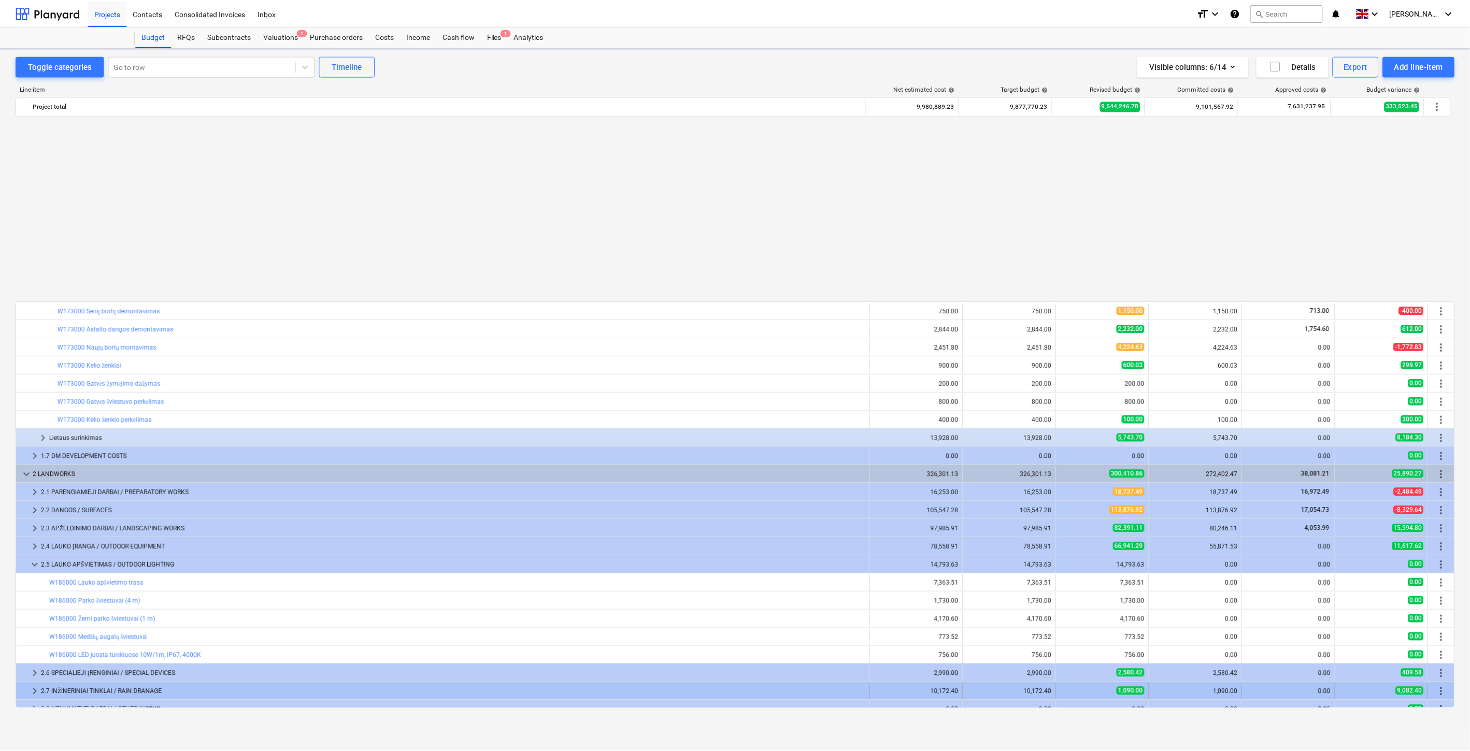
scroll to position [555, 0]
click at [495, 36] on div "Files 1" at bounding box center [495, 36] width 27 height 21
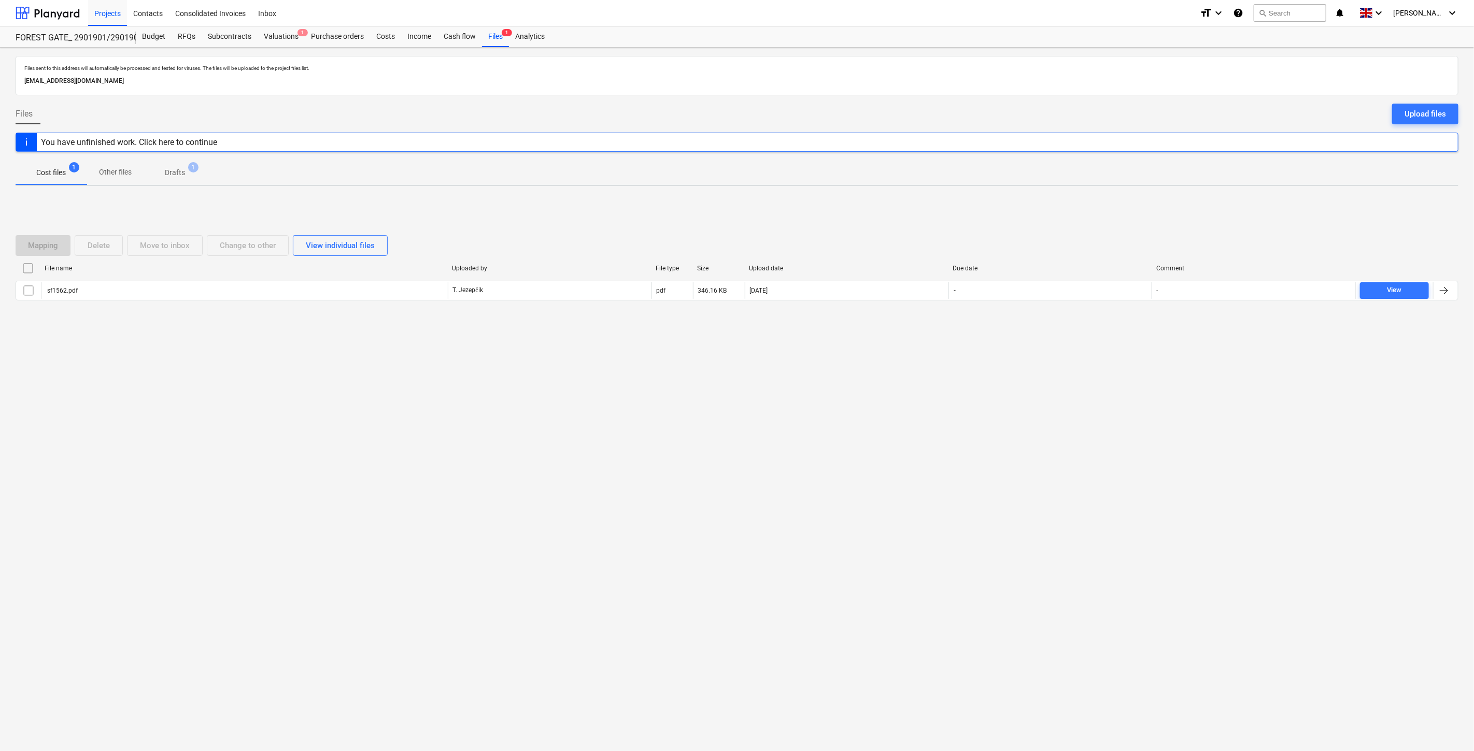
click at [373, 340] on div "Mapping Delete Move to inbox Change to other View individual files File name Up…" at bounding box center [737, 271] width 1443 height 155
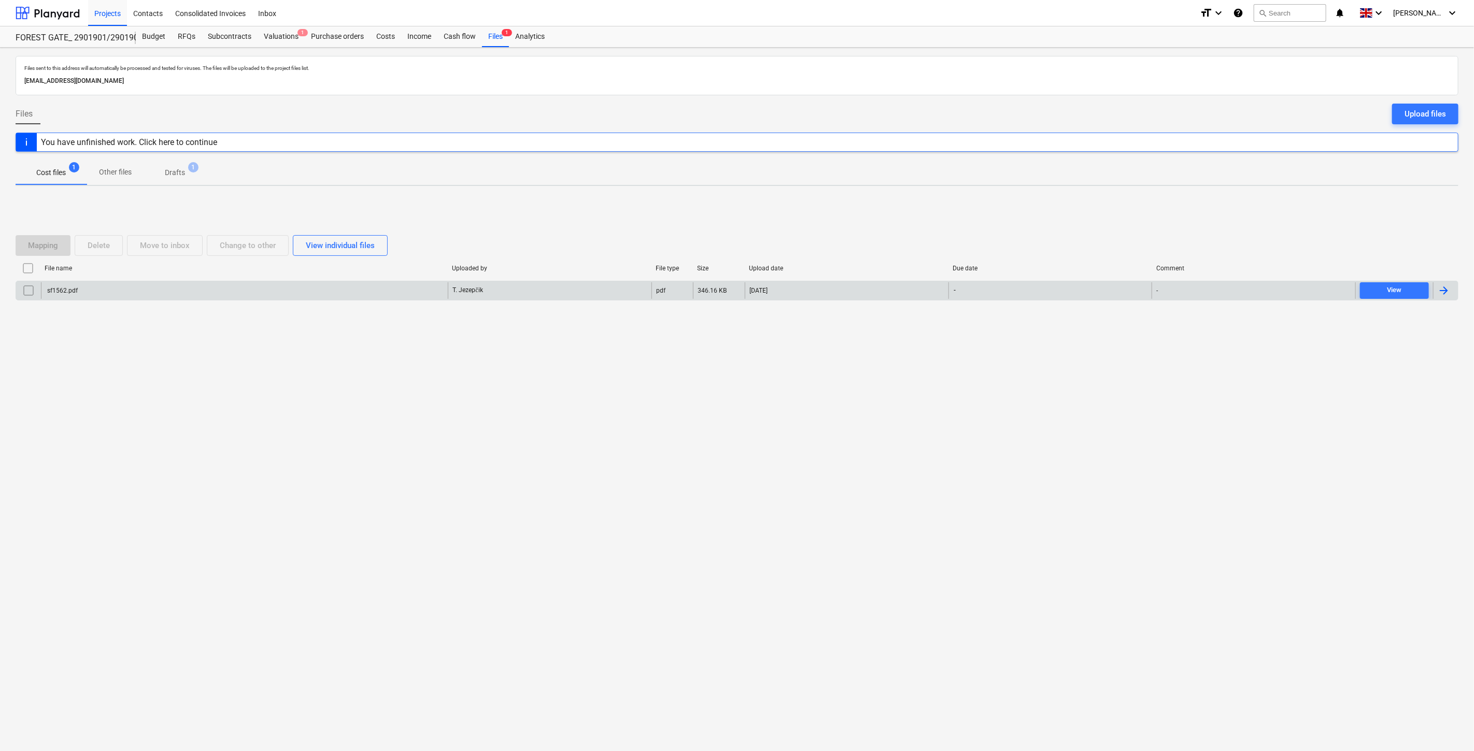
click at [799, 289] on div "[DATE]" at bounding box center [847, 290] width 204 height 17
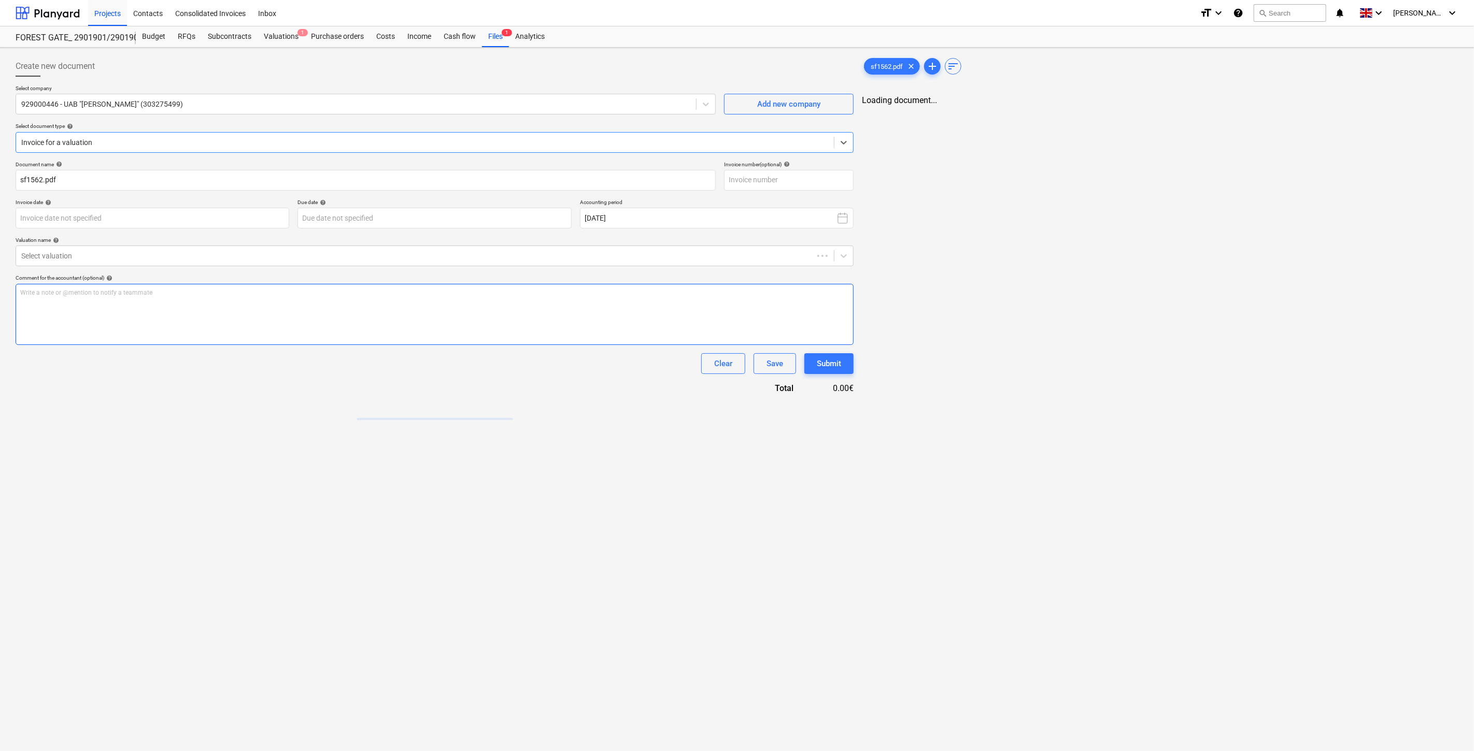
type input "sf1562.pdf"
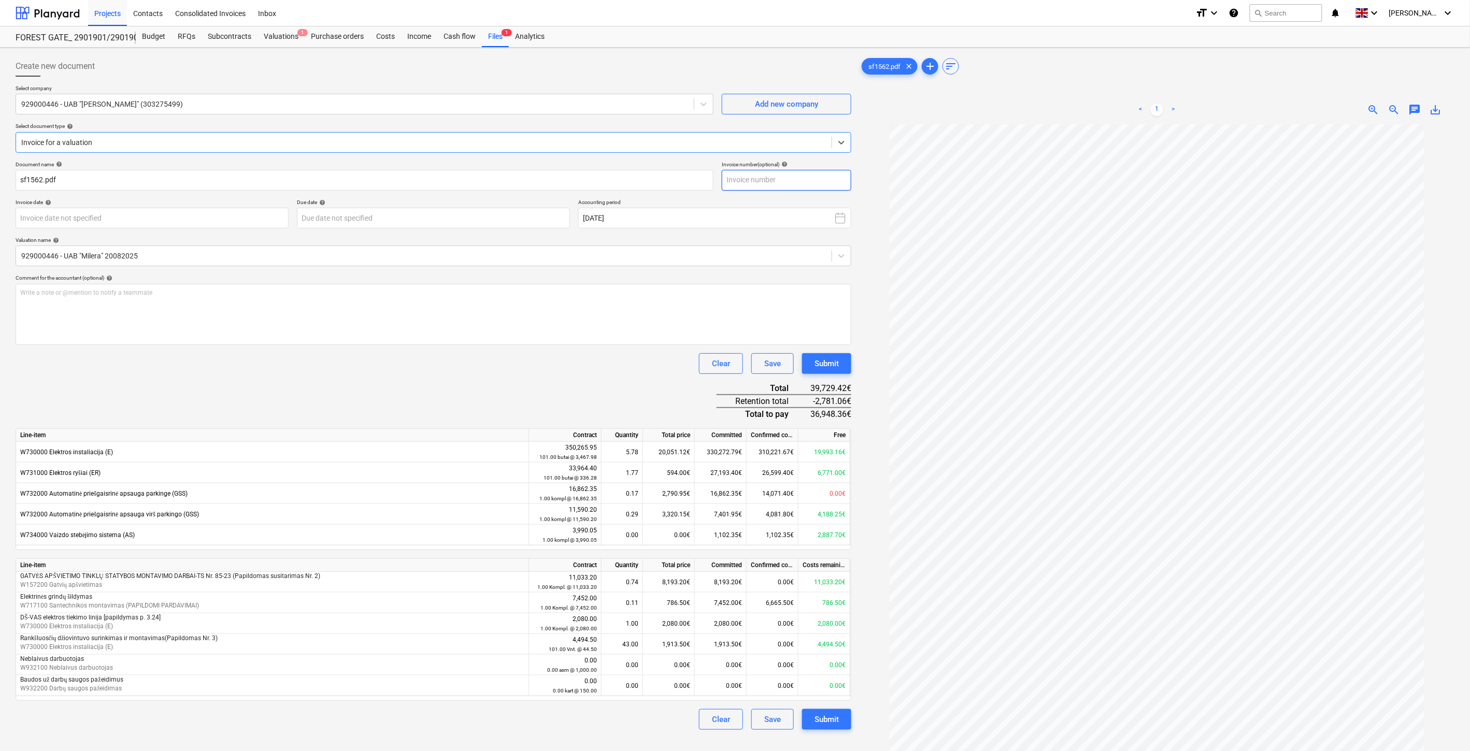
click at [802, 182] on input "text" at bounding box center [787, 180] width 130 height 21
type input "MIL01562"
click at [246, 221] on body "Projects Contacts Consolidated Invoices Inbox format_size keyboard_arrow_down h…" at bounding box center [735, 375] width 1470 height 751
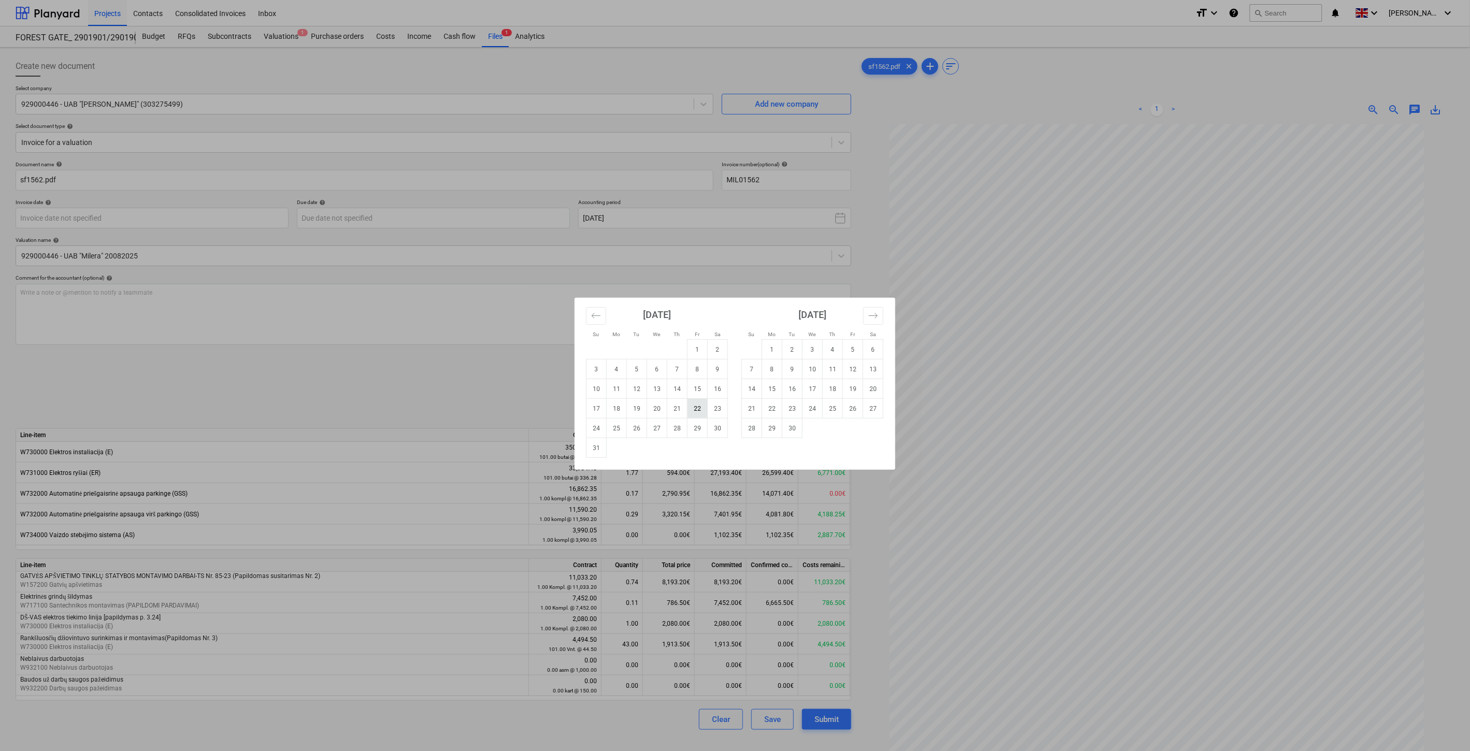
click at [698, 408] on td "22" at bounding box center [698, 409] width 20 height 20
type input "[DATE]"
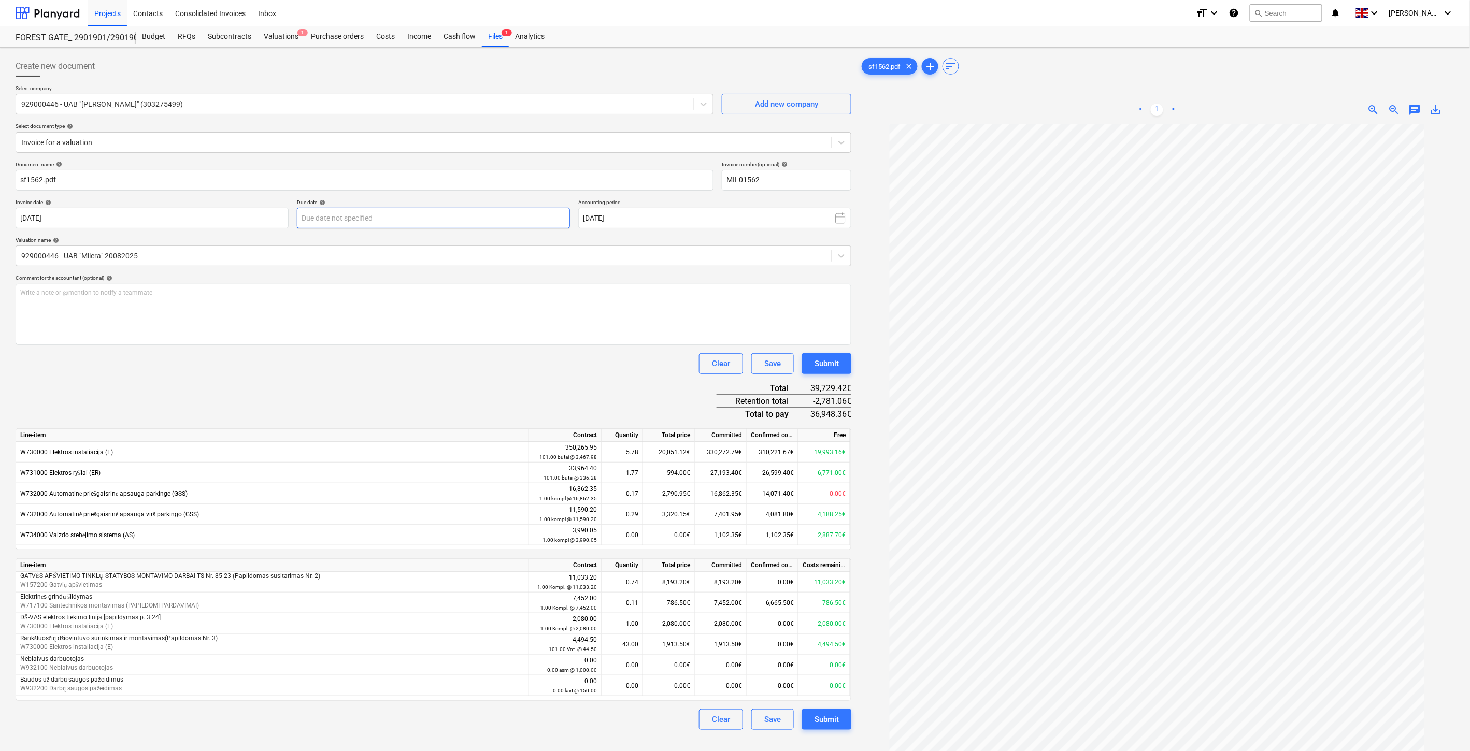
click at [395, 222] on body "Projects Contacts Consolidated Invoices Inbox format_size keyboard_arrow_down h…" at bounding box center [735, 375] width 1470 height 751
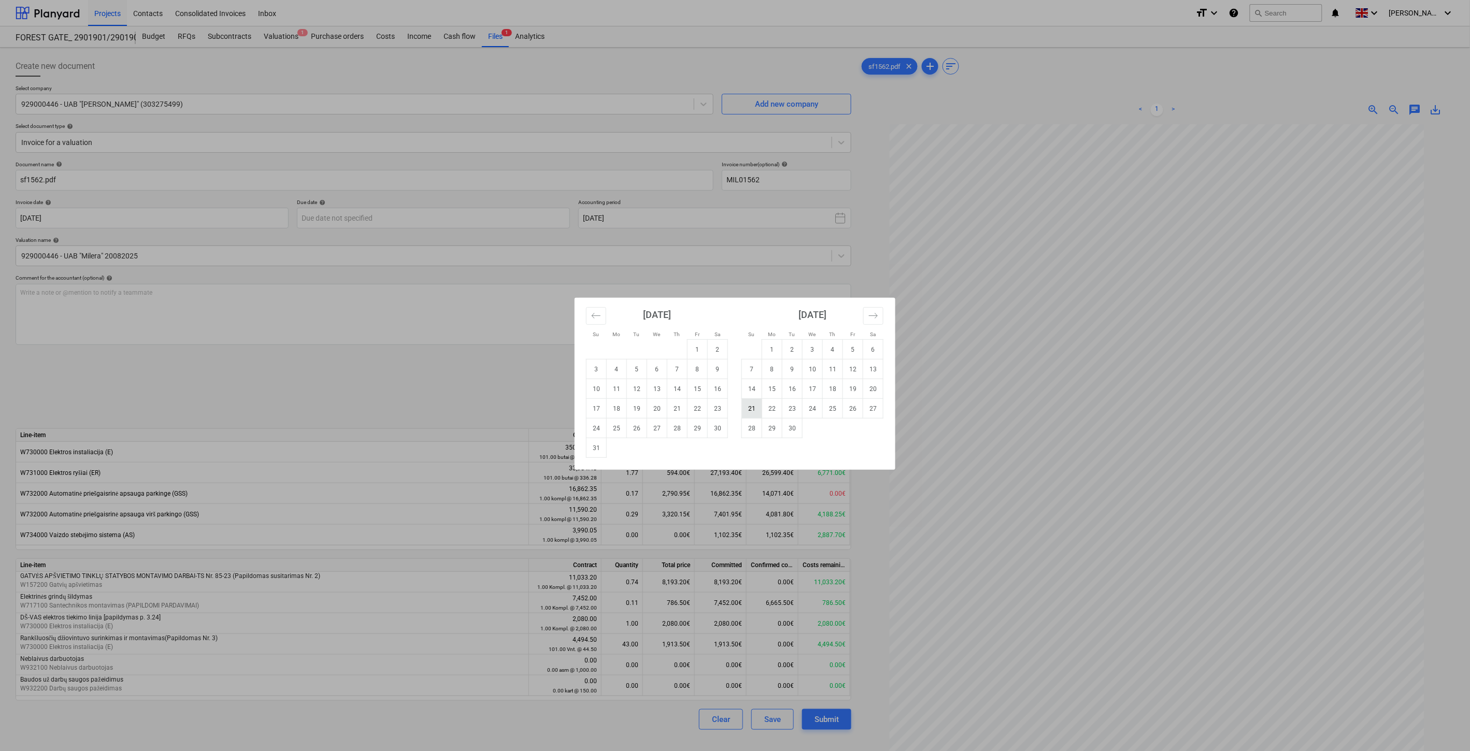
click at [754, 408] on td "21" at bounding box center [752, 409] width 20 height 20
type input "[DATE]"
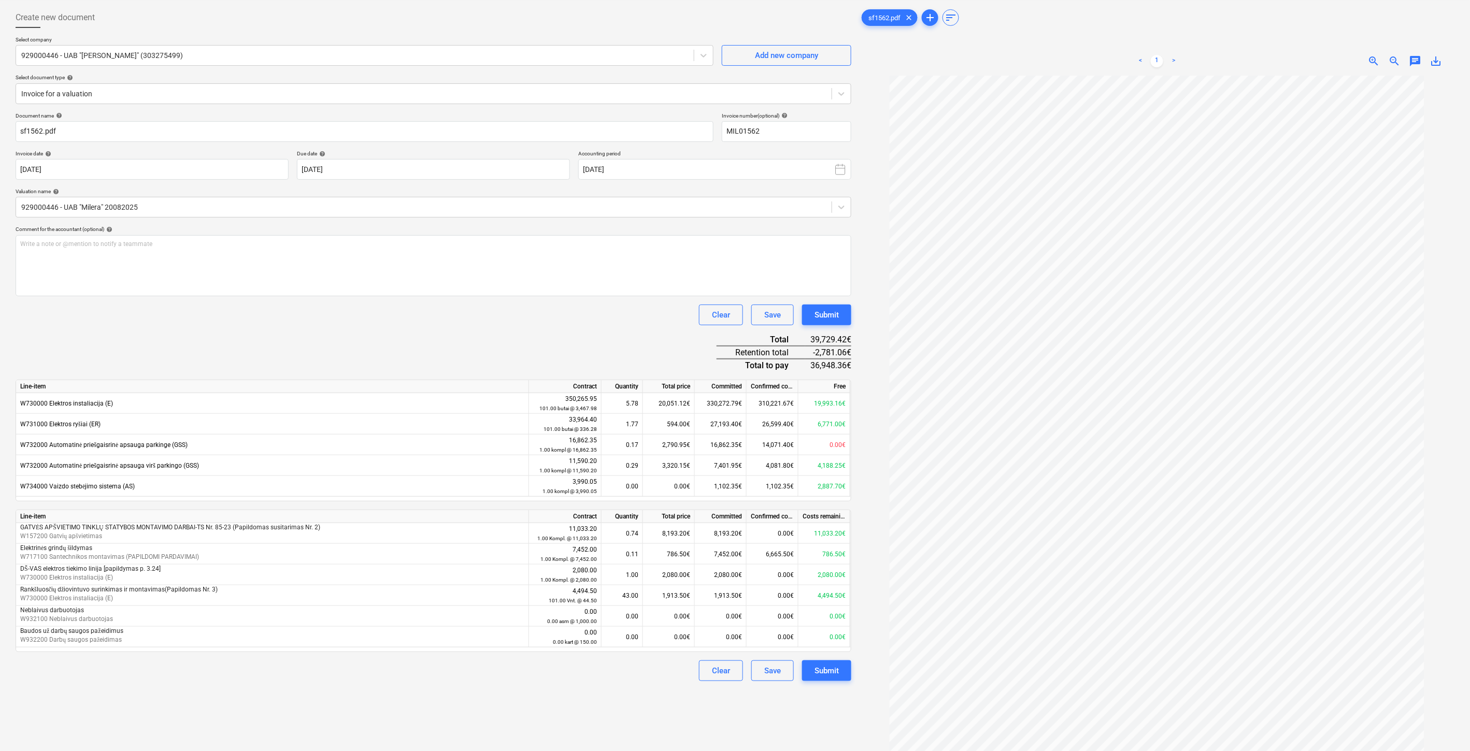
scroll to position [104, 0]
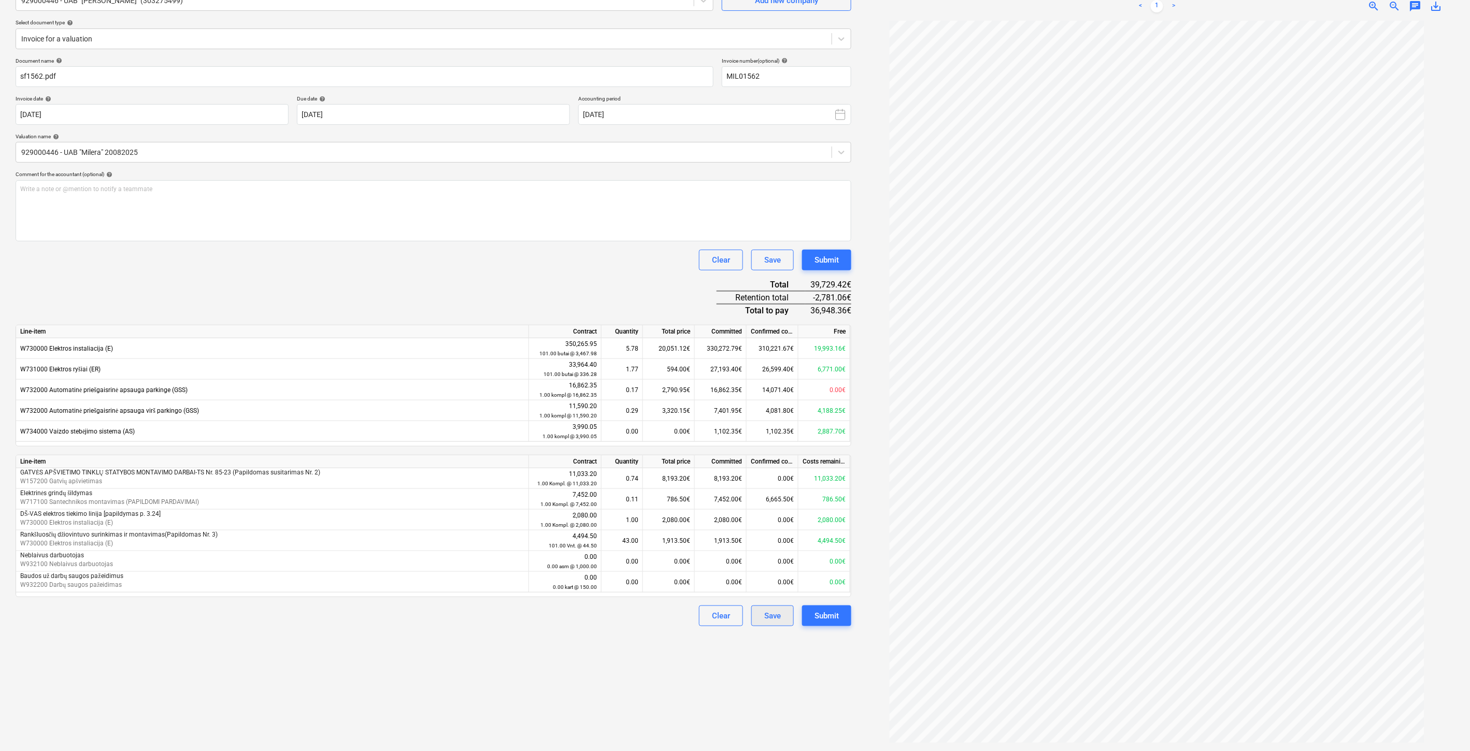
click at [769, 620] on div "Save" at bounding box center [772, 615] width 17 height 13
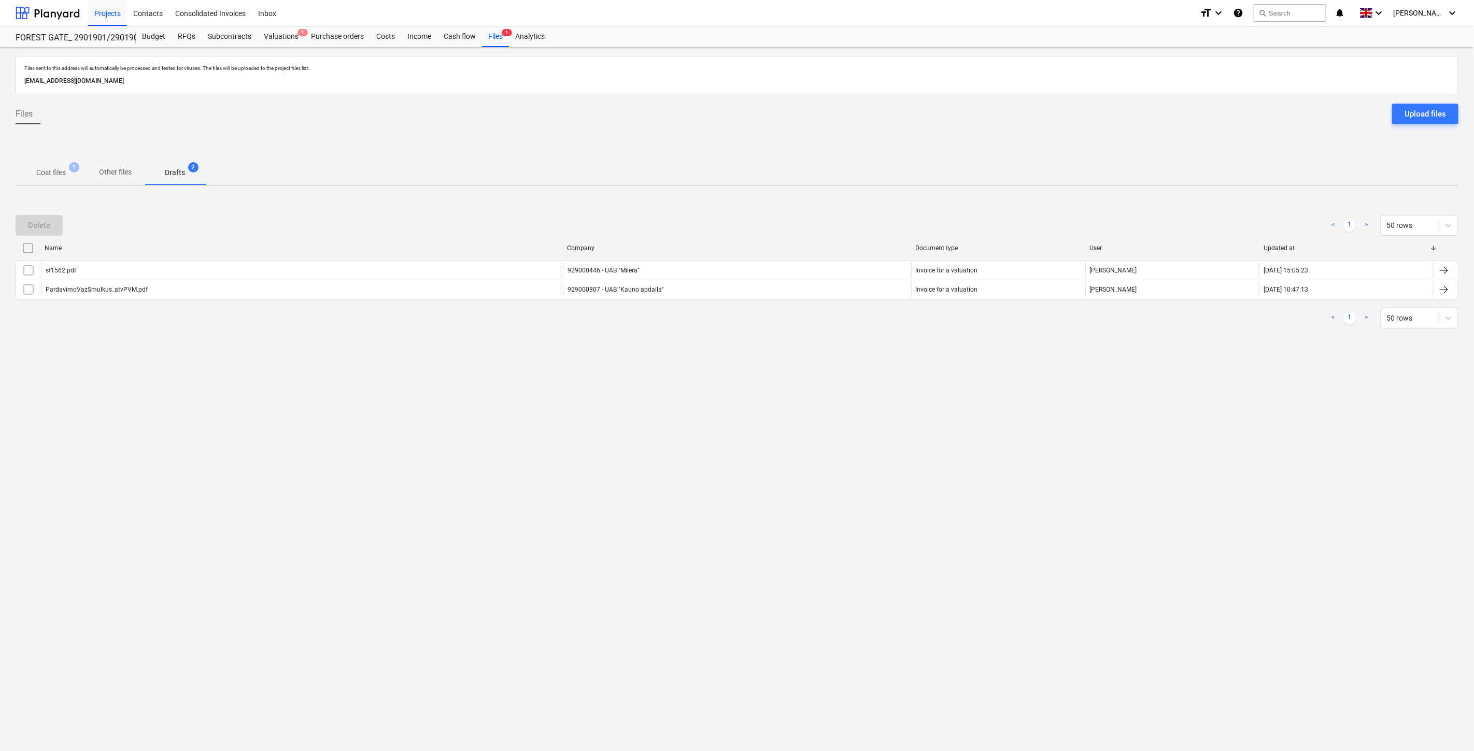
click at [738, 458] on div "Files sent to this address will automatically be processed and tested for virus…" at bounding box center [737, 400] width 1474 height 704
click at [765, 432] on div "Files sent to this address will automatically be processed and tested for virus…" at bounding box center [737, 400] width 1474 height 704
click at [796, 413] on div "Files sent to this address will automatically be processed and tested for virus…" at bounding box center [737, 400] width 1474 height 704
click at [817, 397] on div "Files sent to this address will automatically be processed and tested for virus…" at bounding box center [737, 400] width 1474 height 704
click at [54, 175] on p "Cost files" at bounding box center [51, 172] width 30 height 11
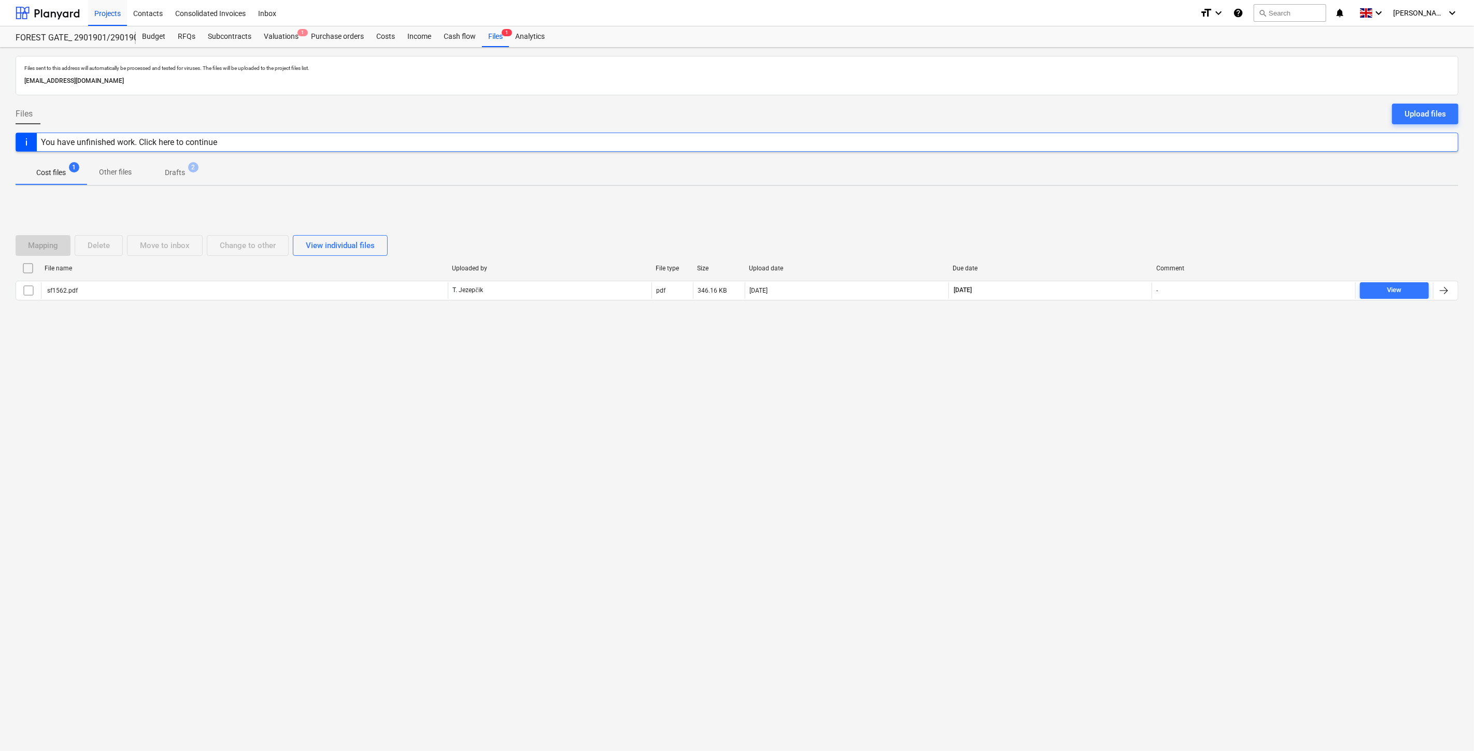
click at [1107, 367] on div "Files sent to this address will automatically be processed and tested for virus…" at bounding box center [737, 400] width 1474 height 704
click at [1121, 346] on div "Mapping Delete Move to inbox Change to other View individual files File name Up…" at bounding box center [737, 271] width 1443 height 155
click at [1056, 428] on div "Files sent to this address will automatically be processed and tested for virus…" at bounding box center [737, 400] width 1474 height 704
click at [1081, 405] on div "Files sent to this address will automatically be processed and tested for virus…" at bounding box center [737, 400] width 1474 height 704
click at [552, 144] on div "You have unfinished work. Click here to continue" at bounding box center [737, 142] width 1443 height 19
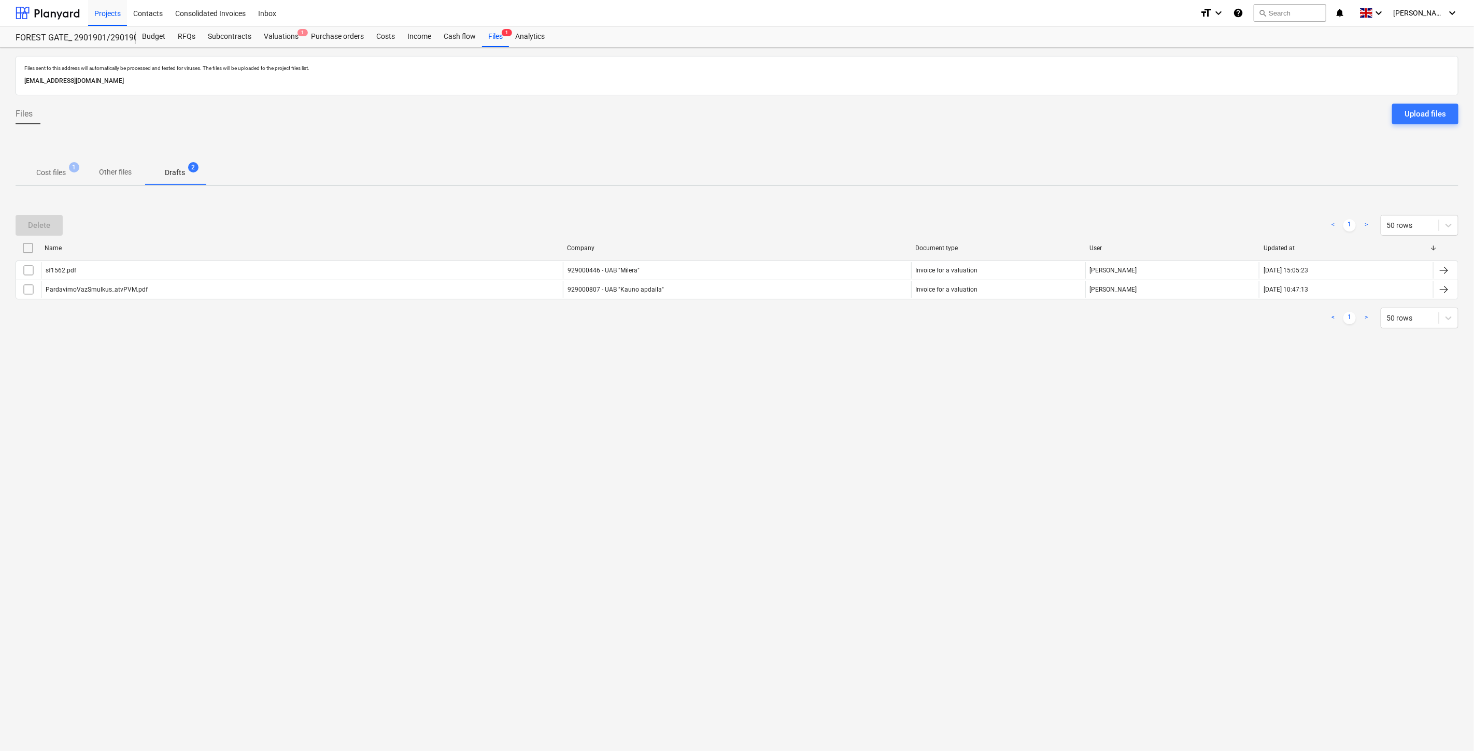
click at [499, 534] on div "Files sent to this address will automatically be processed and tested for virus…" at bounding box center [737, 400] width 1474 height 704
click at [56, 176] on p "Cost files" at bounding box center [51, 172] width 30 height 11
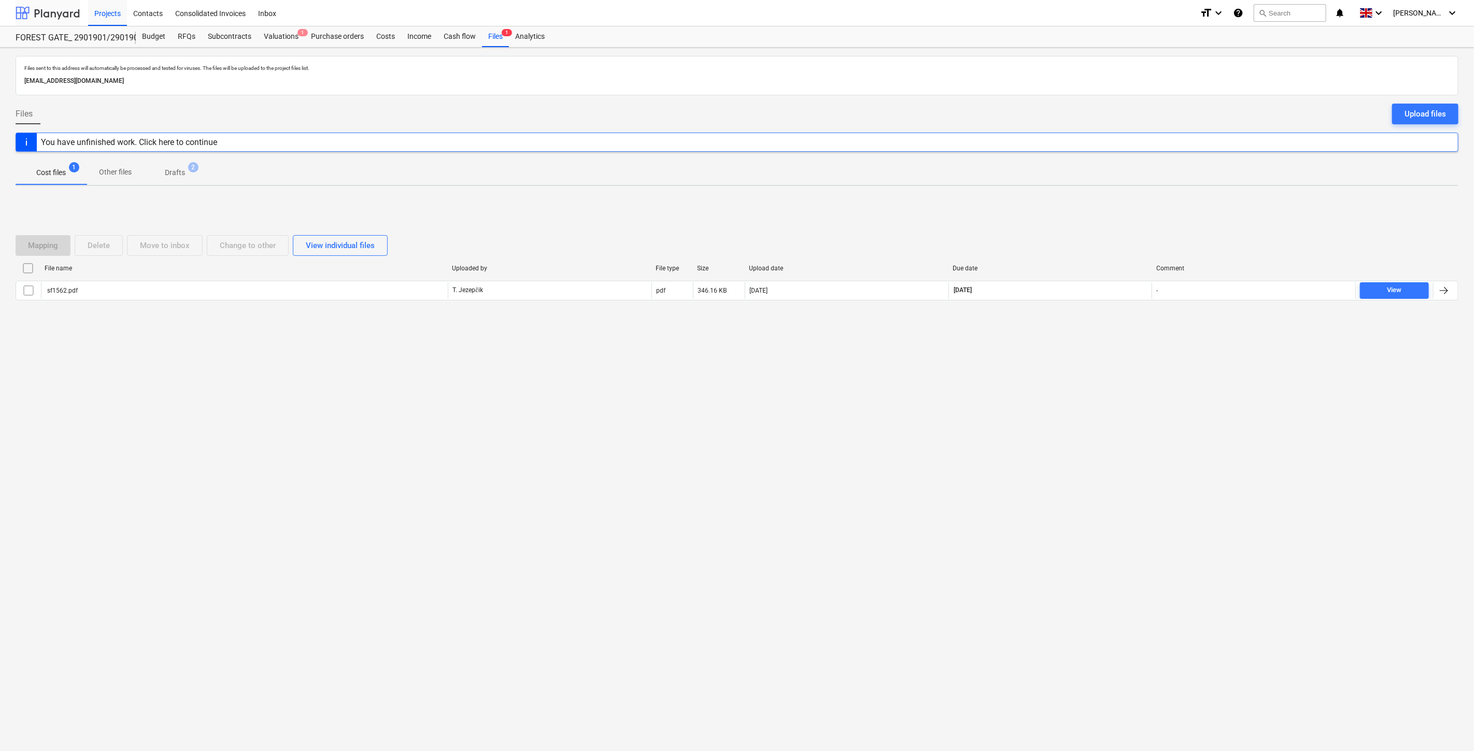
click at [58, 13] on div at bounding box center [48, 13] width 64 height 26
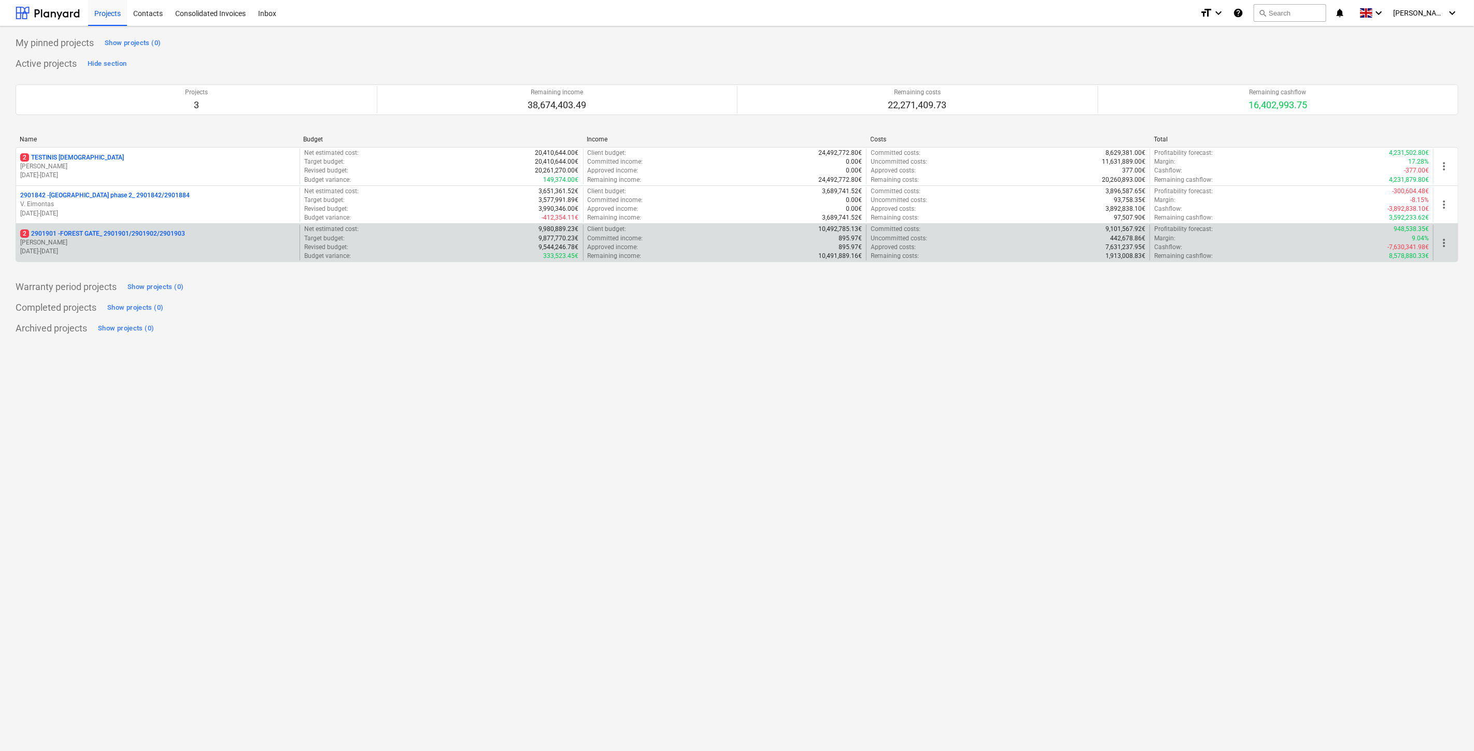
click at [133, 238] on p "2 2901901 - FOREST GATE_ 2901901/2901902/2901903" at bounding box center [102, 234] width 165 height 9
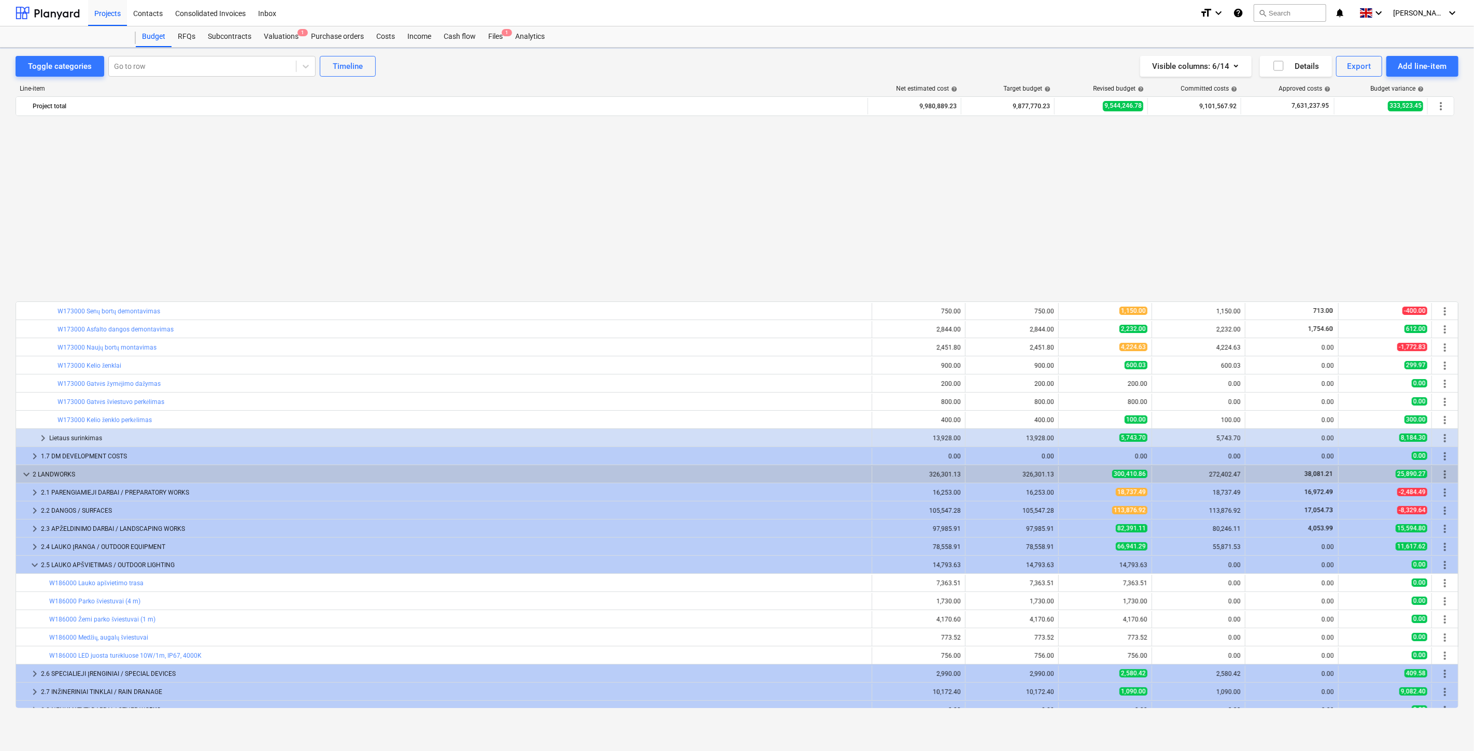
scroll to position [555, 0]
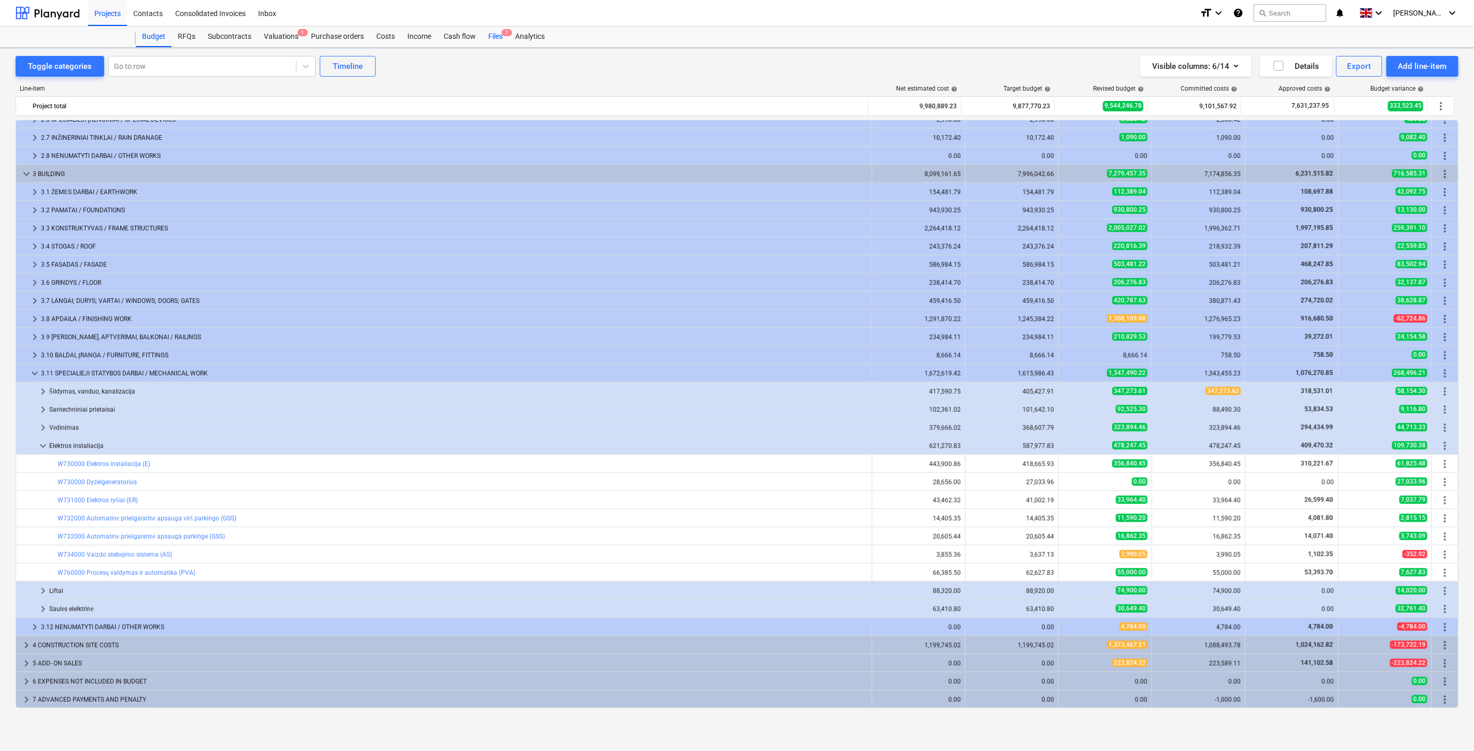
click at [488, 40] on div "Files 1" at bounding box center [495, 36] width 27 height 21
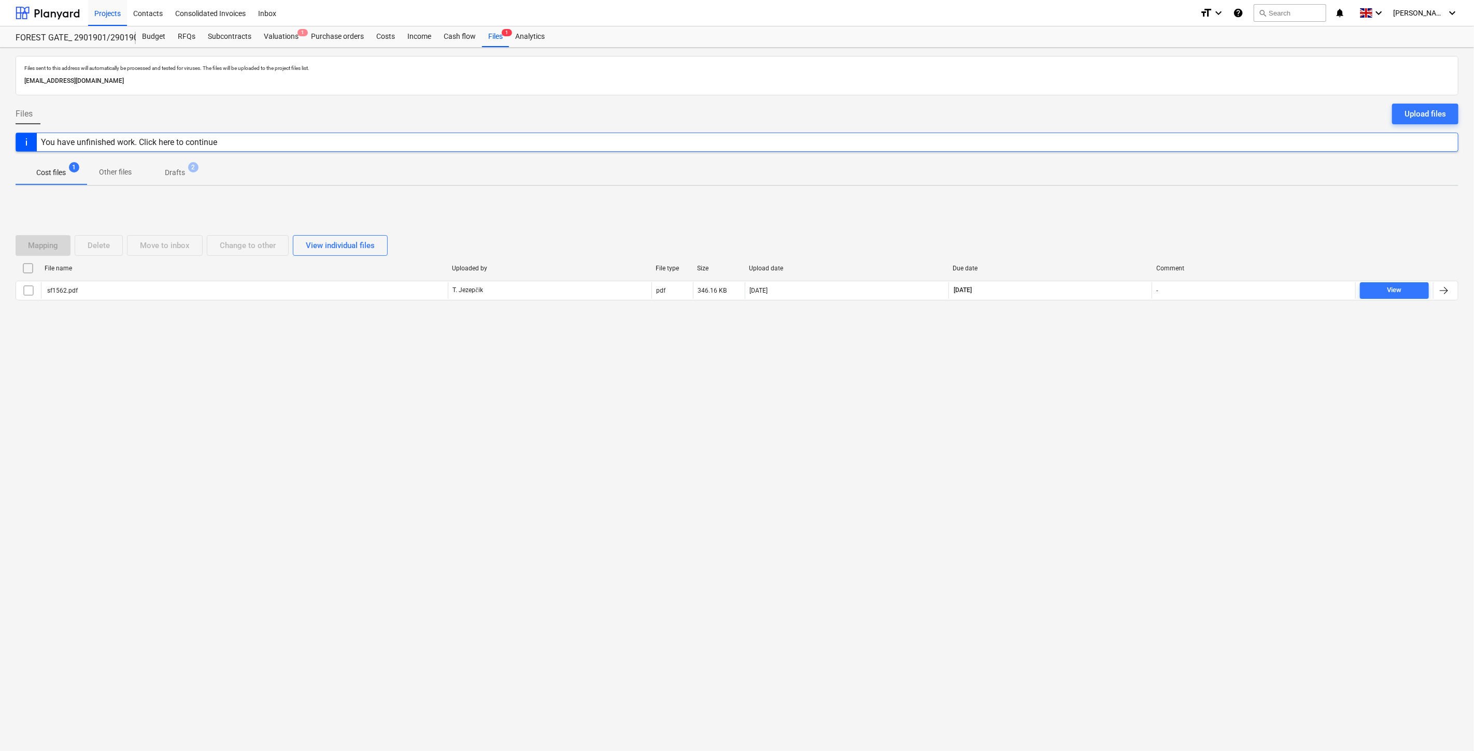
click at [1048, 417] on div "Files sent to this address will automatically be processed and tested for virus…" at bounding box center [737, 400] width 1474 height 704
click at [1062, 398] on div "Files sent to this address will automatically be processed and tested for virus…" at bounding box center [737, 400] width 1474 height 704
click at [1041, 405] on div "Files sent to this address will automatically be processed and tested for virus…" at bounding box center [737, 400] width 1474 height 704
click at [1055, 390] on div "Files sent to this address will automatically be processed and tested for virus…" at bounding box center [737, 400] width 1474 height 704
drag, startPoint x: 1068, startPoint y: 385, endPoint x: 1088, endPoint y: 368, distance: 26.2
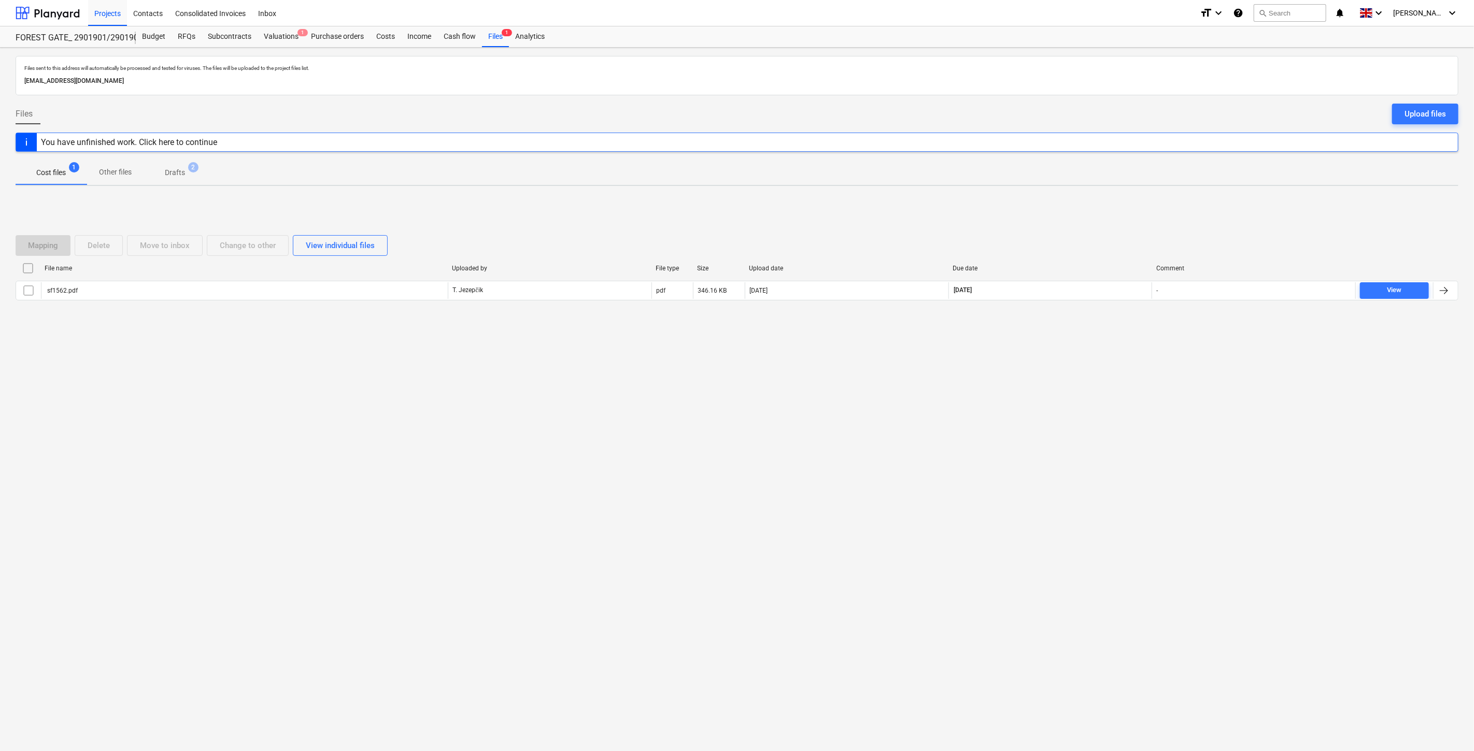
click at [1068, 385] on div "Files sent to this address will automatically be processed and tested for virus…" at bounding box center [737, 400] width 1474 height 704
click at [1088, 368] on div "Files sent to this address will automatically be processed and tested for virus…" at bounding box center [737, 400] width 1474 height 704
click at [1080, 203] on div "Mapping Delete Move to inbox Change to other View individual files File name Up…" at bounding box center [737, 271] width 1443 height 155
click at [66, 14] on div at bounding box center [48, 13] width 64 height 26
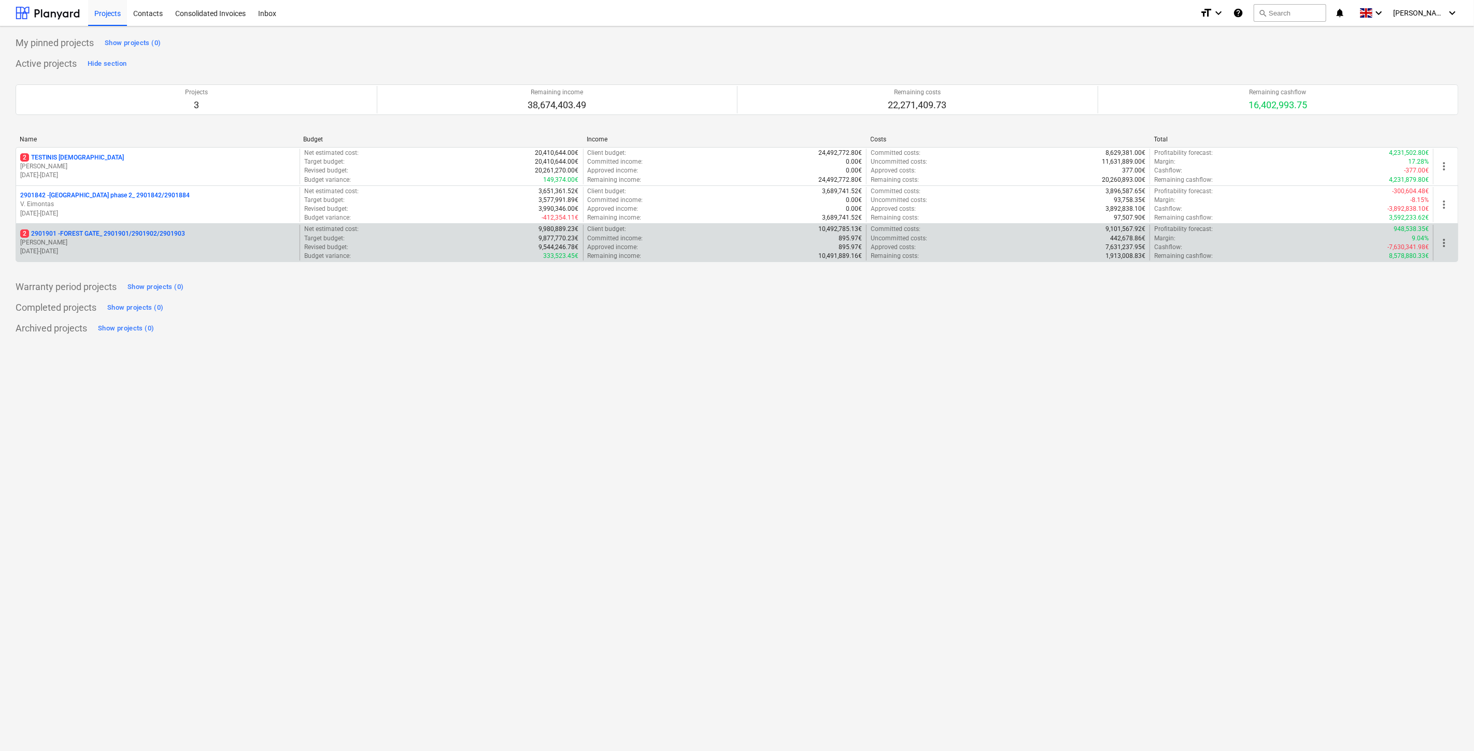
click at [104, 241] on p "[PERSON_NAME]" at bounding box center [157, 242] width 275 height 9
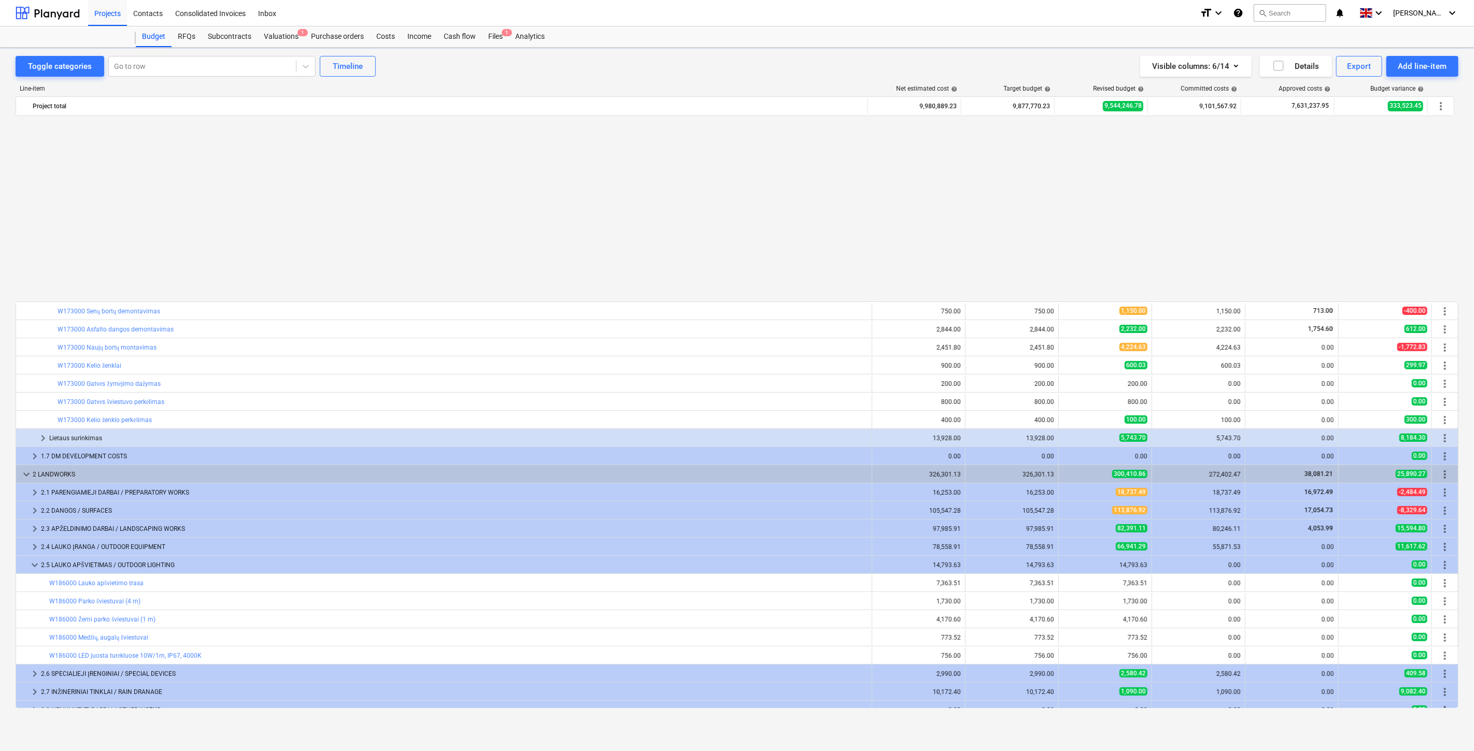
scroll to position [555, 0]
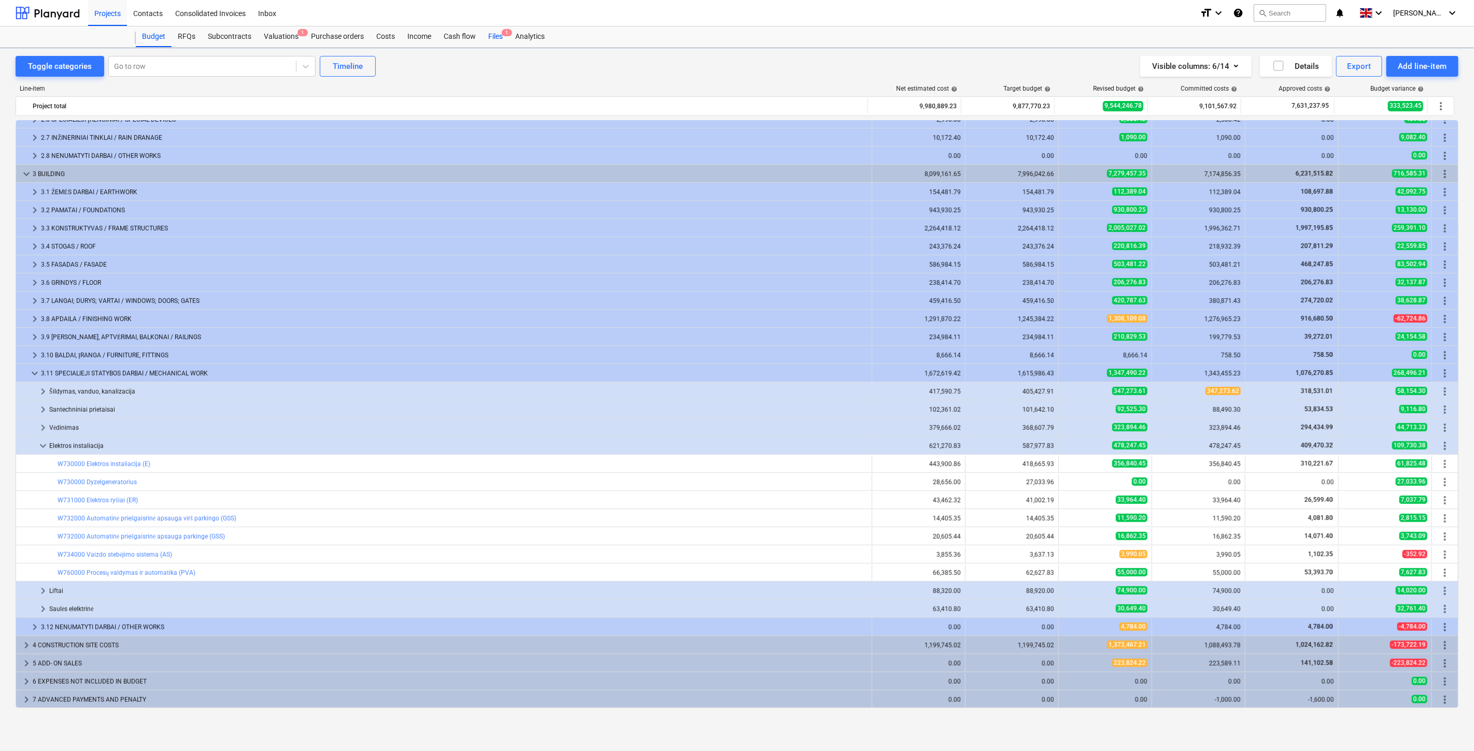
click at [495, 40] on div "Files 1" at bounding box center [495, 36] width 27 height 21
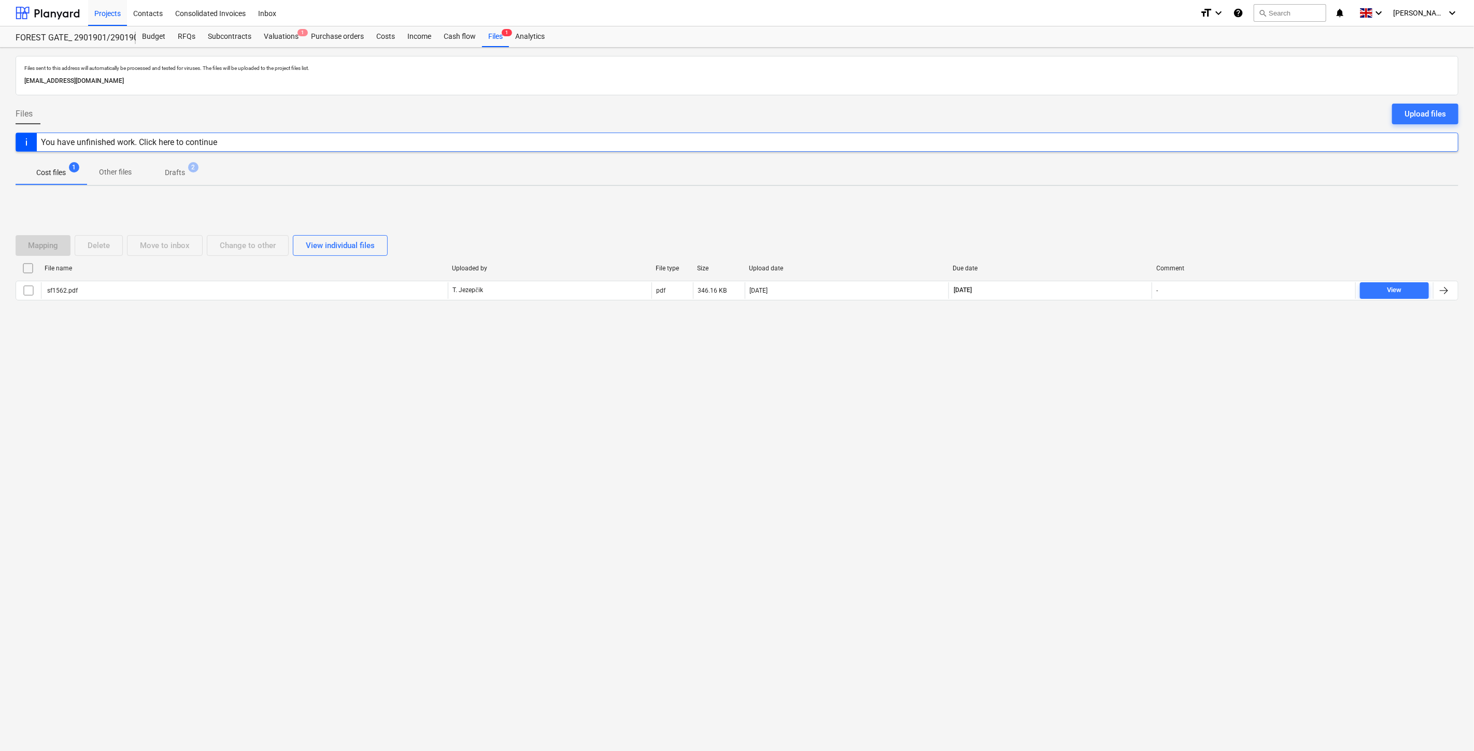
click at [1091, 236] on div "Mapping Delete Move to inbox Change to other View individual files" at bounding box center [737, 245] width 1443 height 21
click at [1106, 214] on div "Mapping Delete Move to inbox Change to other View individual files File name Up…" at bounding box center [737, 271] width 1443 height 155
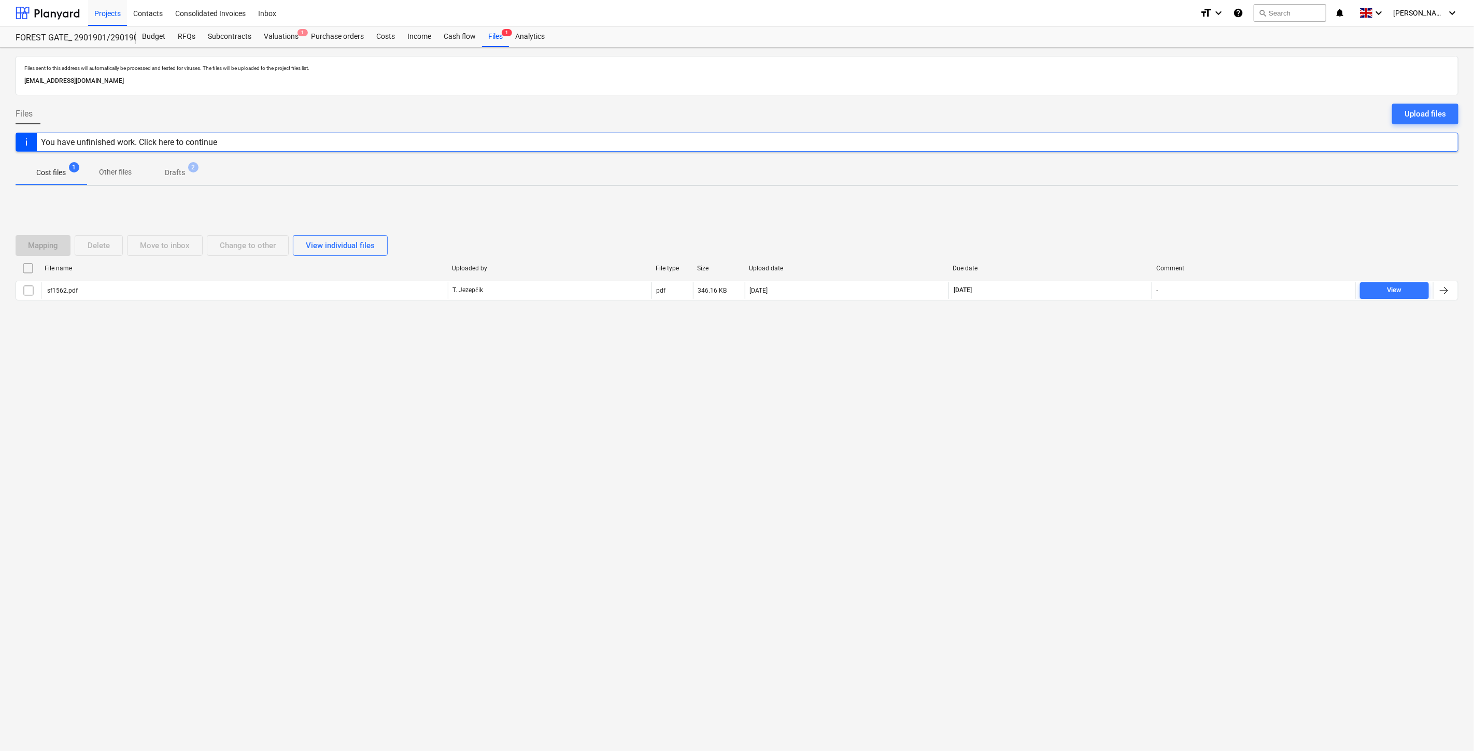
click at [1106, 214] on div "Mapping Delete Move to inbox Change to other View individual files File name Up…" at bounding box center [737, 271] width 1443 height 155
click at [1106, 212] on div "Mapping Delete Move to inbox Change to other View individual files File name Up…" at bounding box center [737, 271] width 1443 height 155
click at [1103, 204] on div "Mapping Delete Move to inbox Change to other View individual files File name Up…" at bounding box center [737, 271] width 1443 height 155
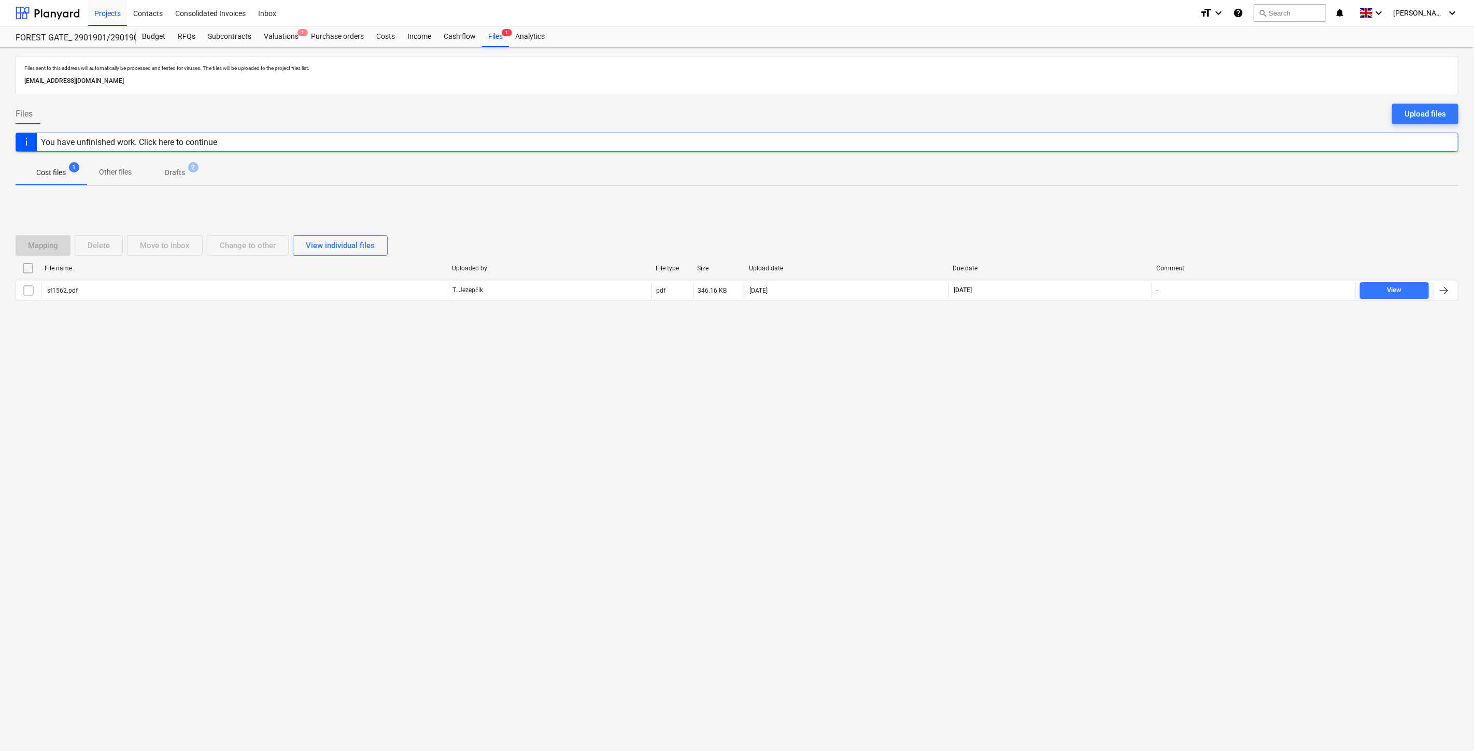
click at [1102, 203] on div "Mapping Delete Move to inbox Change to other View individual files File name Up…" at bounding box center [737, 271] width 1443 height 155
click at [1101, 201] on div "Mapping Delete Move to inbox Change to other View individual files File name Up…" at bounding box center [737, 271] width 1443 height 155
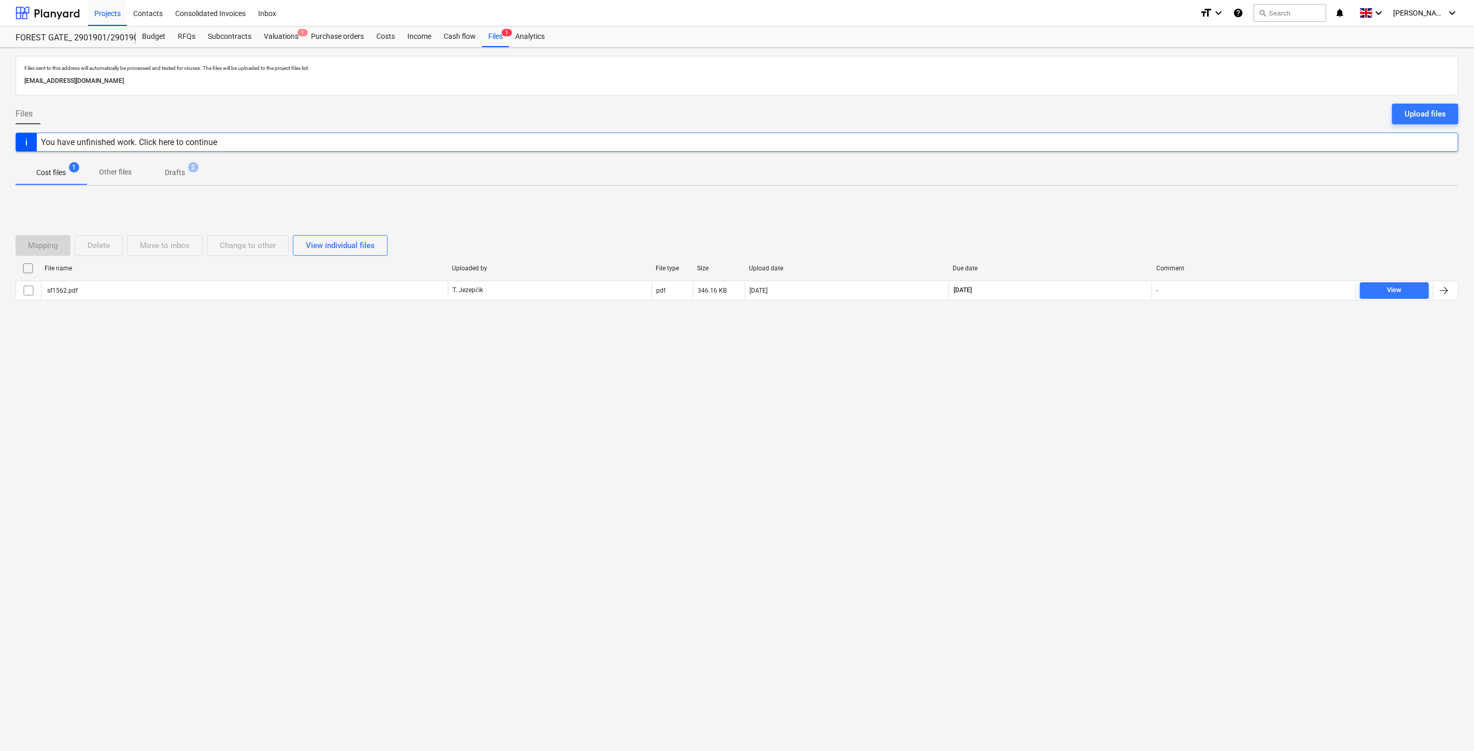
drag, startPoint x: 913, startPoint y: 370, endPoint x: 965, endPoint y: 328, distance: 67.1
click at [915, 369] on div "Files sent to this address will automatically be processed and tested for virus…" at bounding box center [737, 400] width 1474 height 704
